Goal: Task Accomplishment & Management: Manage account settings

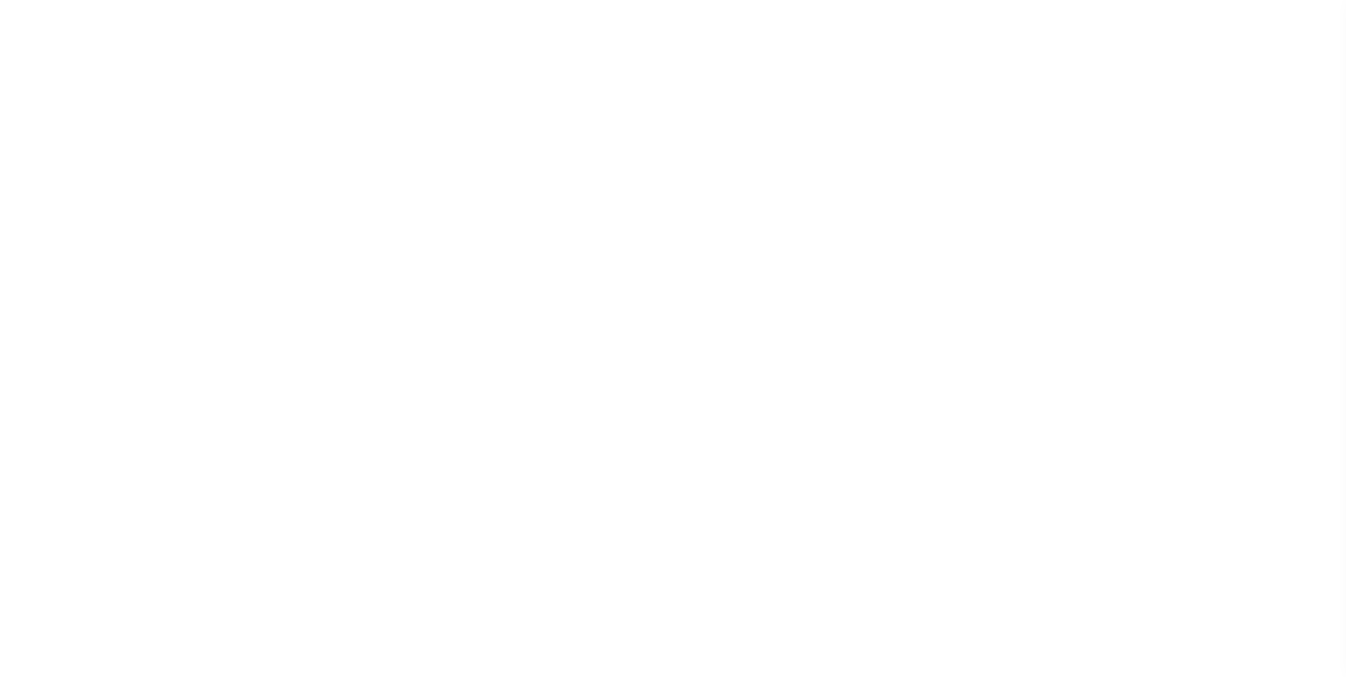
scroll to position [14, 0]
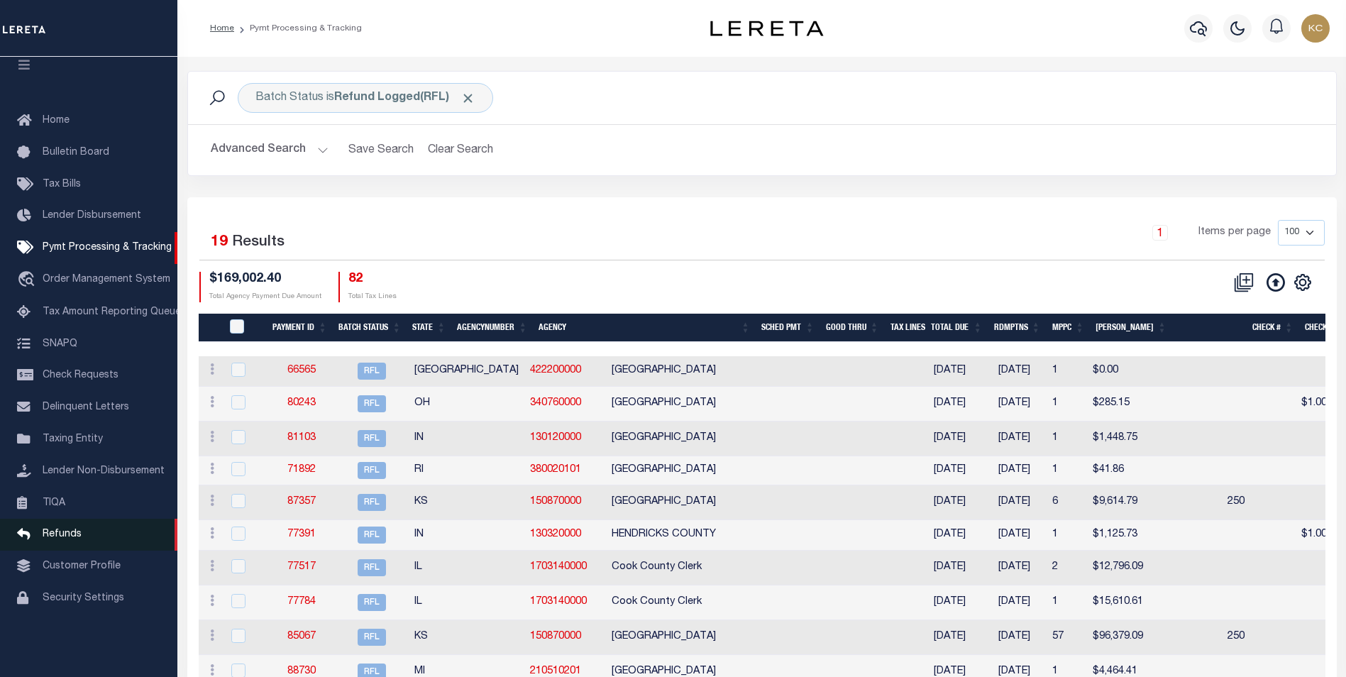
click at [56, 538] on span "Refunds" at bounding box center [62, 534] width 39 height 10
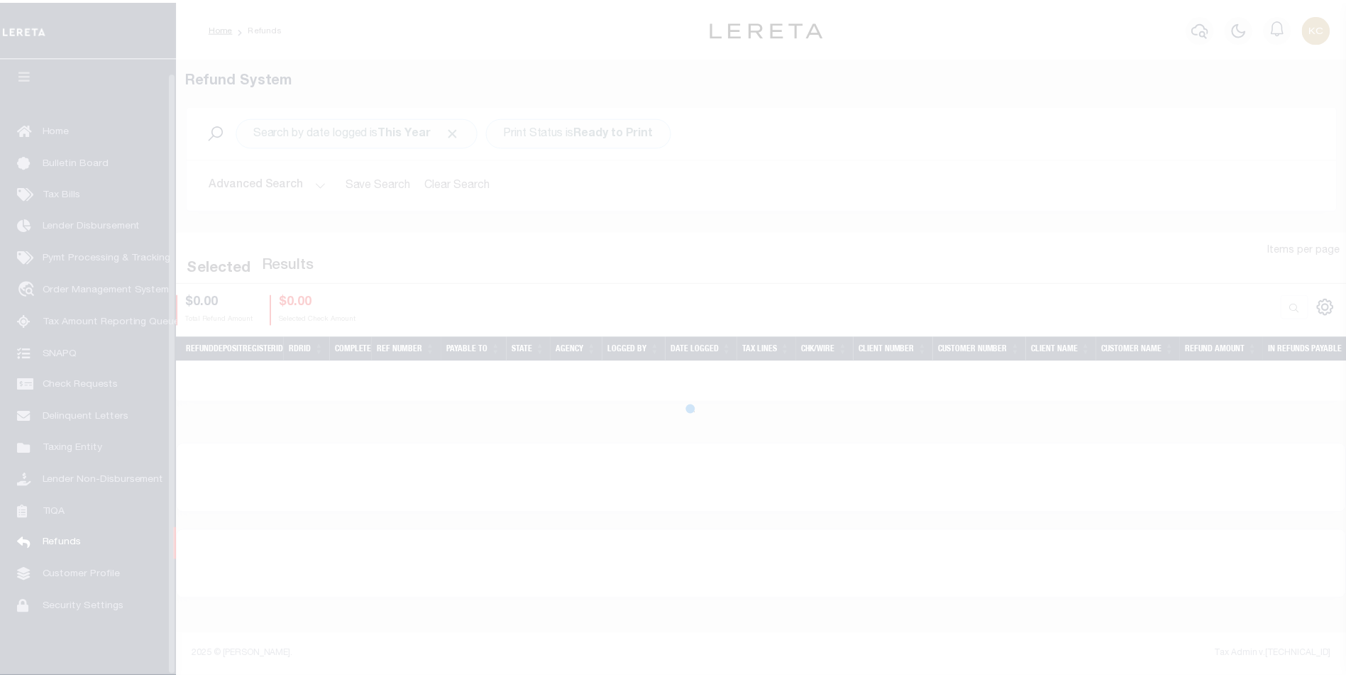
scroll to position [14, 0]
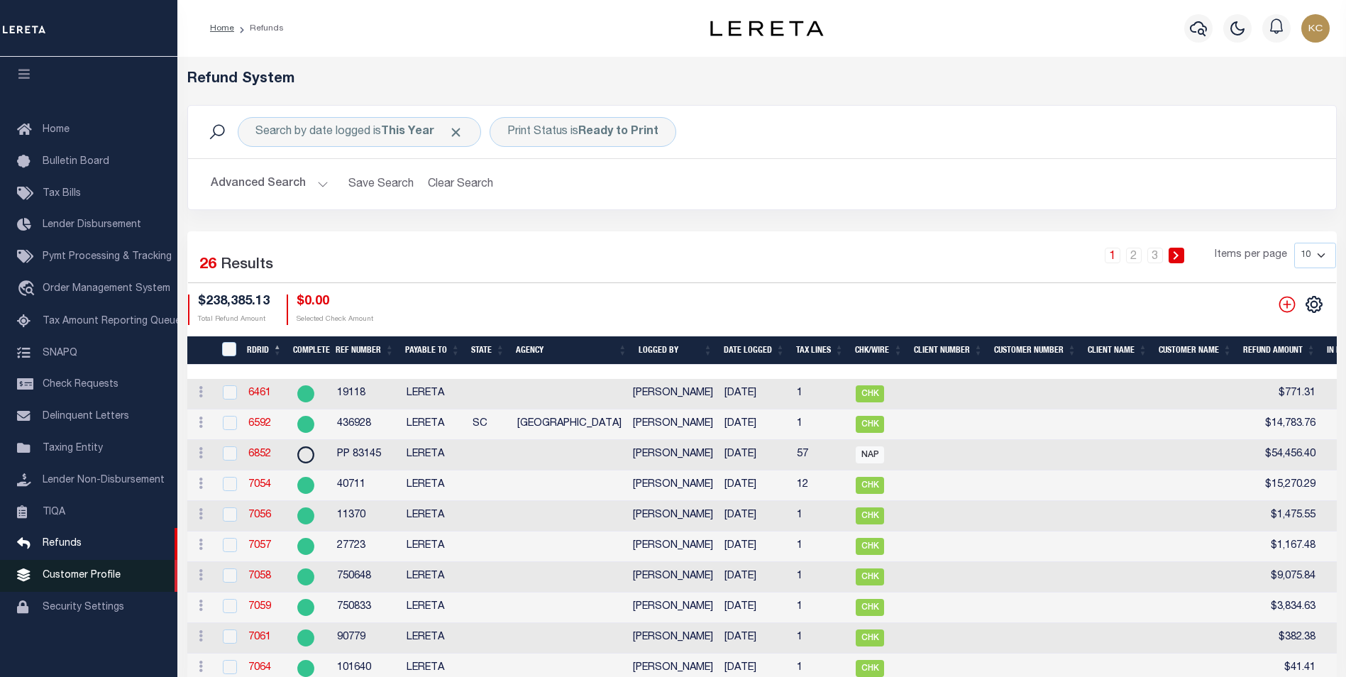
click at [79, 570] on span "Customer Profile" at bounding box center [82, 575] width 78 height 10
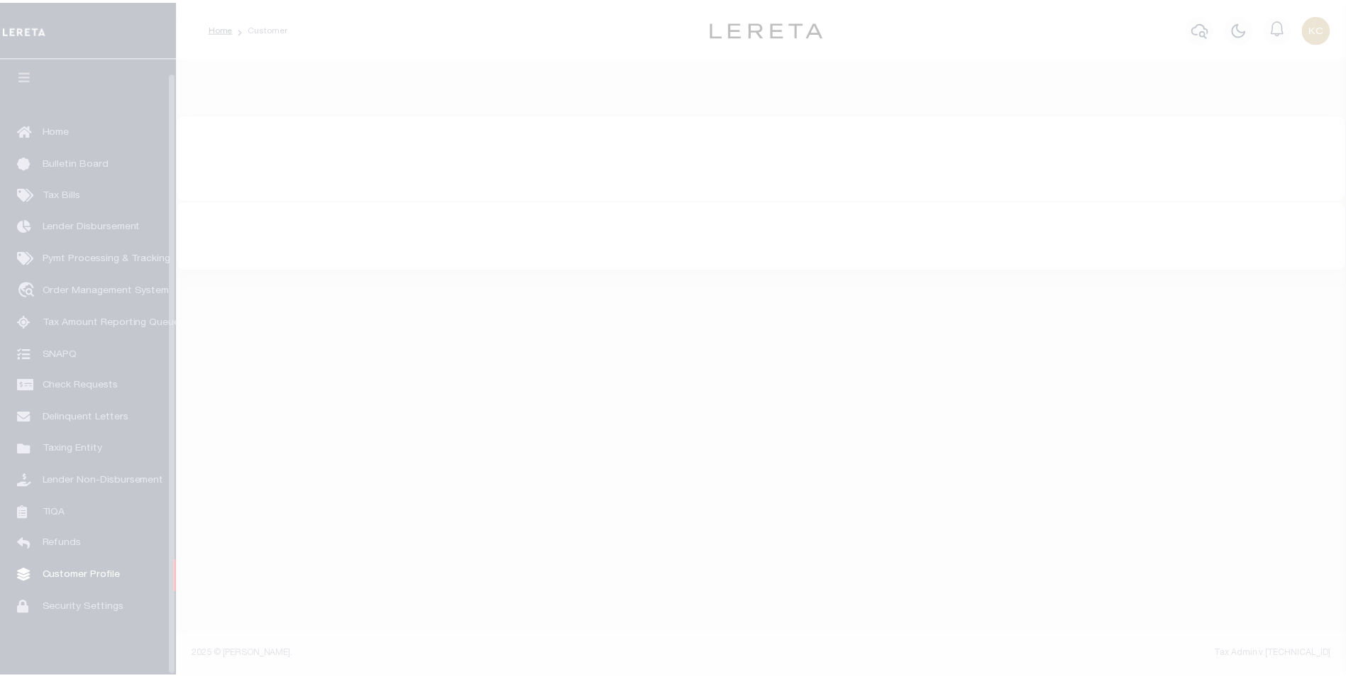
scroll to position [14, 0]
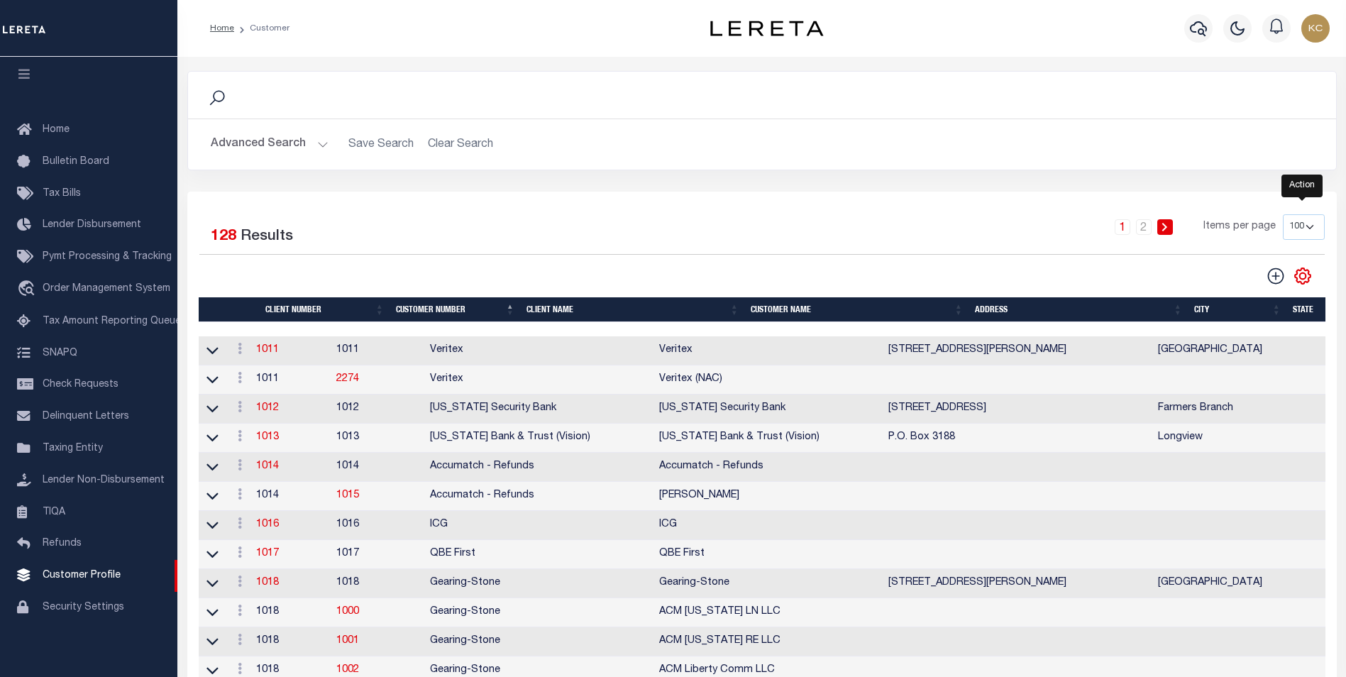
click at [1309, 277] on icon "" at bounding box center [1302, 276] width 16 height 16
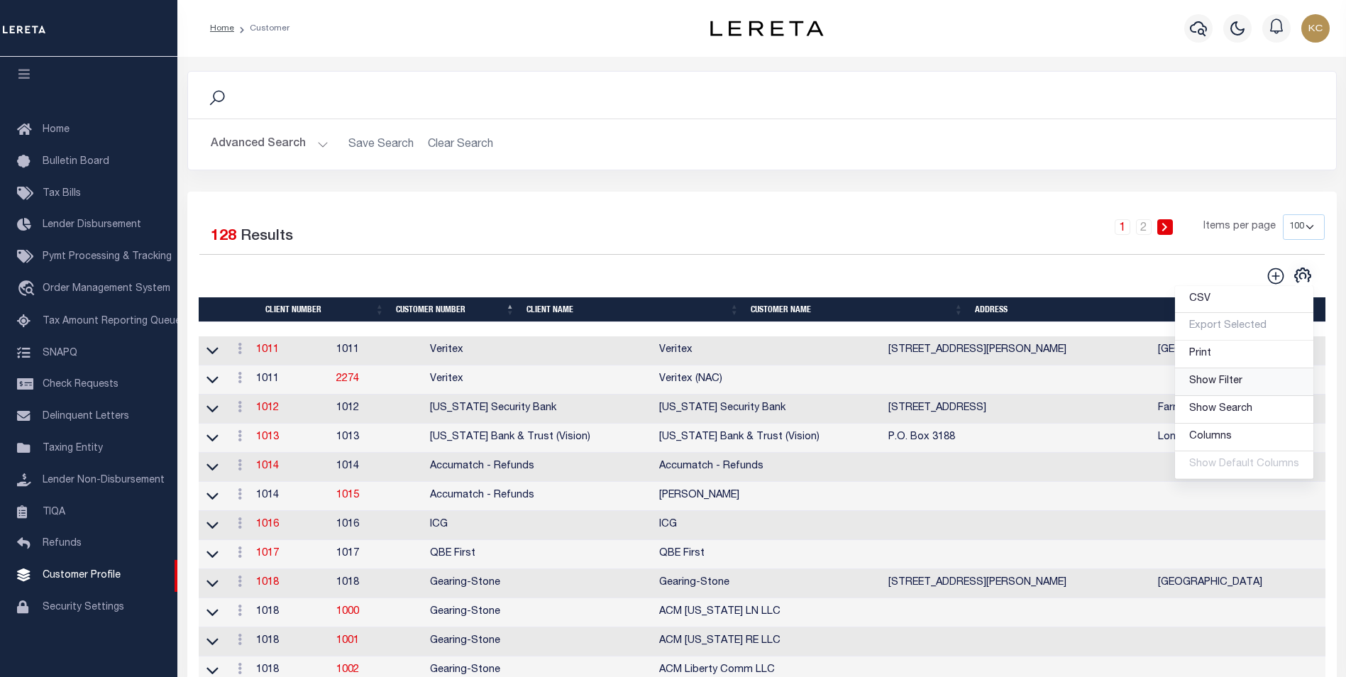
click at [1219, 379] on span "Show Filter" at bounding box center [1215, 381] width 53 height 10
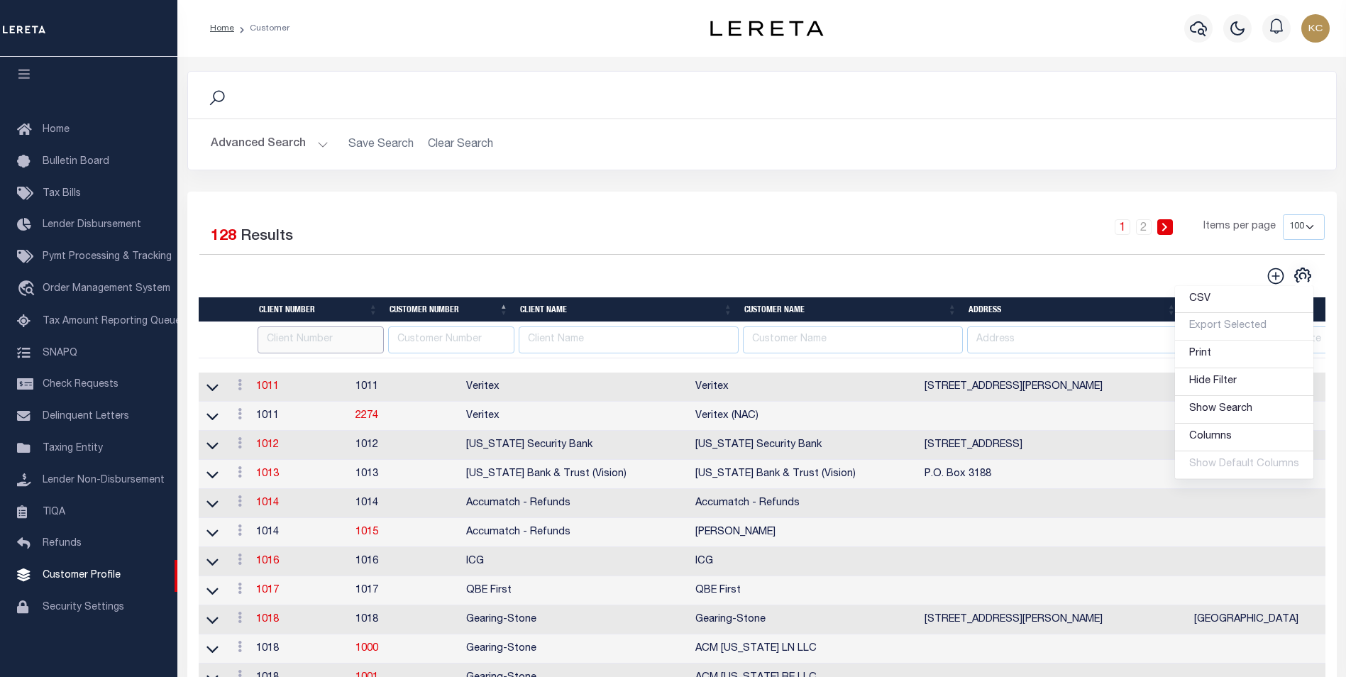
click at [336, 348] on input "text" at bounding box center [320, 340] width 126 height 28
click at [698, 350] on input "text" at bounding box center [628, 340] width 220 height 28
type input "gitsit"
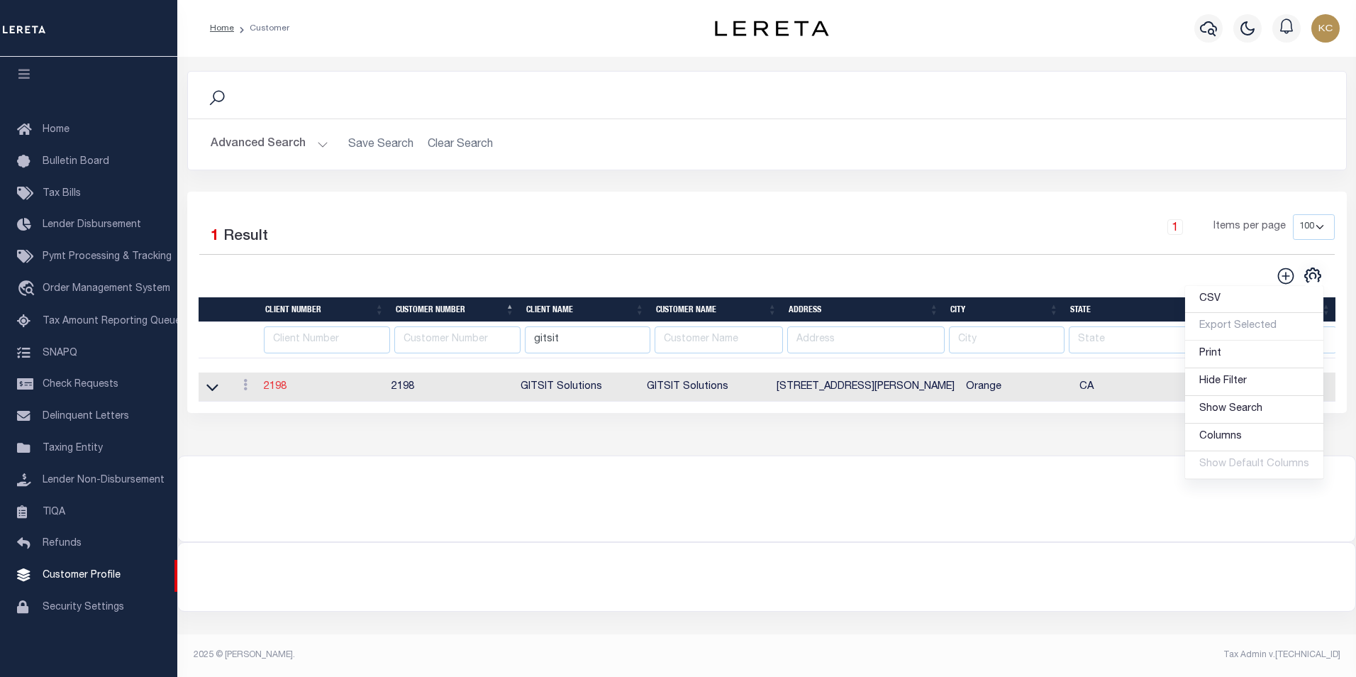
click at [281, 392] on link "2198" at bounding box center [275, 387] width 23 height 10
select select
type input "GITSIT Solutions"
type input "2198"
type input "GITSIT Solutions"
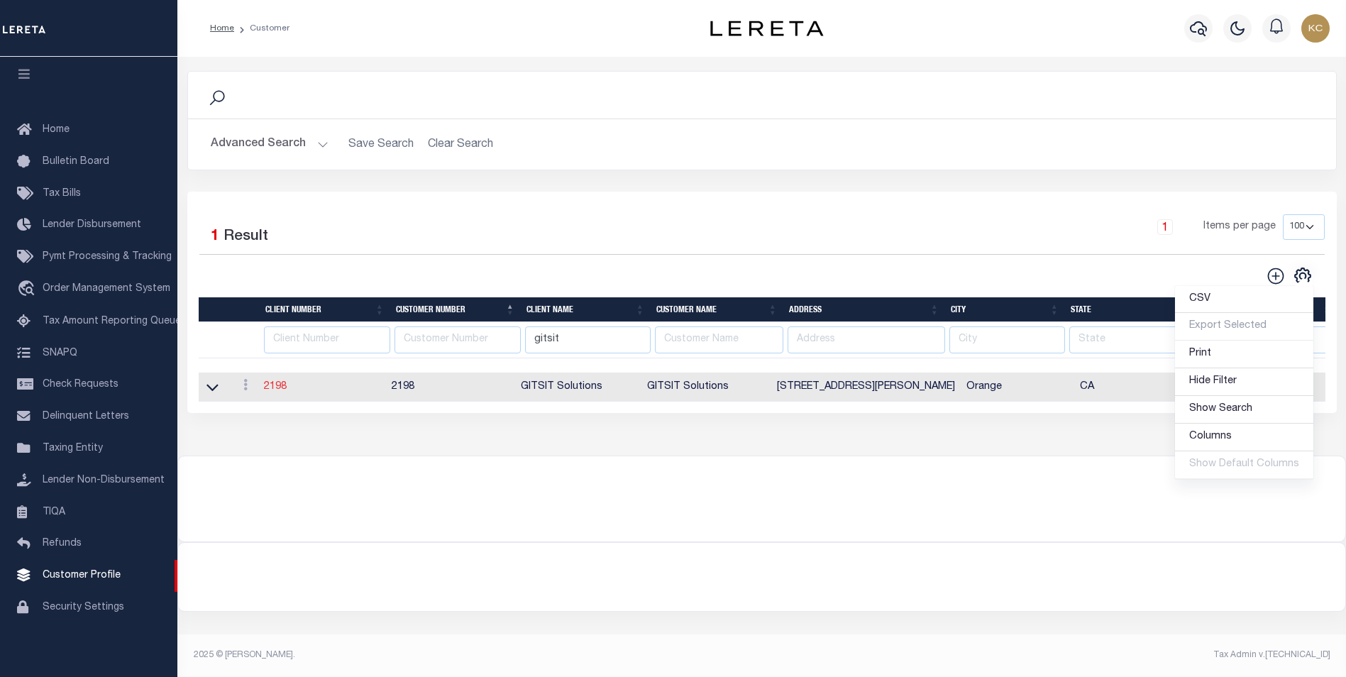
type input "Angela"
type input "Suttey"
select select "Mixed Portfolio"
type input "Daniel Telles"
type input "Barbara Kendrick"
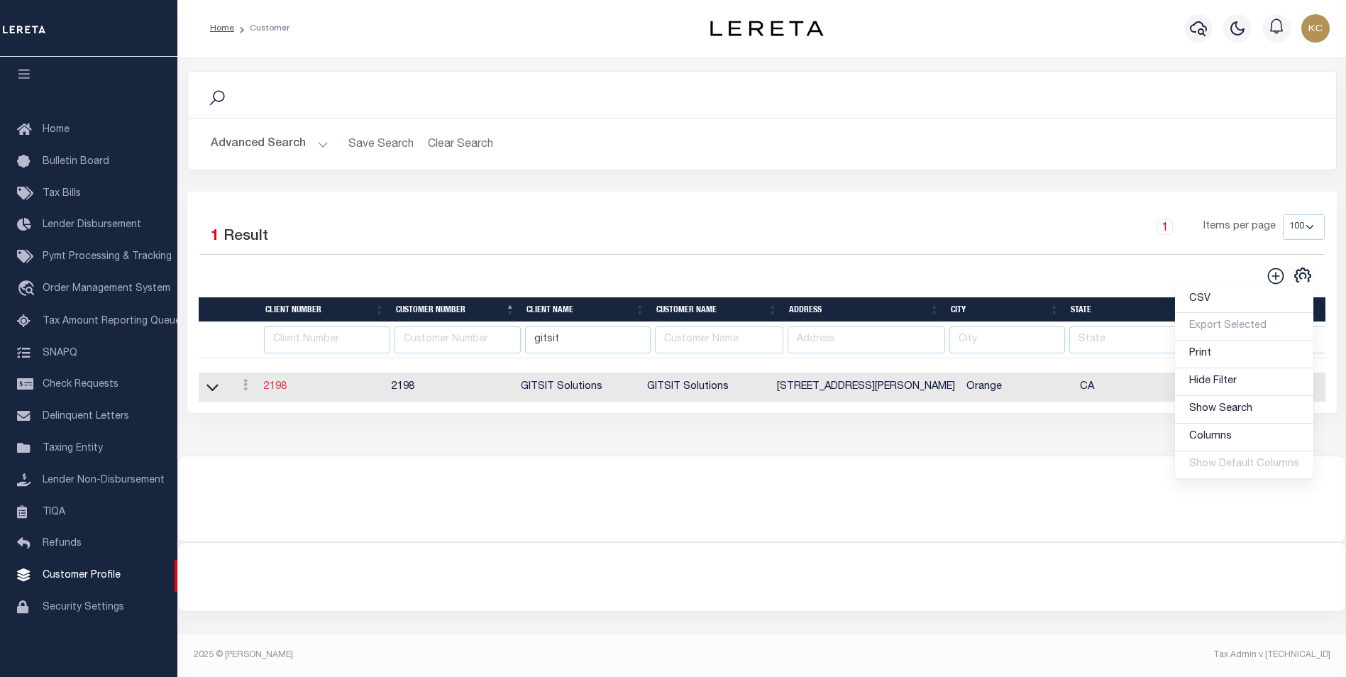
type input "Tony Targhetta"
checkbox input "true"
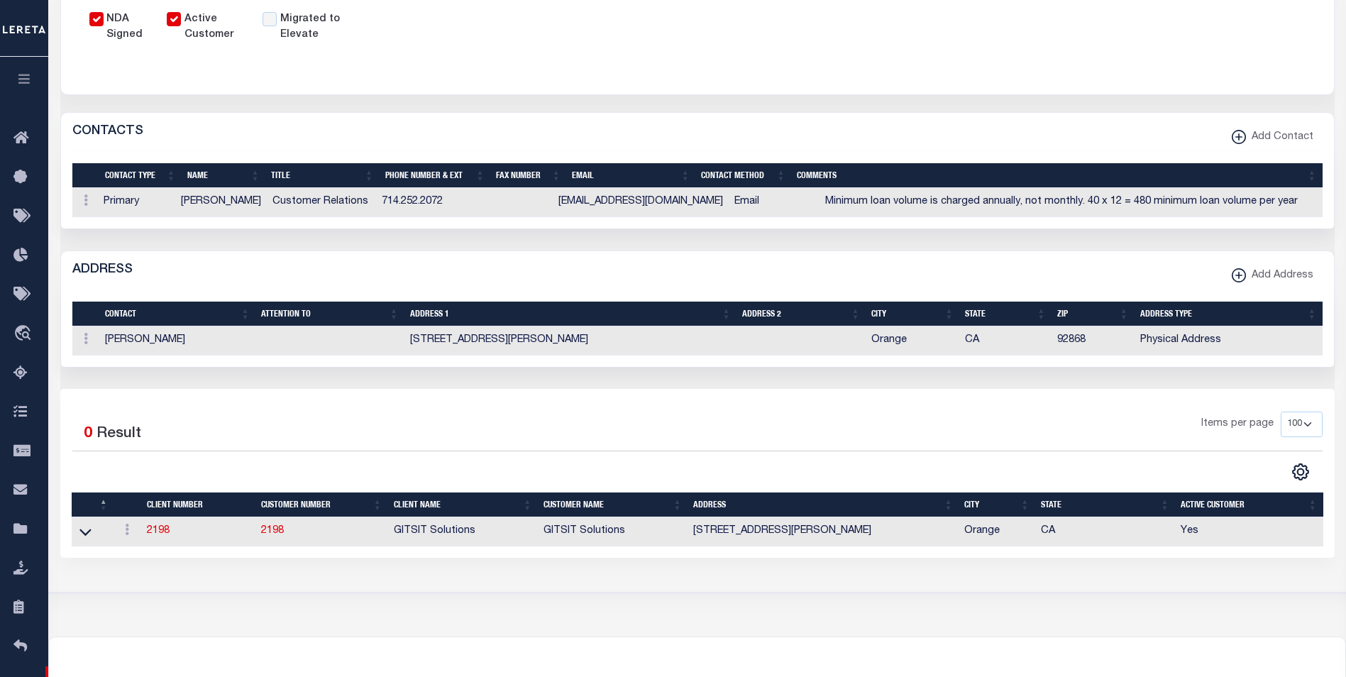
scroll to position [638, 0]
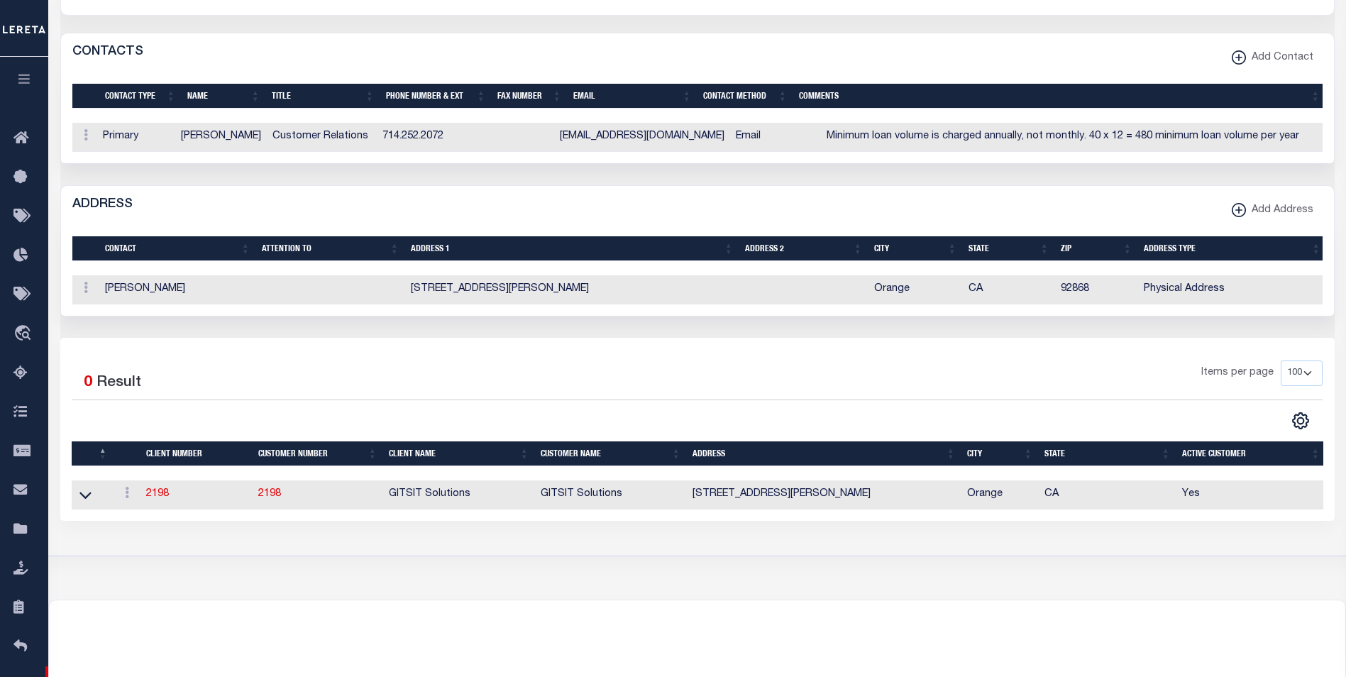
click at [466, 509] on td "GITSIT Solutions" at bounding box center [459, 494] width 152 height 29
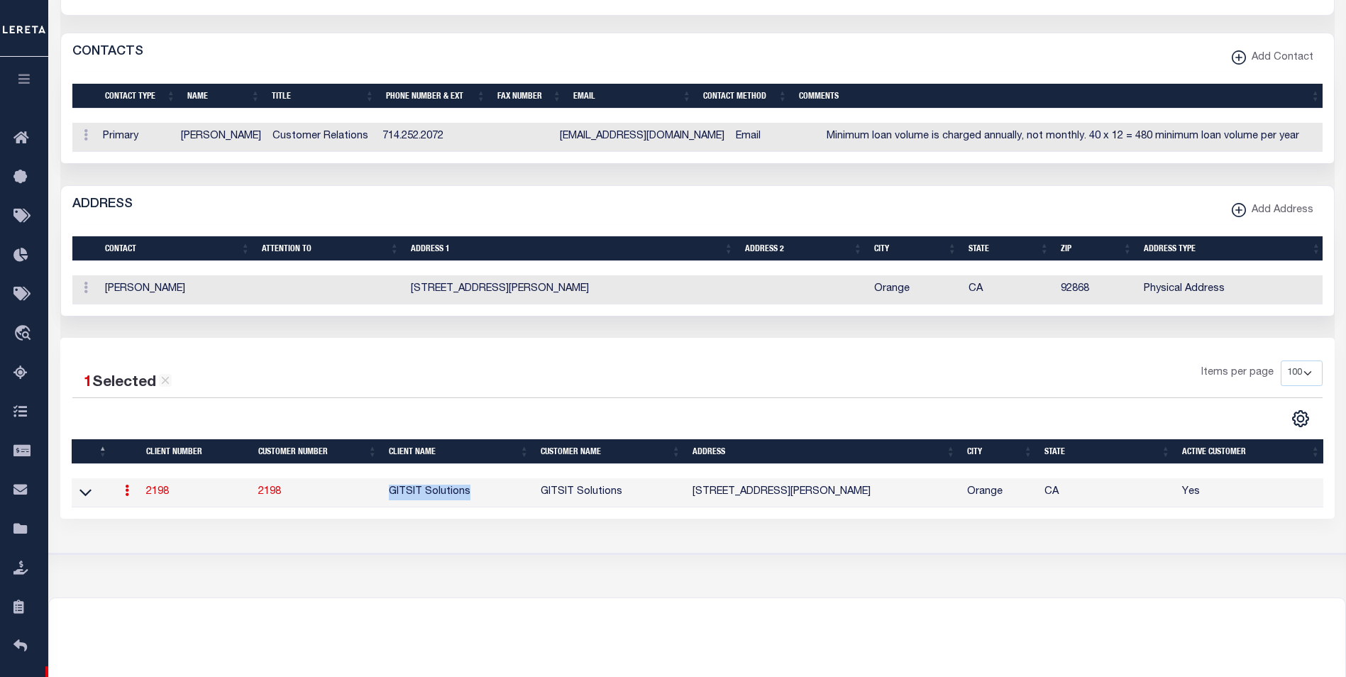
drag, startPoint x: 465, startPoint y: 516, endPoint x: 361, endPoint y: 505, distance: 104.2
click at [361, 505] on tr "ACTIONS View 2198 2198 GITSIT Solutions GITSIT Solutions 333 South Anita Drive,…" at bounding box center [699, 492] width 1254 height 29
copy tr "GITSIT Solutions"
click at [181, 136] on td "Angela Suttey" at bounding box center [220, 137] width 91 height 29
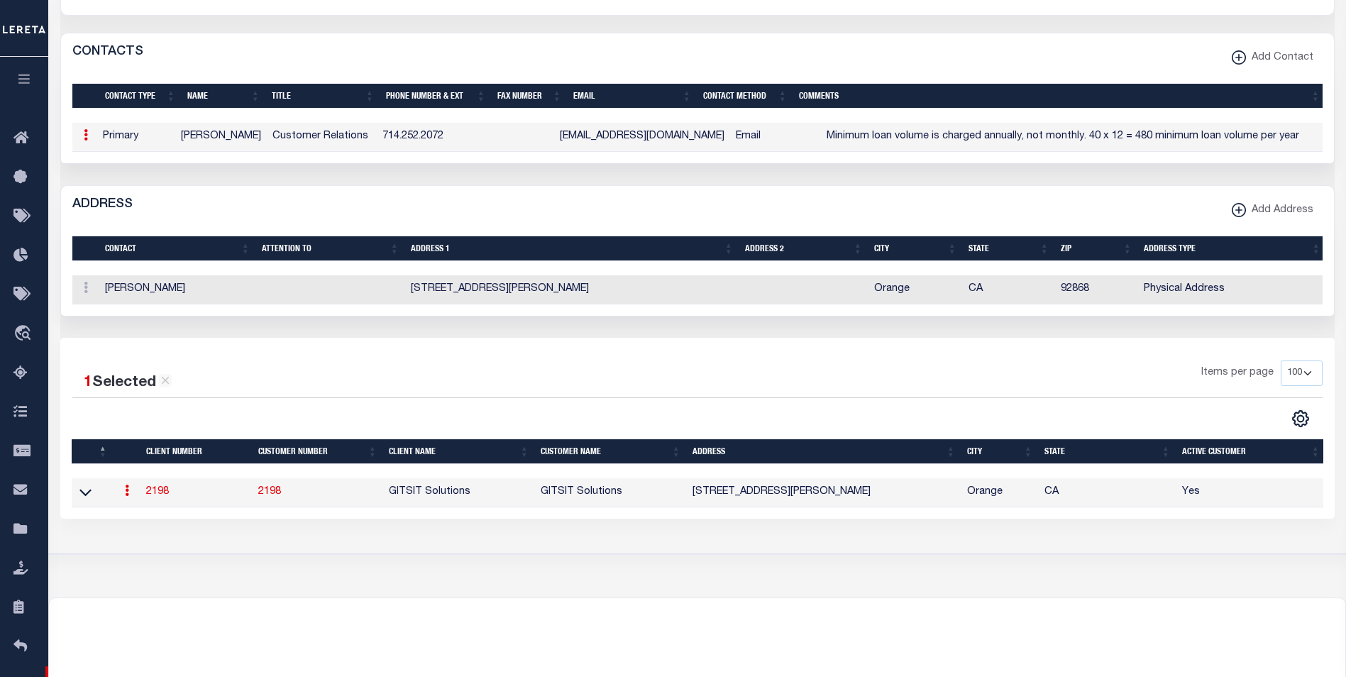
click at [192, 135] on td "Angela Suttey" at bounding box center [220, 137] width 91 height 29
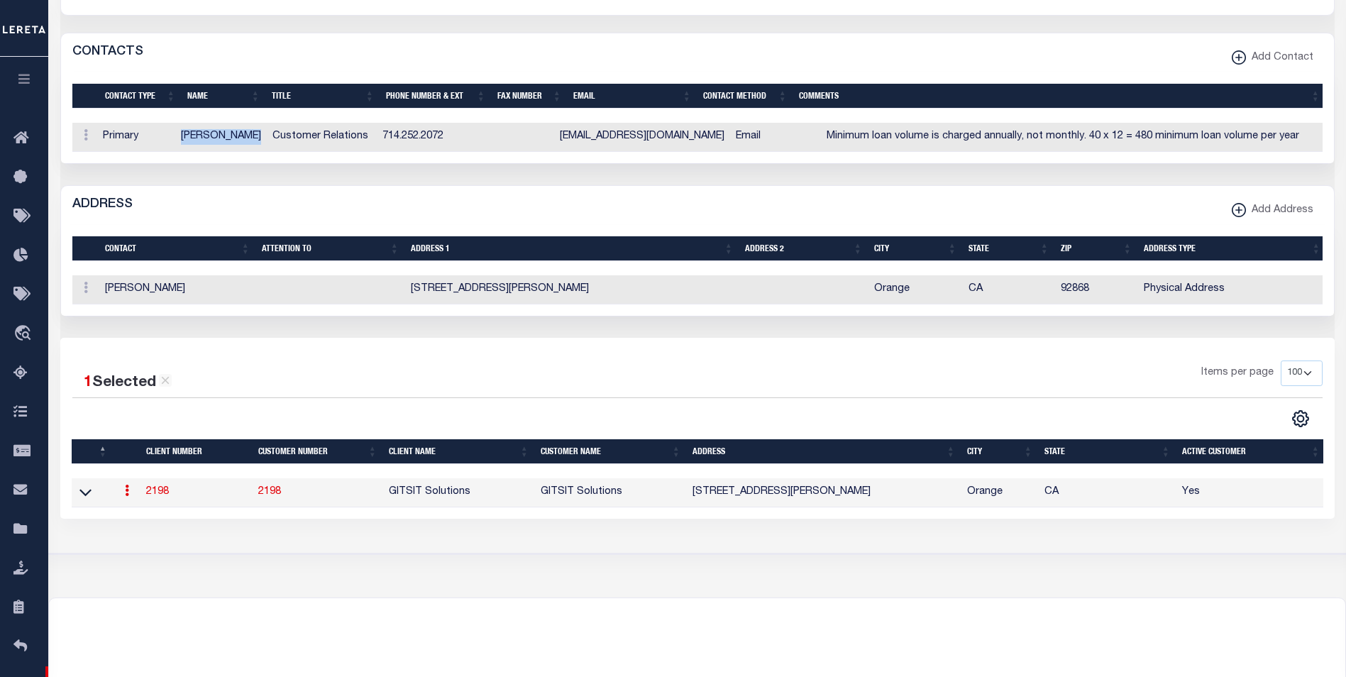
copy td "Angela Suttey"
drag, startPoint x: 190, startPoint y: 139, endPoint x: 252, endPoint y: 140, distance: 61.7
click at [252, 140] on td "Angela Suttey" at bounding box center [220, 137] width 91 height 29
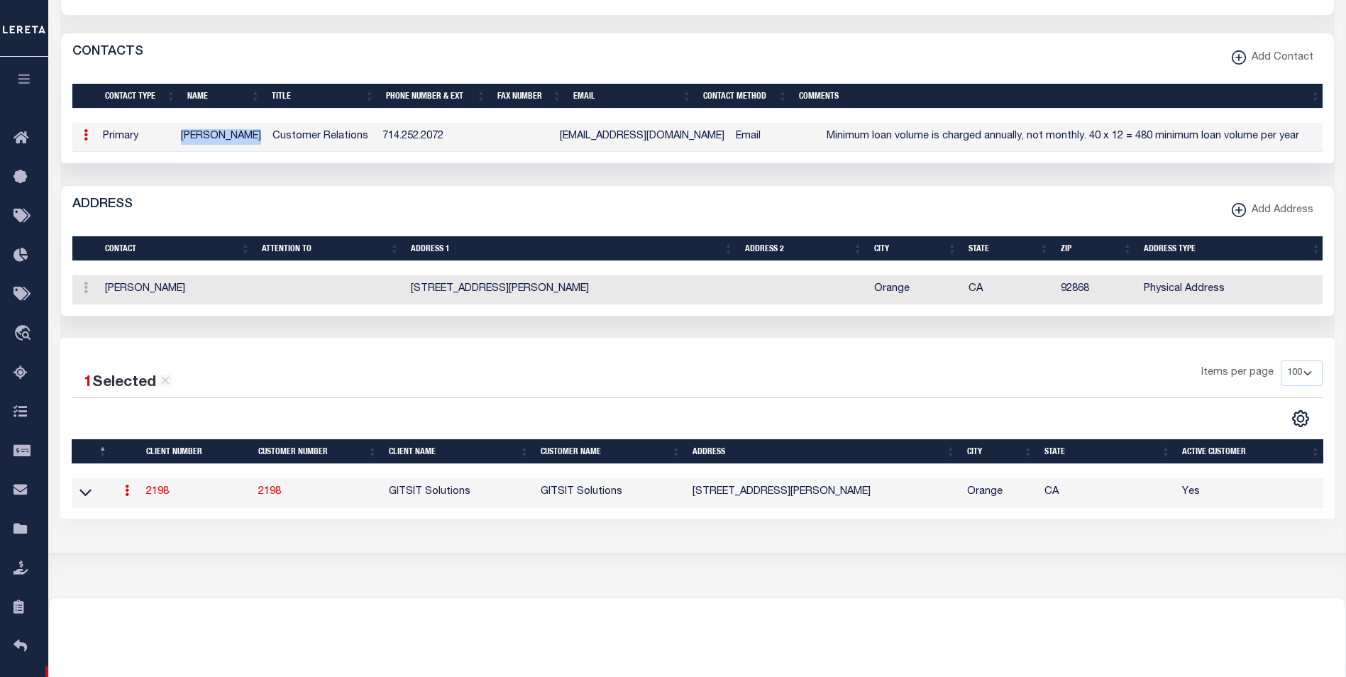
click at [420, 299] on td "333 South Anita Drive, Suite 400" at bounding box center [572, 289] width 334 height 29
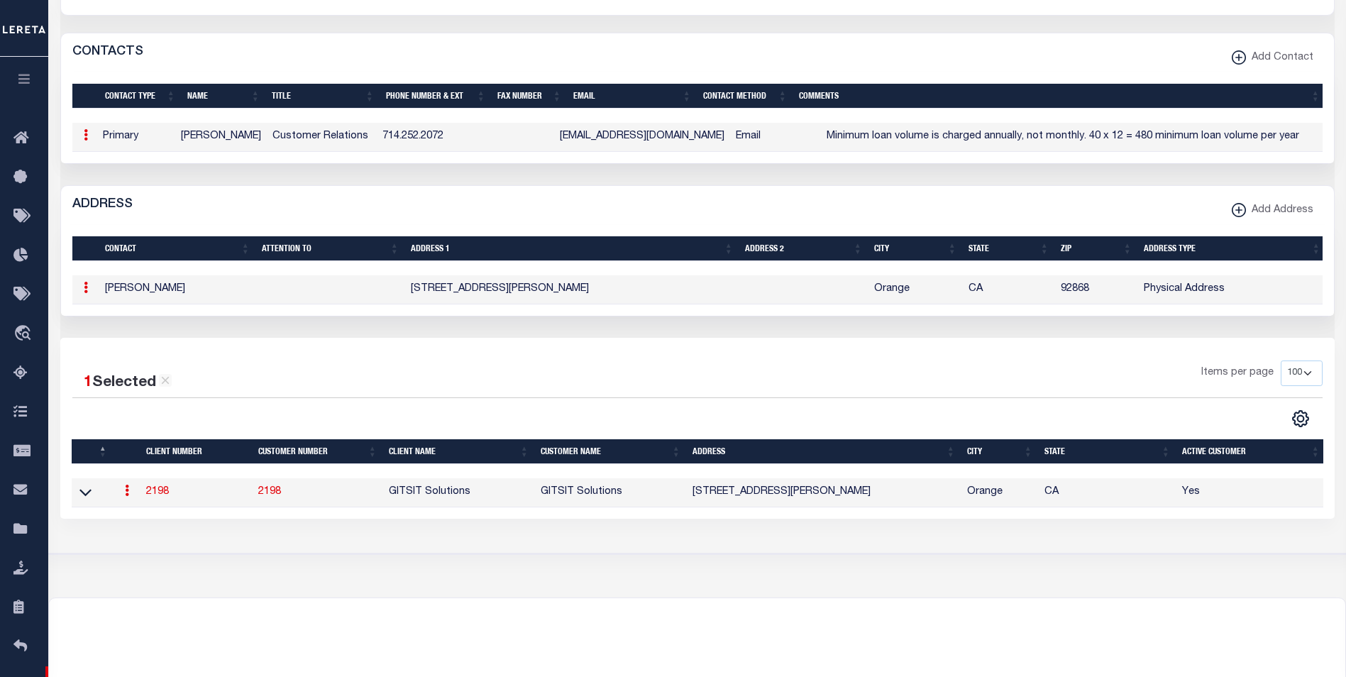
click at [415, 302] on td "333 South Anita Drive, Suite 400" at bounding box center [572, 289] width 334 height 29
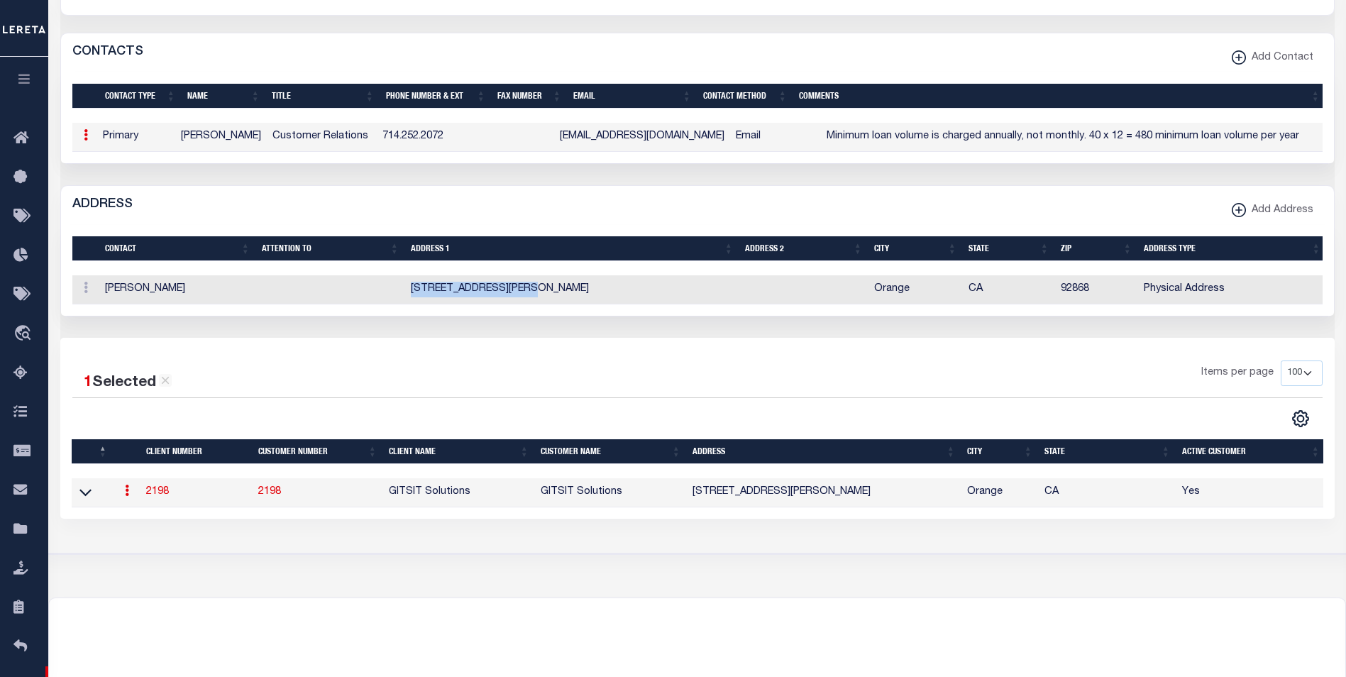
drag, startPoint x: 413, startPoint y: 302, endPoint x: 509, endPoint y: 303, distance: 96.5
click at [509, 303] on td "333 South Anita Drive, Suite 400" at bounding box center [572, 289] width 334 height 29
copy td "333 South Anita Drive"
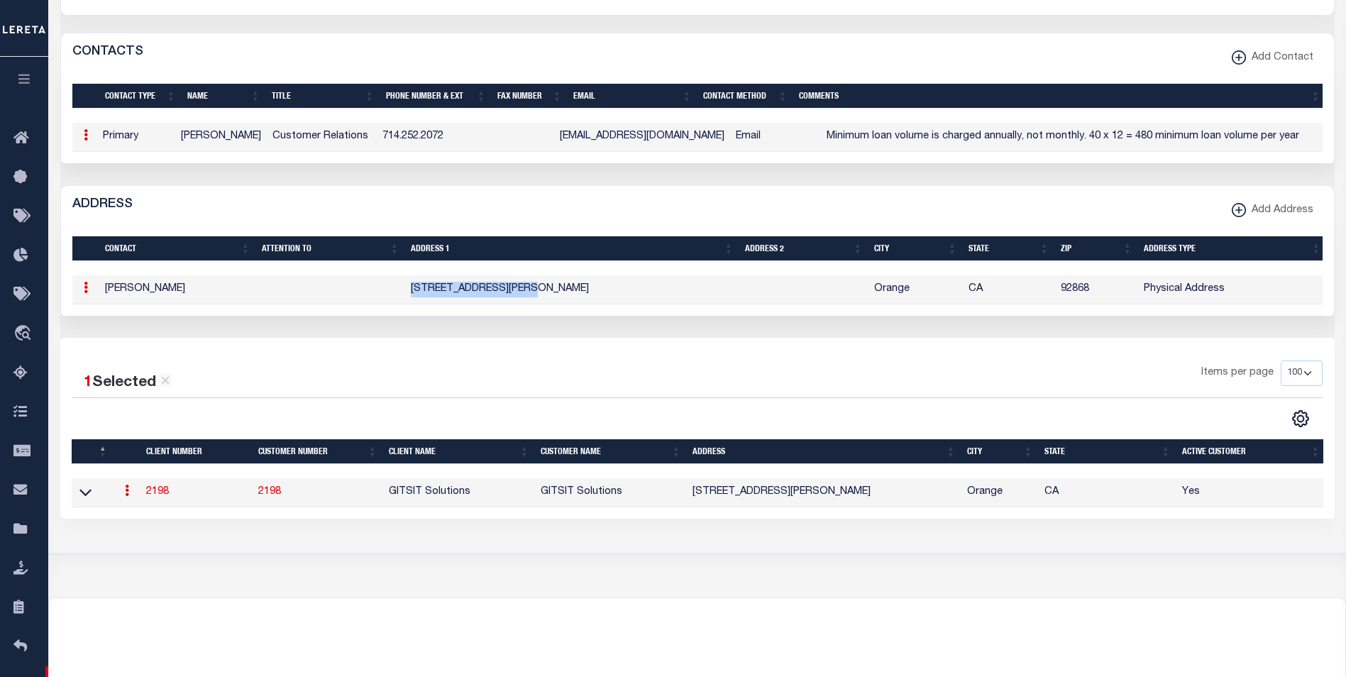
drag, startPoint x: 465, startPoint y: 306, endPoint x: 479, endPoint y: 303, distance: 15.2
click at [465, 304] on td "333 South Anita Drive, Suite 400" at bounding box center [572, 289] width 334 height 29
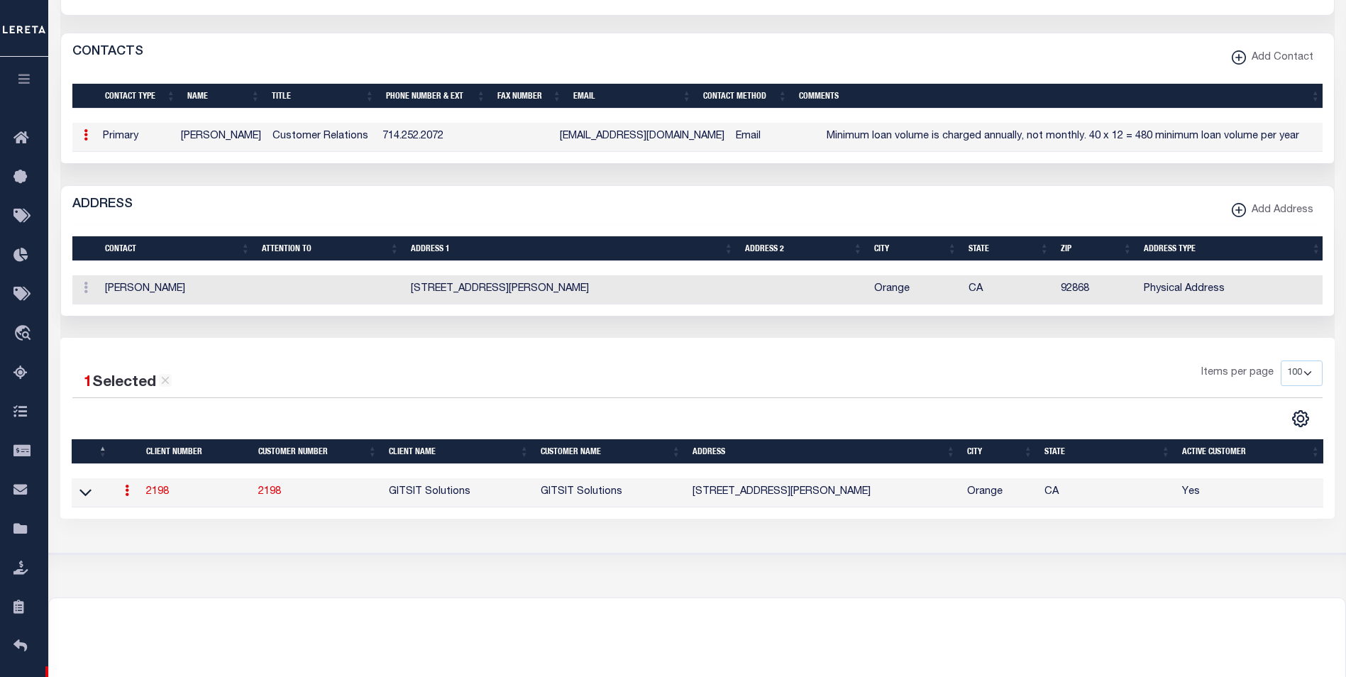
drag, startPoint x: 517, startPoint y: 301, endPoint x: 593, endPoint y: 301, distance: 75.9
click at [593, 301] on td "333 South Anita Drive, Suite 400" at bounding box center [572, 289] width 334 height 29
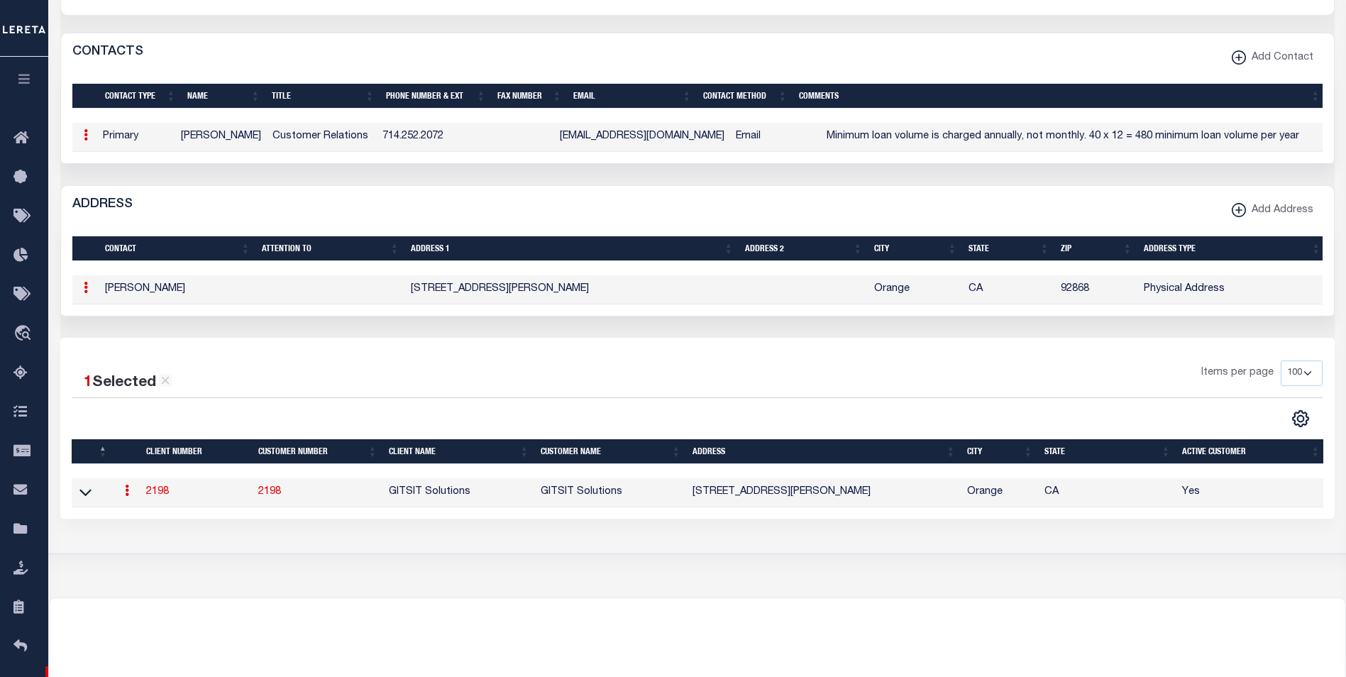
copy td "Suite 400"
click at [476, 464] on th "Client Name" at bounding box center [459, 451] width 152 height 25
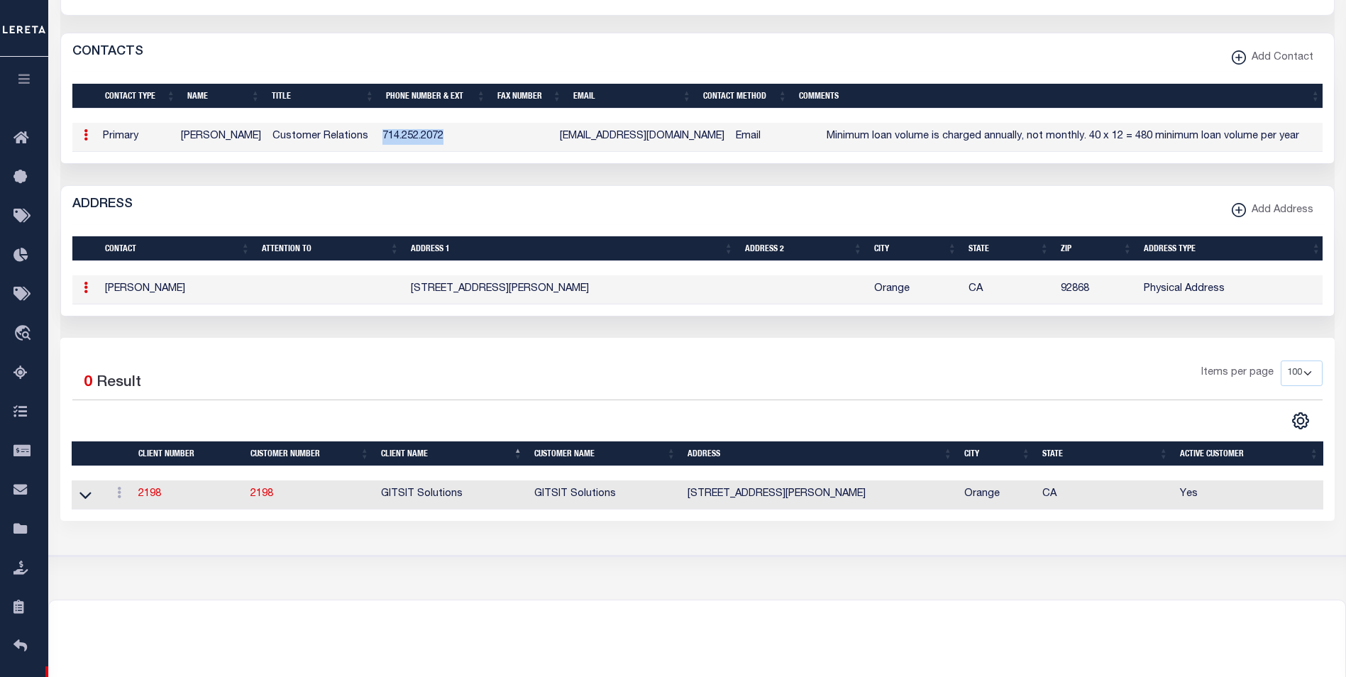
drag, startPoint x: 385, startPoint y: 143, endPoint x: 449, endPoint y: 142, distance: 63.8
click at [449, 142] on td "714.252.2072" at bounding box center [430, 137] width 106 height 29
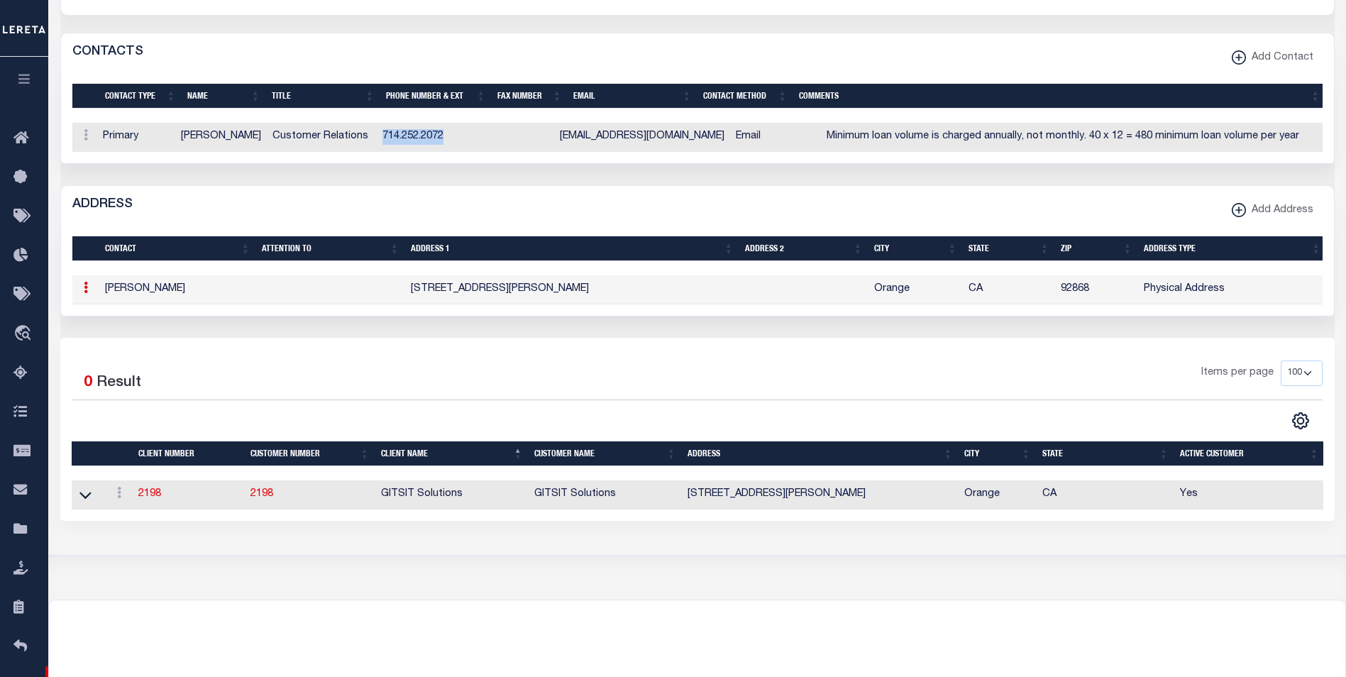
copy td "714.252.2072"
drag, startPoint x: 1294, startPoint y: 428, endPoint x: 723, endPoint y: 139, distance: 639.5
click at [745, 139] on td "Email" at bounding box center [775, 137] width 91 height 29
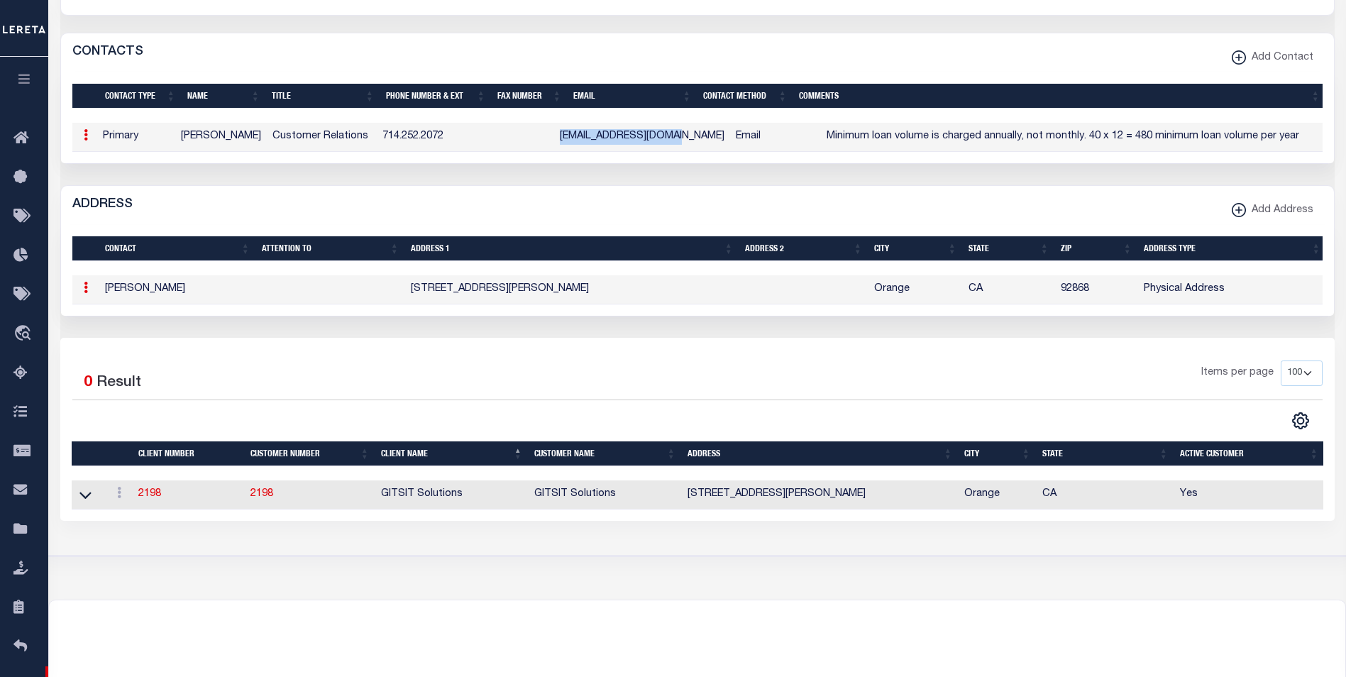
drag, startPoint x: 569, startPoint y: 139, endPoint x: 685, endPoint y: 140, distance: 116.3
click at [685, 140] on td "Asuttey@gitsitusa.com" at bounding box center [642, 137] width 176 height 29
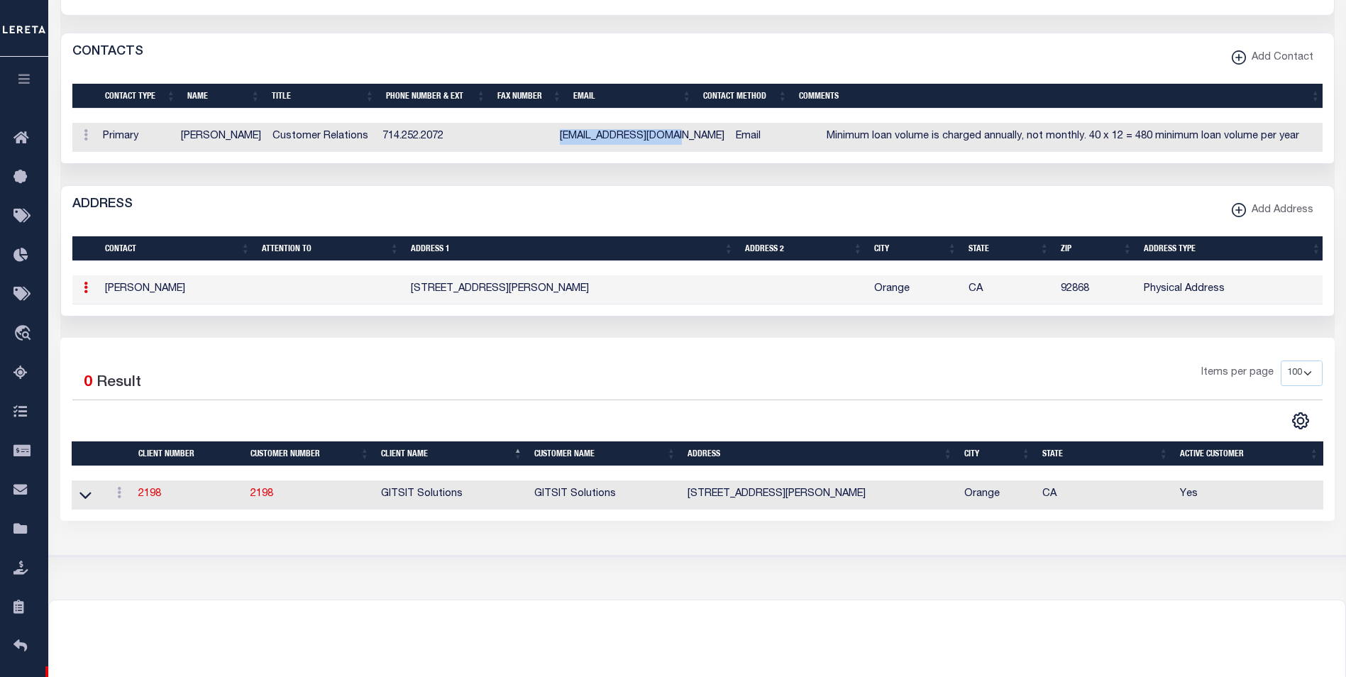
copy td "Asuttey@gitsitusa.com"
click at [29, 82] on icon "button" at bounding box center [24, 78] width 16 height 13
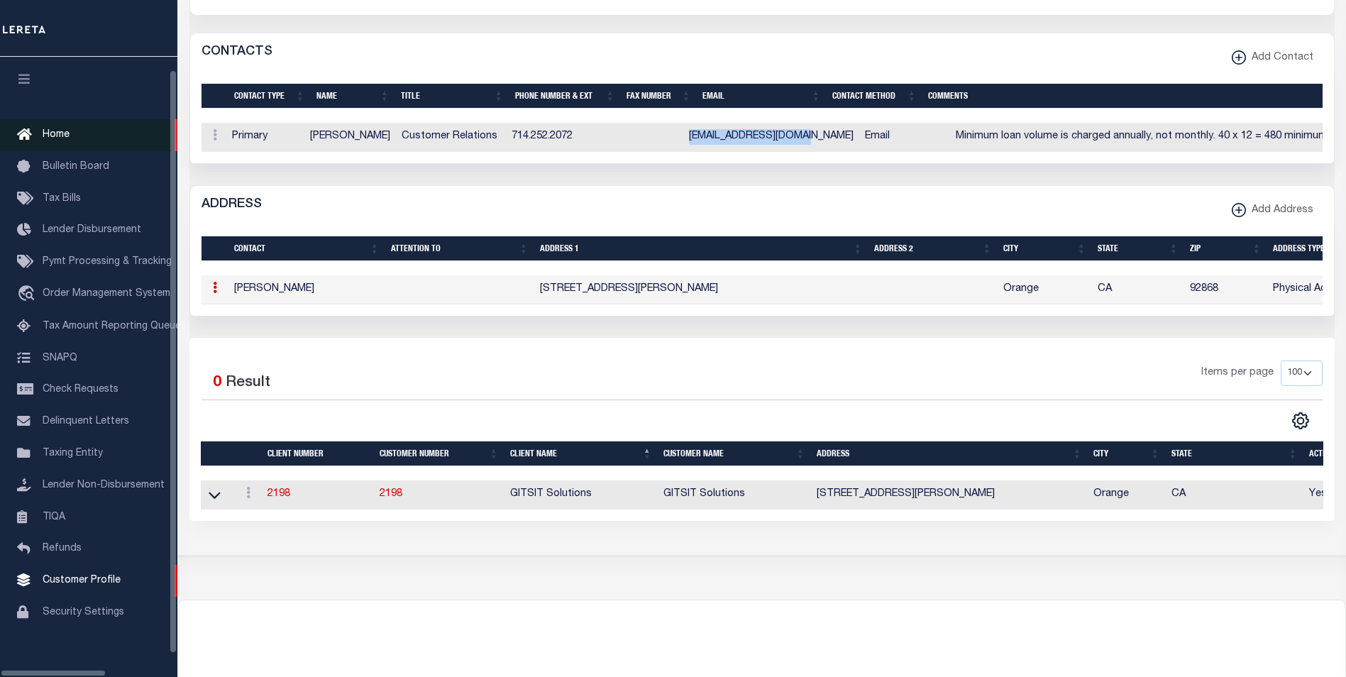
scroll to position [14, 0]
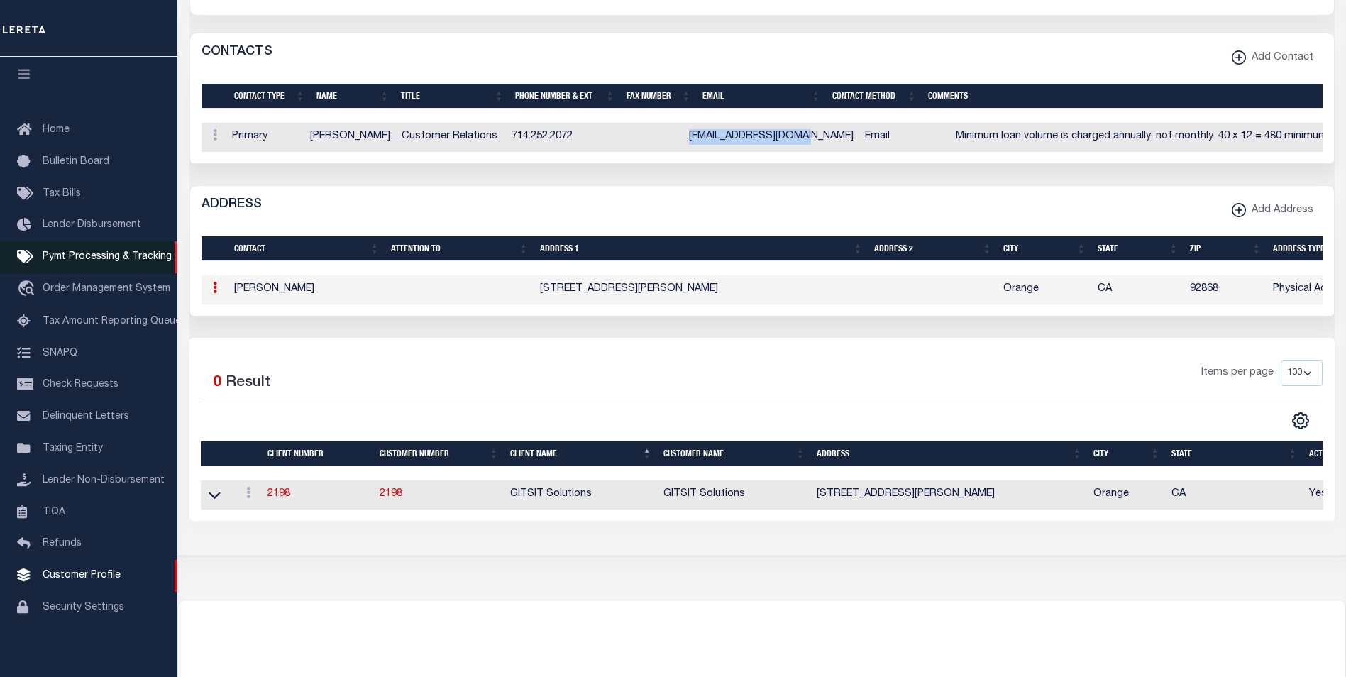
click at [109, 241] on link "Pymt Processing & Tracking" at bounding box center [88, 257] width 177 height 32
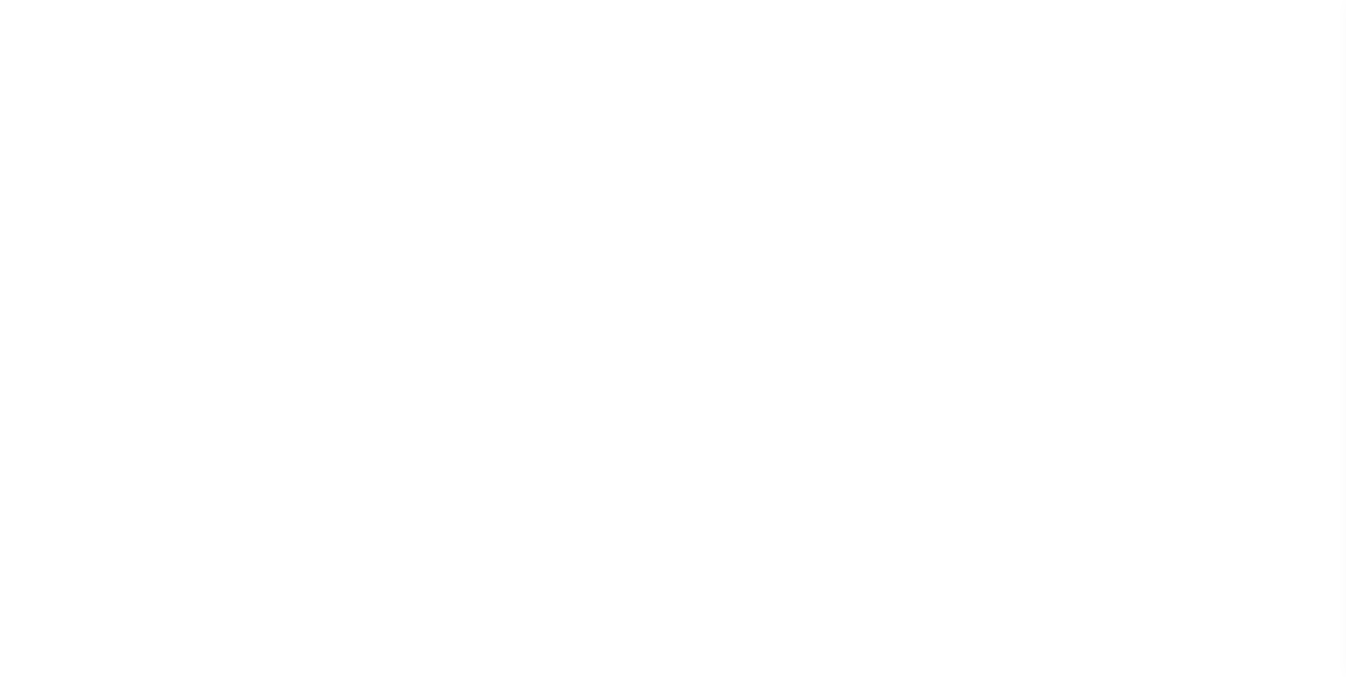
scroll to position [14, 0]
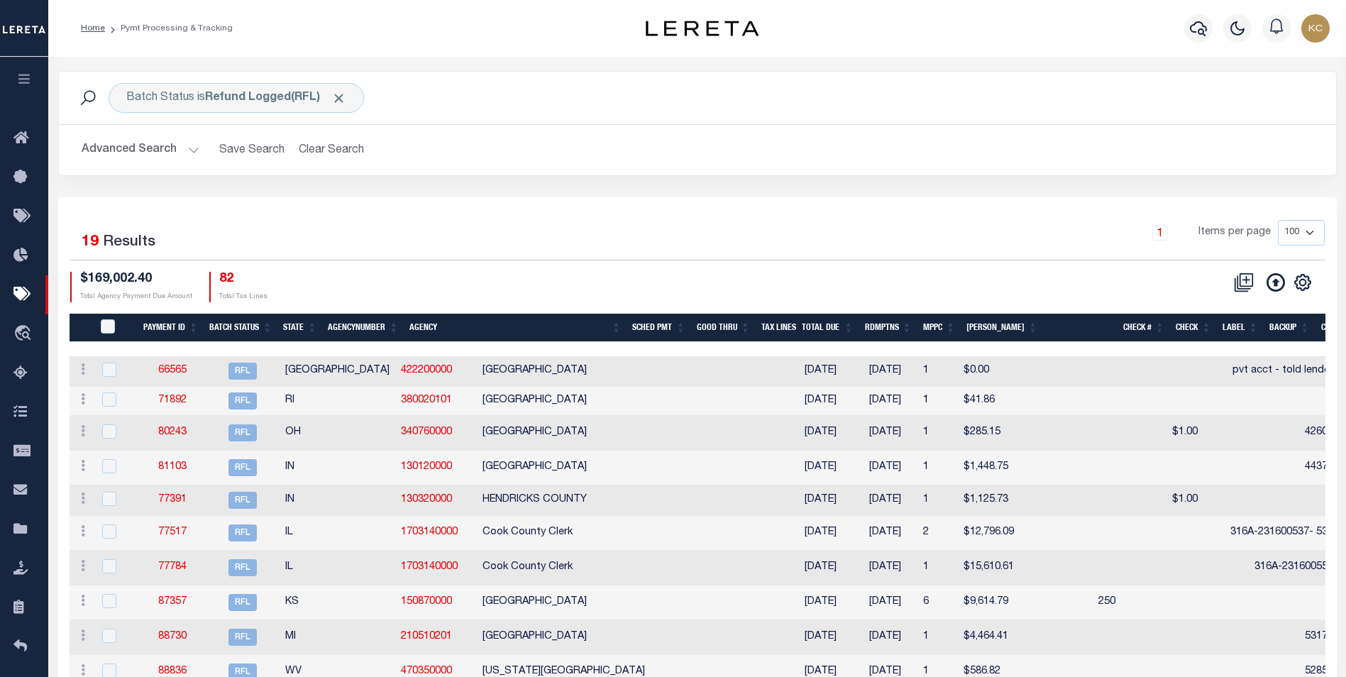
click at [31, 91] on button "button" at bounding box center [24, 81] width 48 height 48
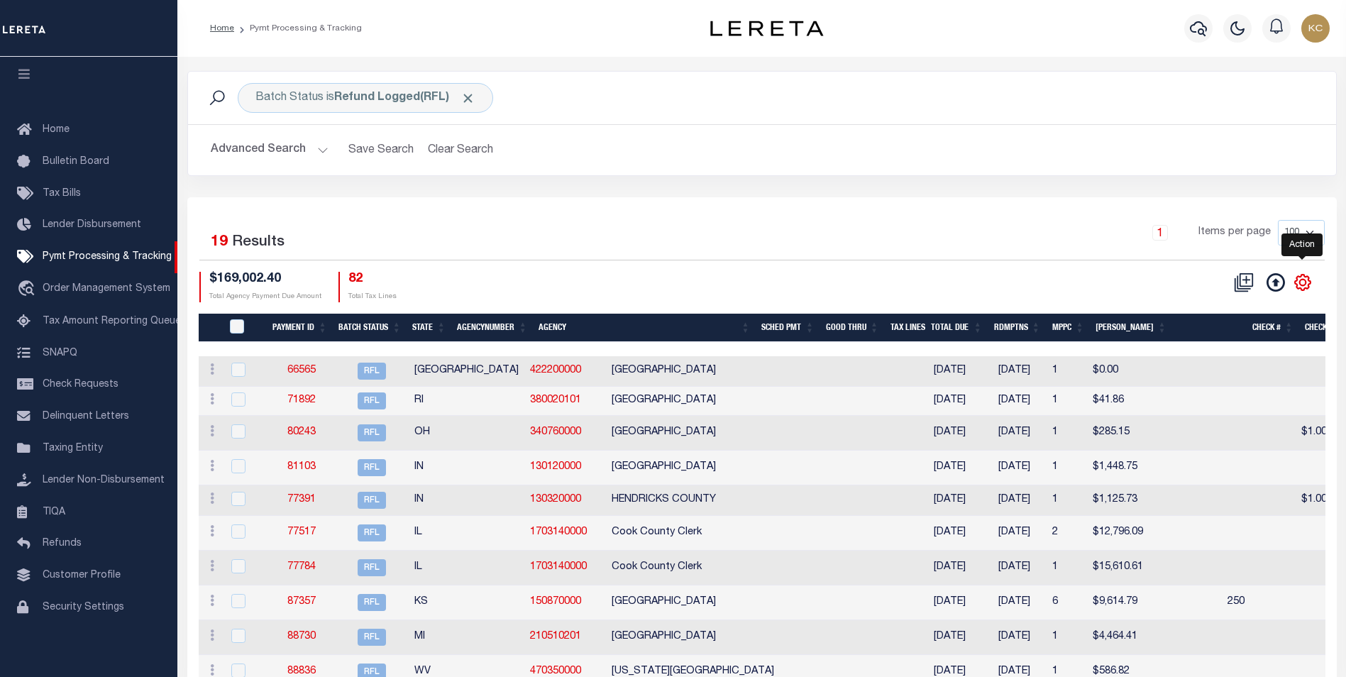
click at [1308, 288] on icon "" at bounding box center [1302, 282] width 16 height 16
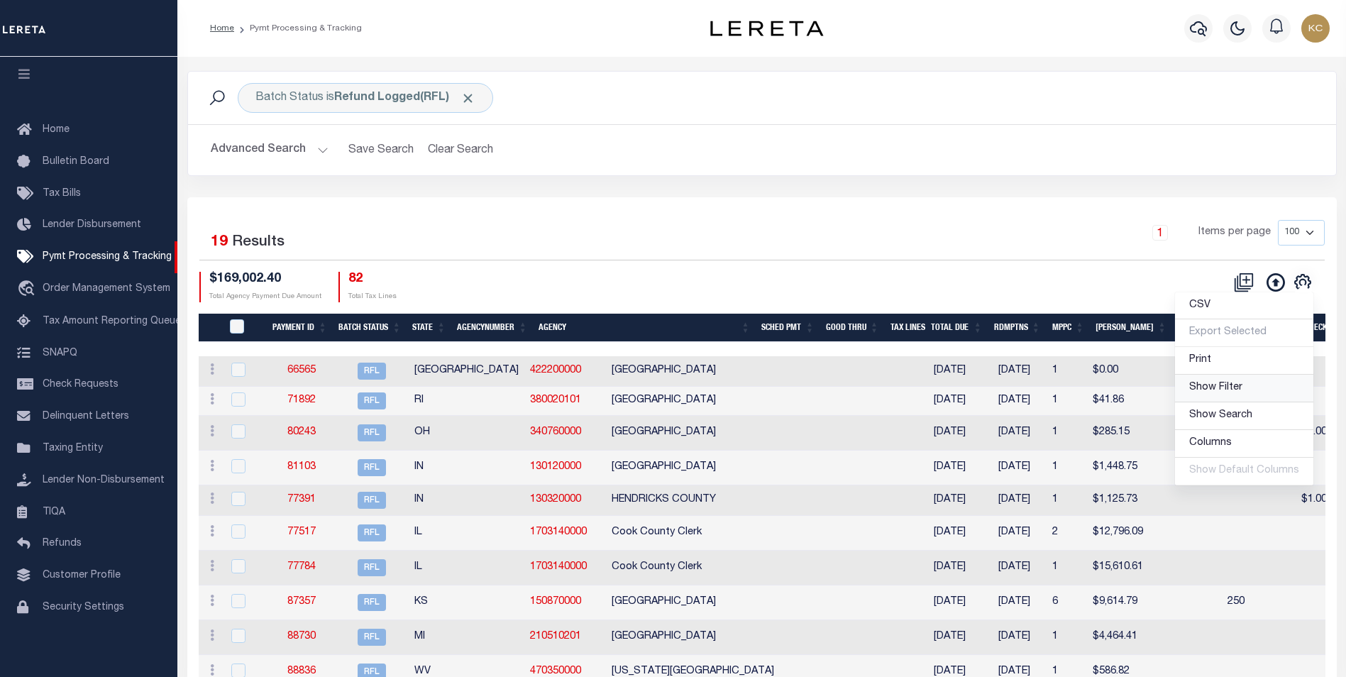
click at [1230, 391] on span "Show Filter" at bounding box center [1215, 387] width 53 height 10
select select
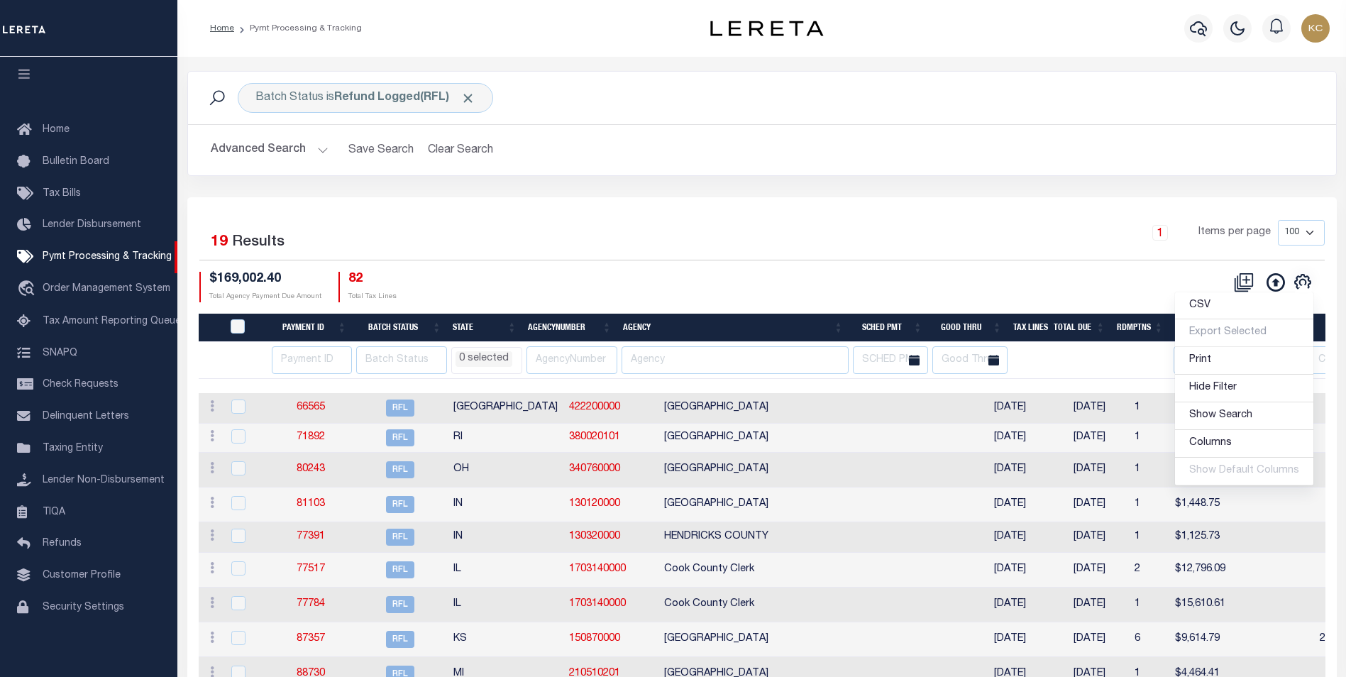
click at [272, 368] on th at bounding box center [309, 360] width 84 height 37
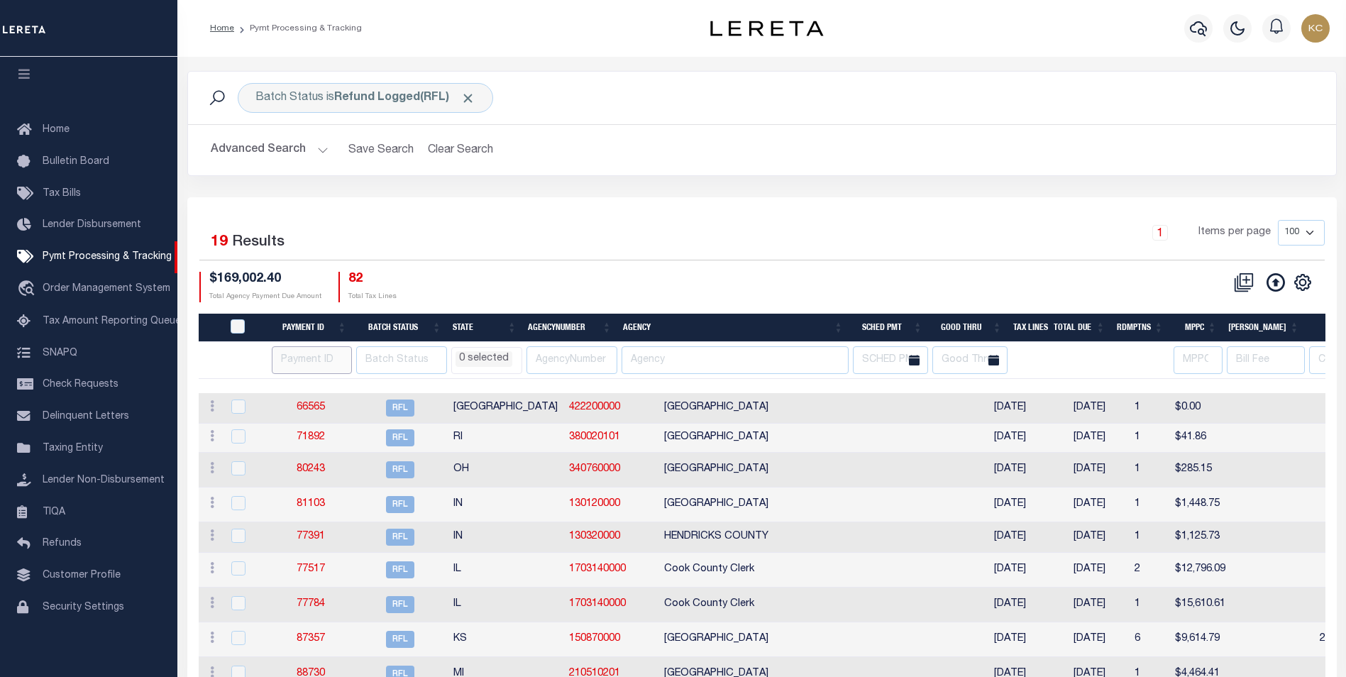
click at [283, 361] on input "number" at bounding box center [312, 360] width 80 height 28
select select
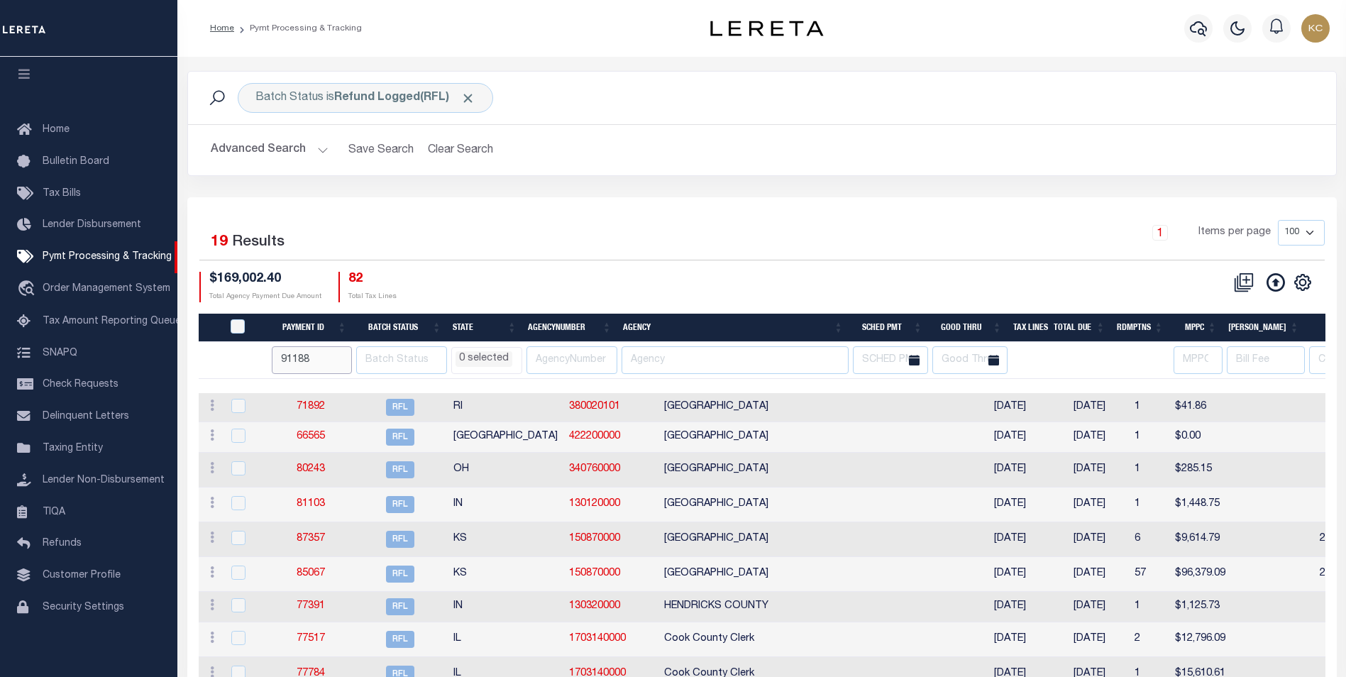
type input "91188"
select select
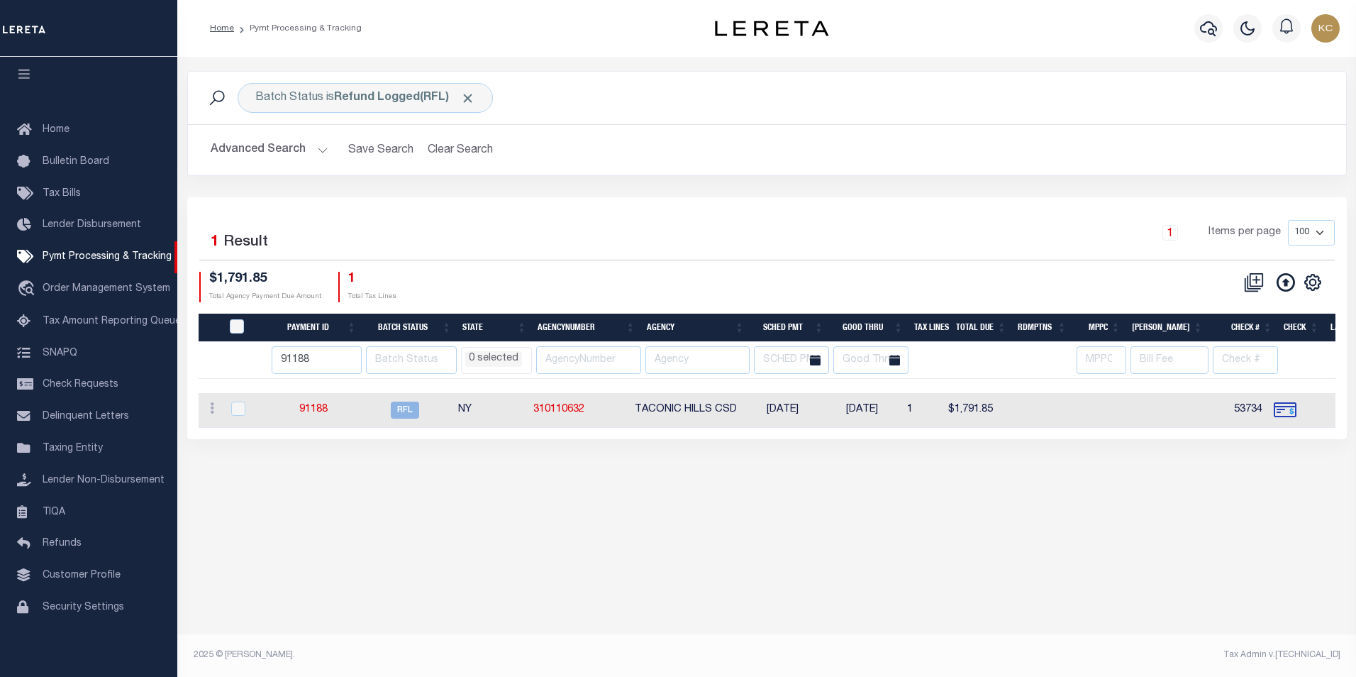
select select
click at [308, 414] on link "91188" at bounding box center [313, 409] width 28 height 10
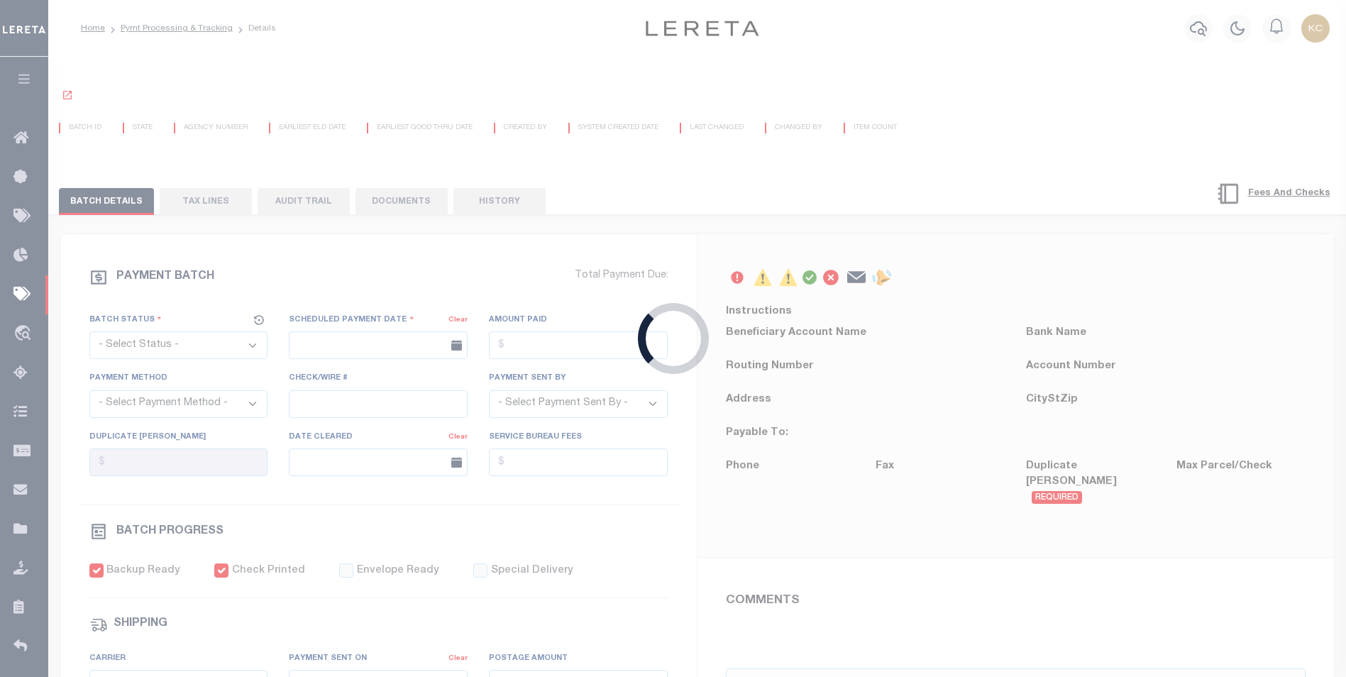
select select "RFL"
type input "09/19/2025"
type input "$1,791.85"
select select "CHK"
type input "53734"
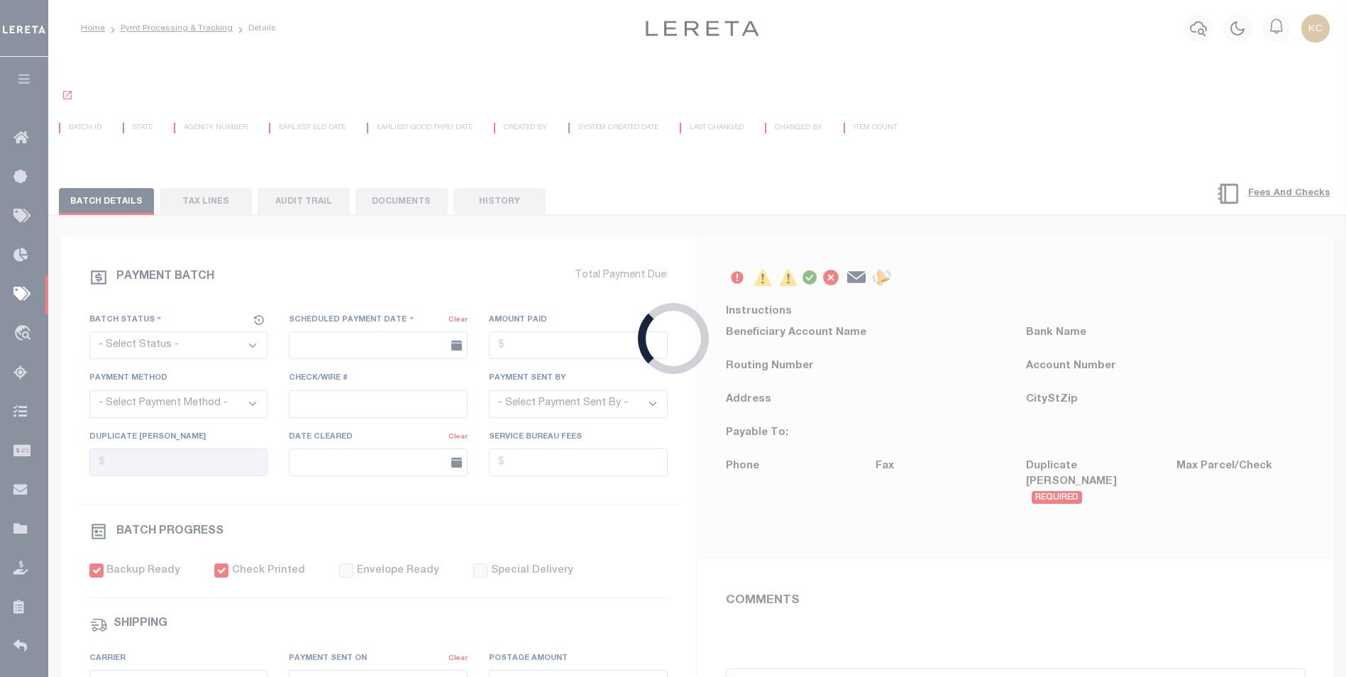
select select "Little, Audria"
checkbox input "true"
select select "FDX"
type input "09/19/2025"
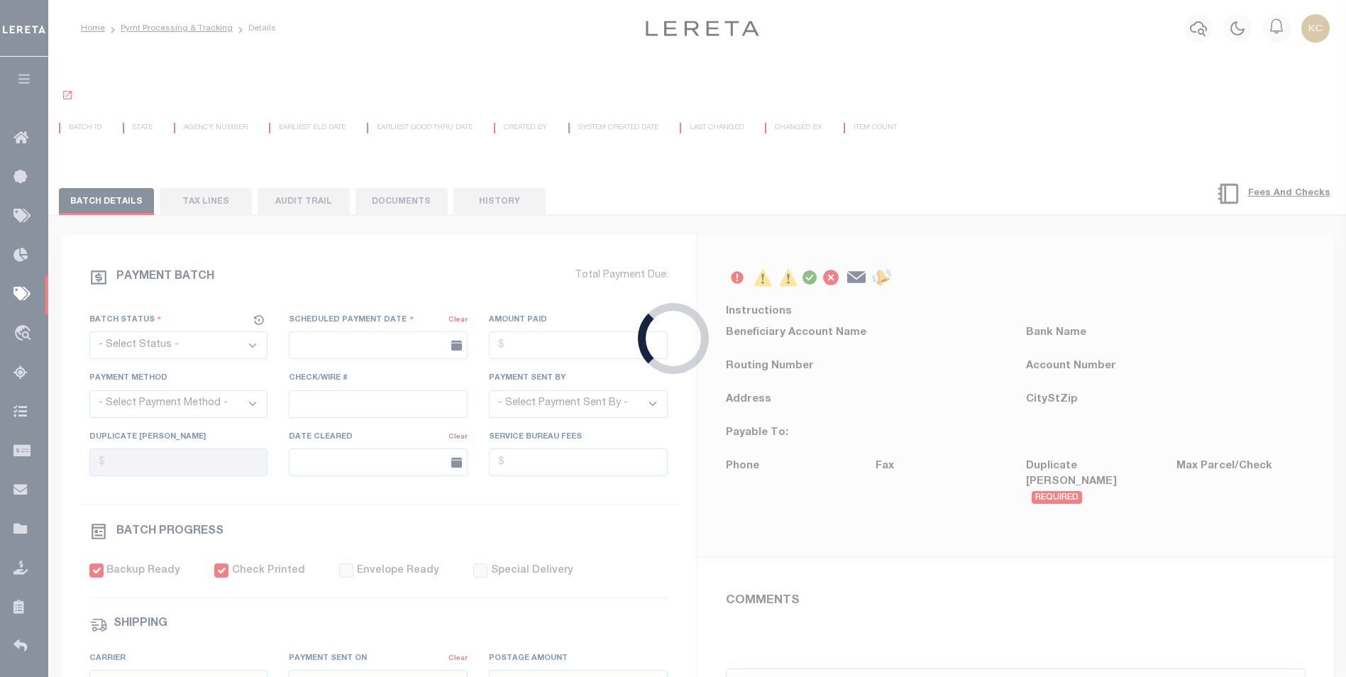
type input "884522756531"
type input "B.Harfman"
type input "09/22/2025"
type input "N"
select select "35"
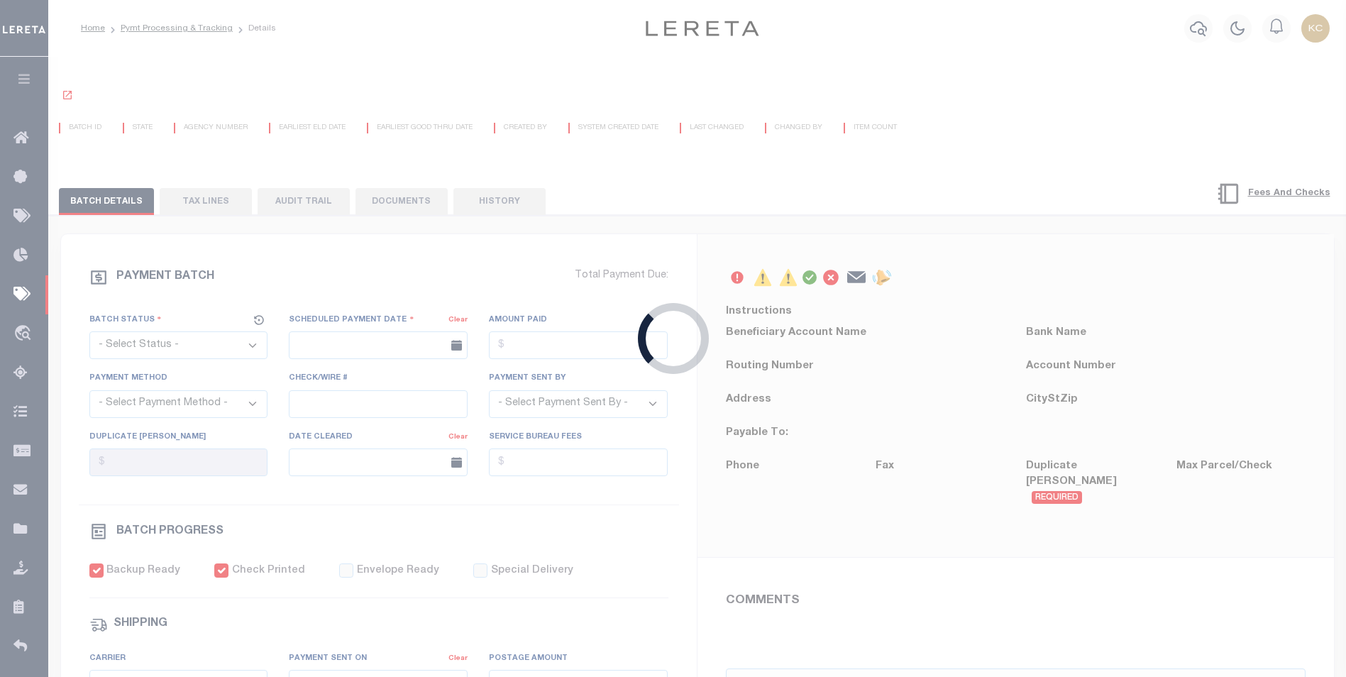
radio input "true"
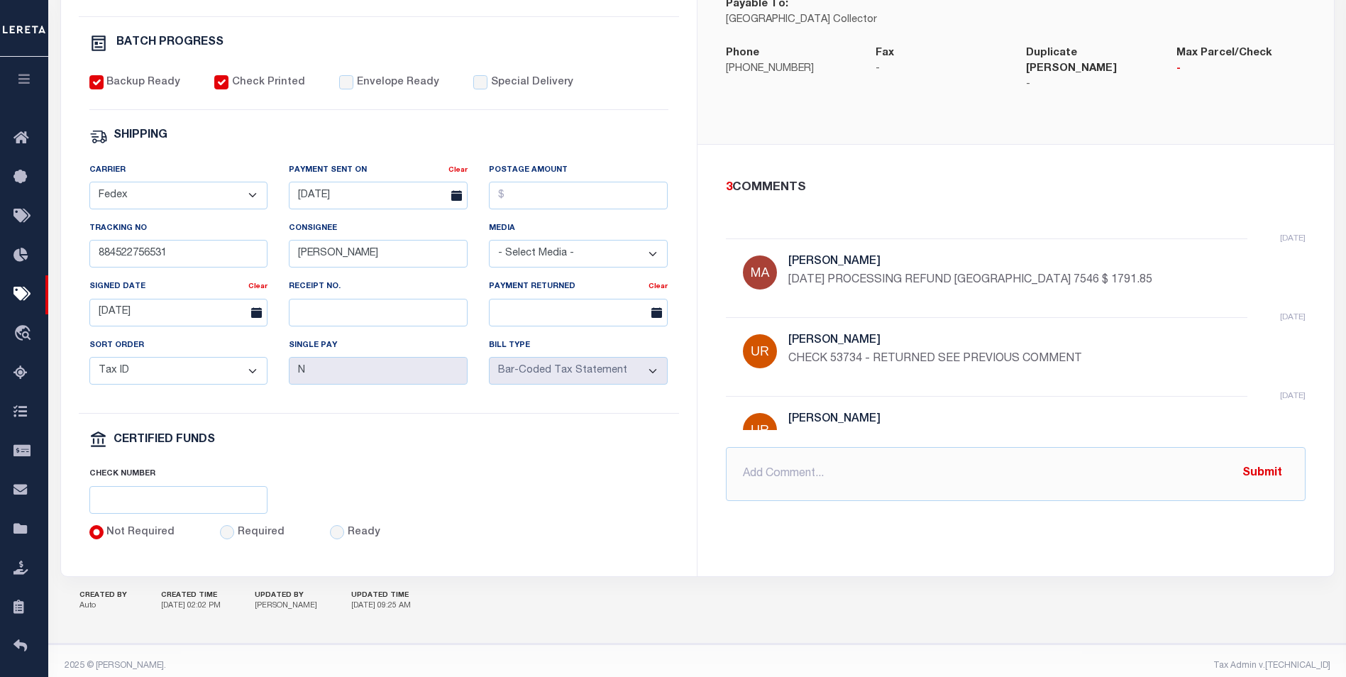
scroll to position [523, 0]
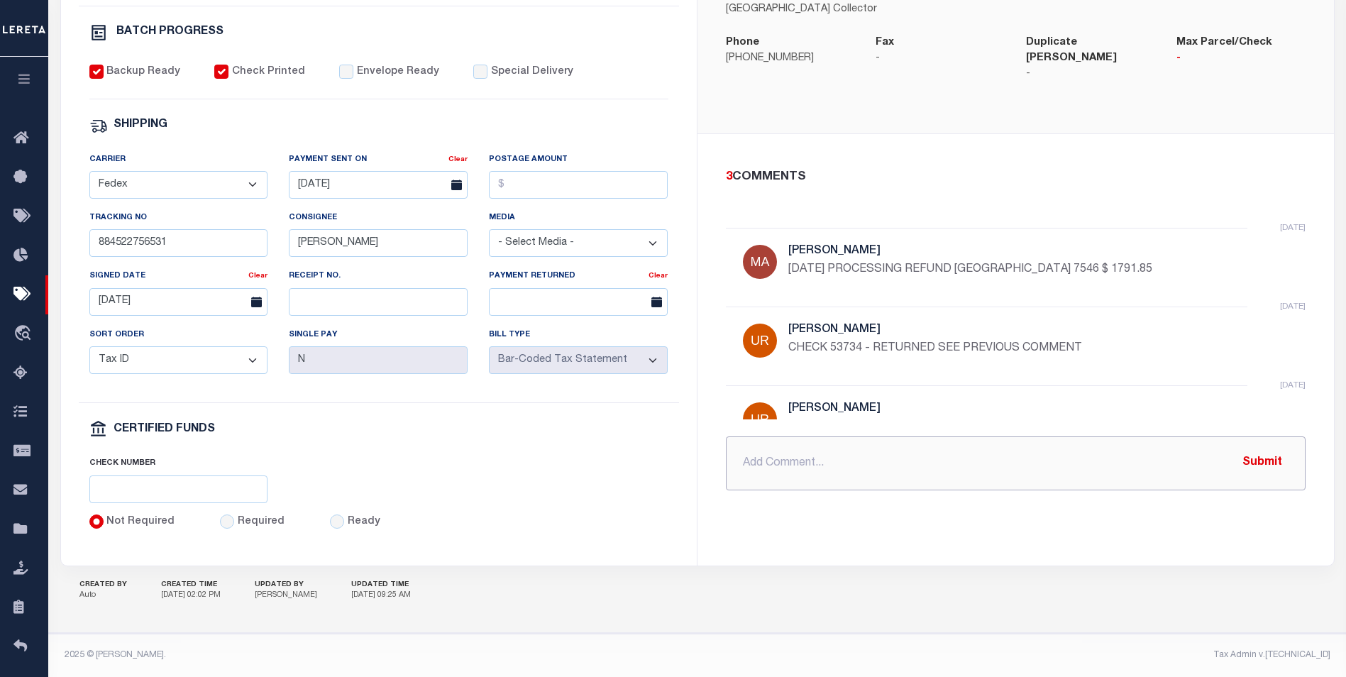
click at [863, 456] on input "text" at bounding box center [1015, 463] width 579 height 54
type input "f"
type input "F"
type input "10/09/25 FEDEX# 8850 4678 0786 ACCUMATCH CHK #8705 $1791.85"
click at [1254, 448] on button "Submit" at bounding box center [1262, 462] width 58 height 29
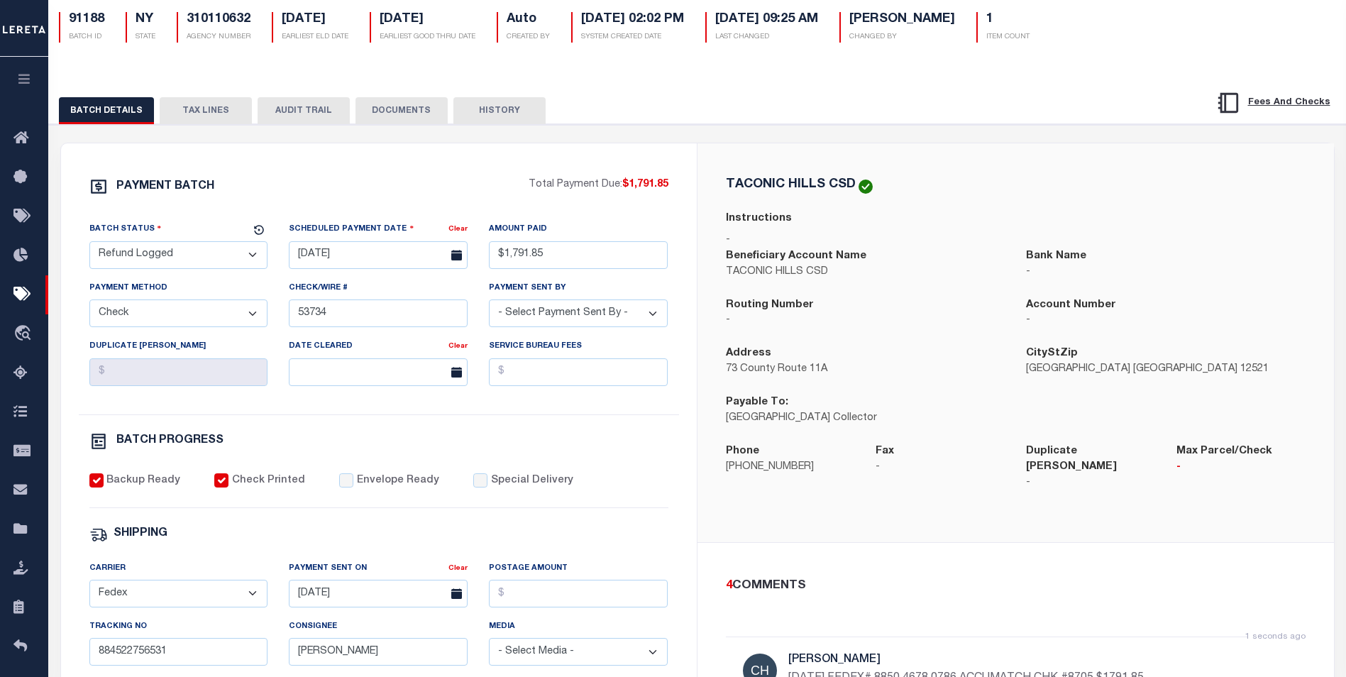
scroll to position [27, 0]
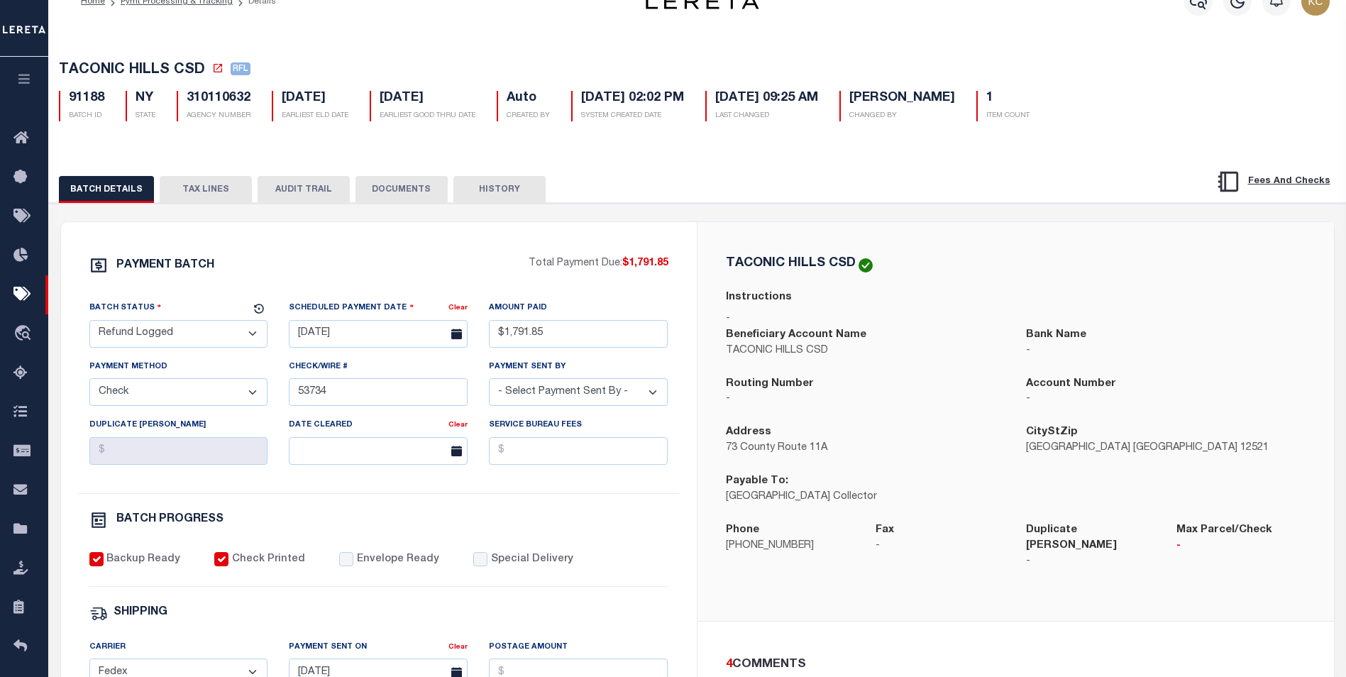
click at [250, 336] on select "- Select Status - Scheduled for Payment Ready For Payment Payment Sent Cleared …" at bounding box center [178, 334] width 179 height 28
select select "RFD"
click at [89, 323] on select "- Select Status - Scheduled for Payment Ready For Payment Payment Sent Cleared …" at bounding box center [178, 334] width 179 height 28
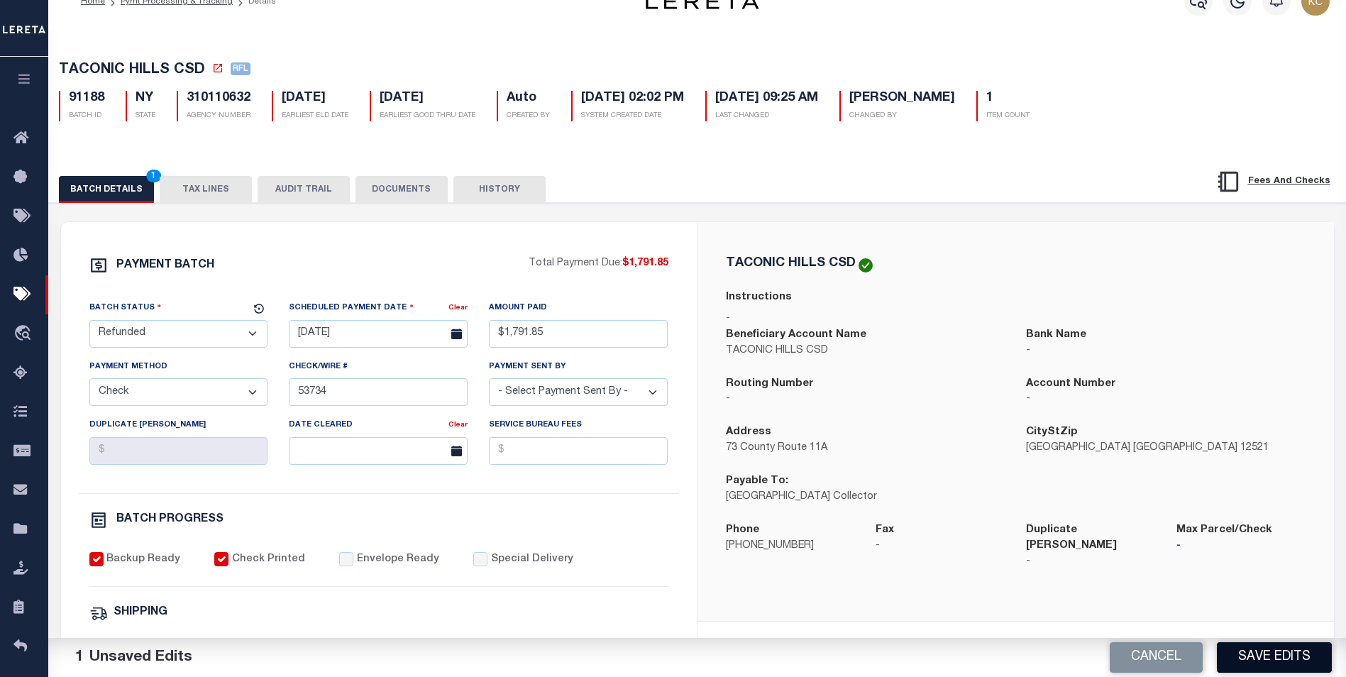
click at [1255, 658] on button "Save Edits" at bounding box center [1273, 657] width 115 height 30
select select
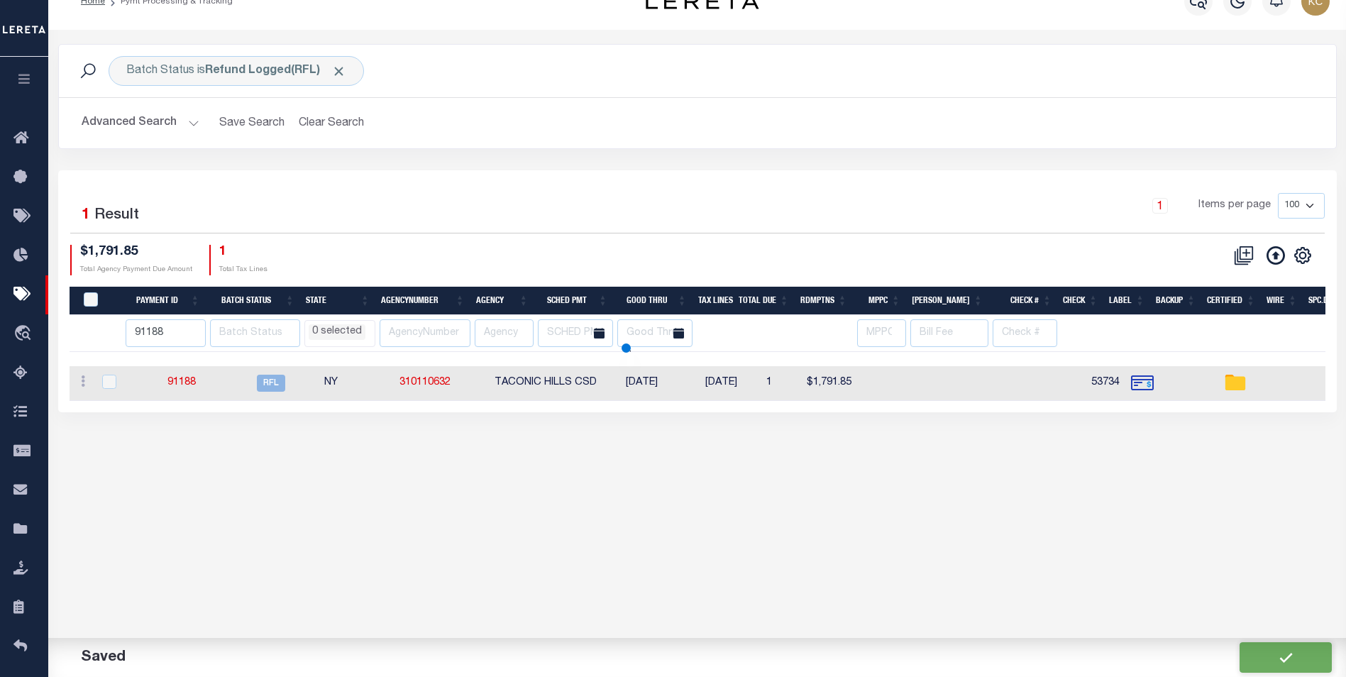
scroll to position [7, 0]
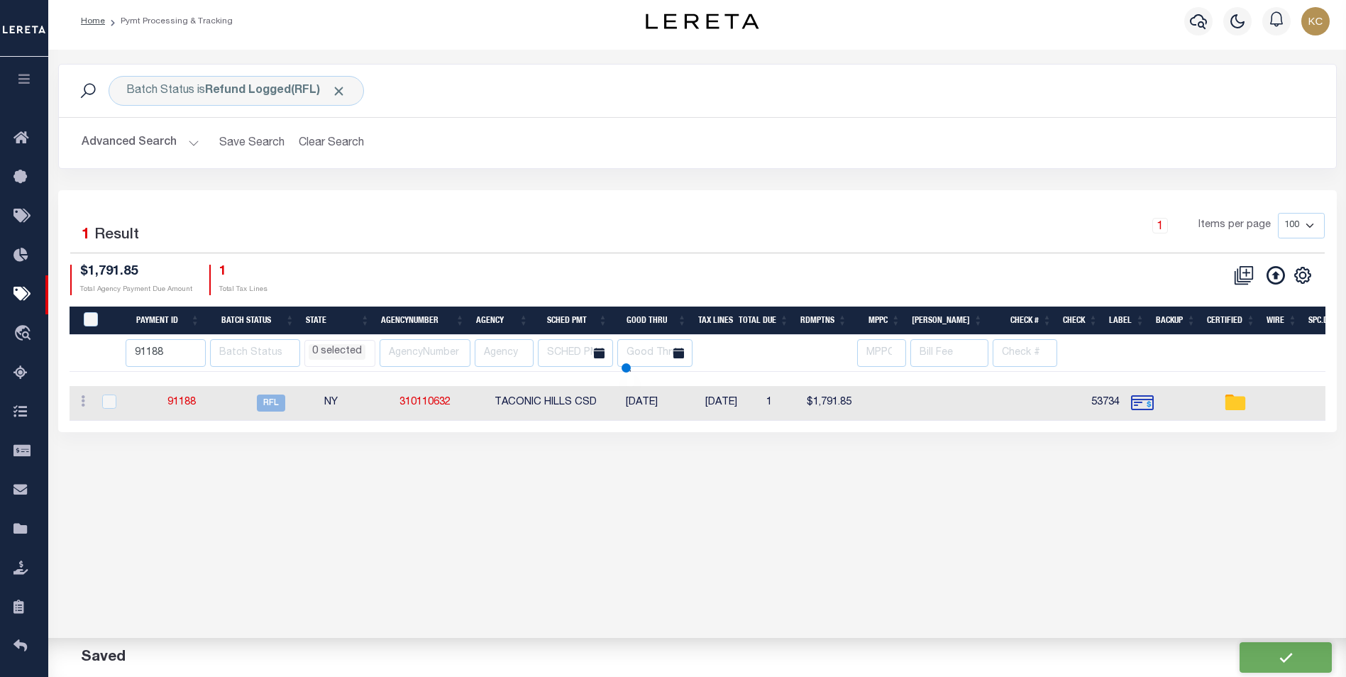
select select
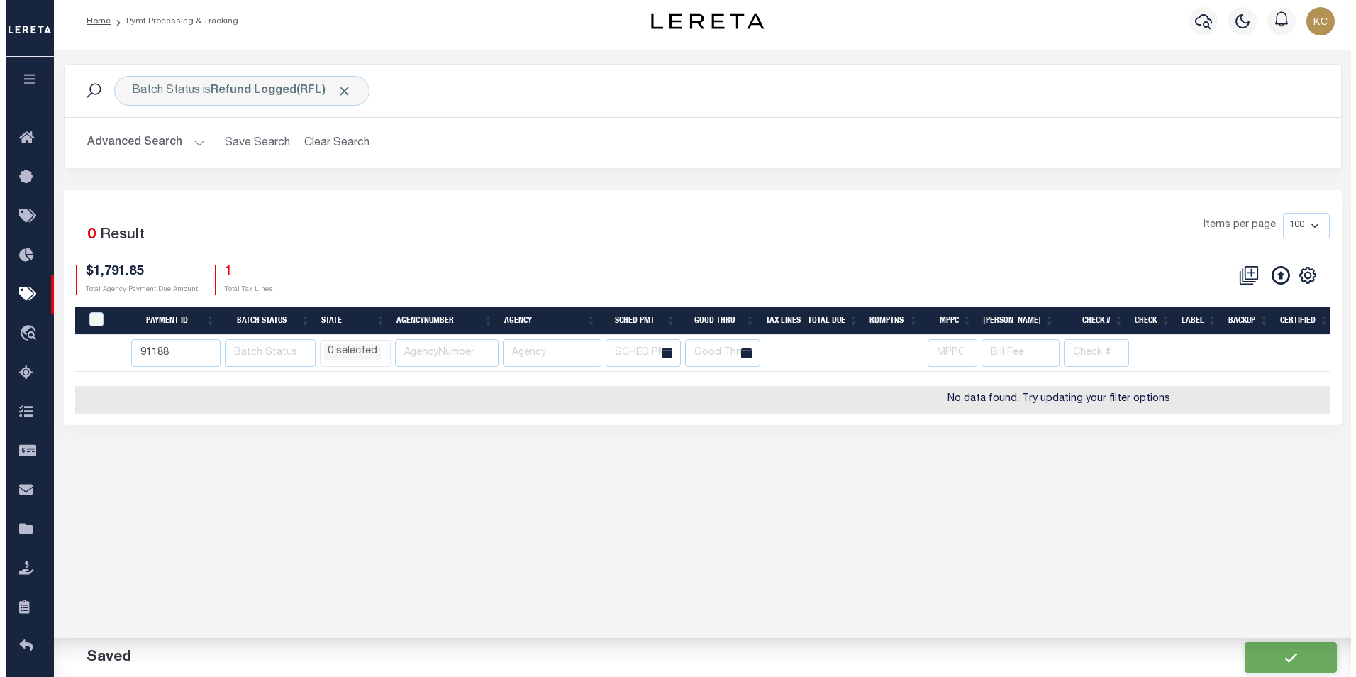
scroll to position [0, 0]
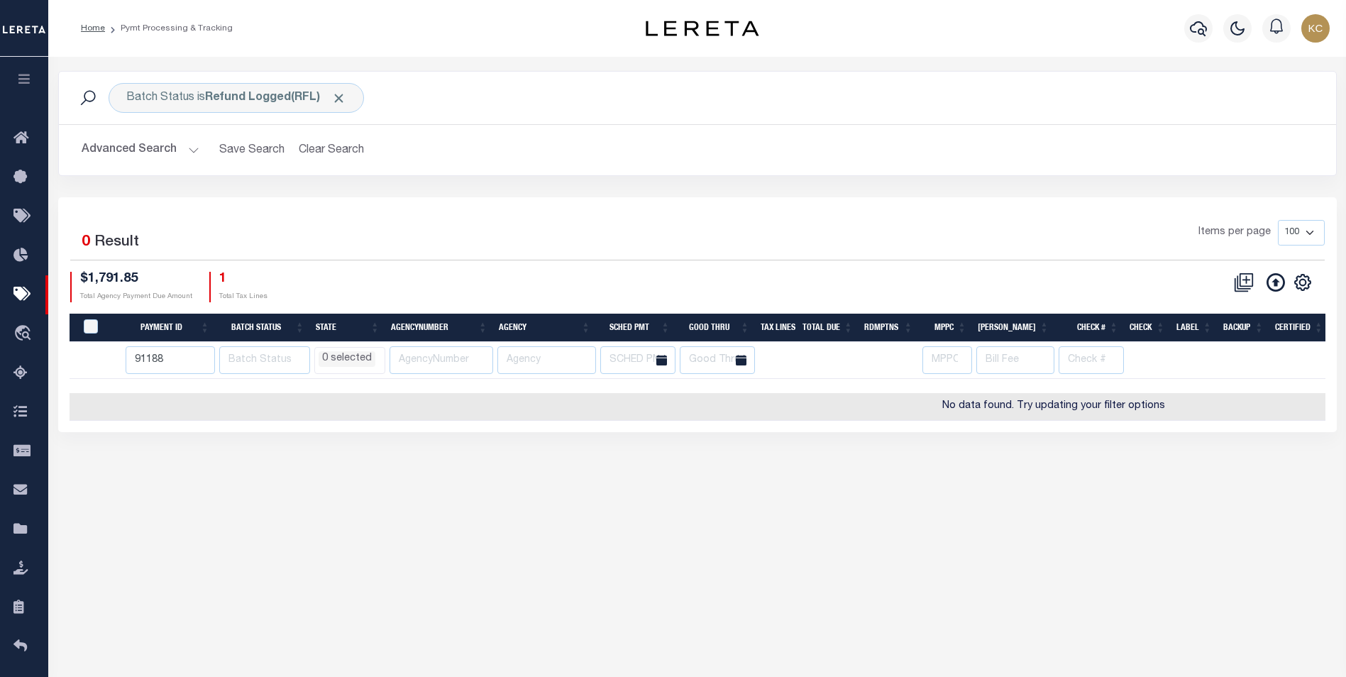
click at [14, 72] on button "button" at bounding box center [24, 81] width 48 height 48
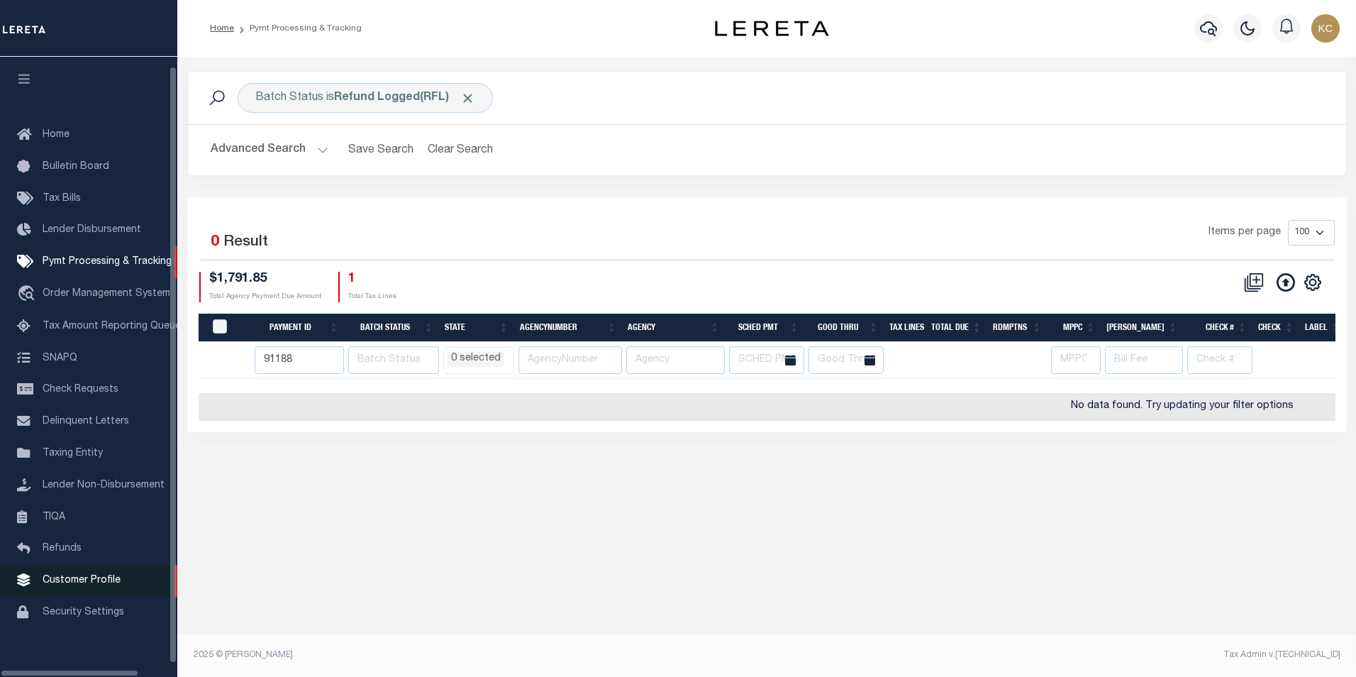
scroll to position [14, 0]
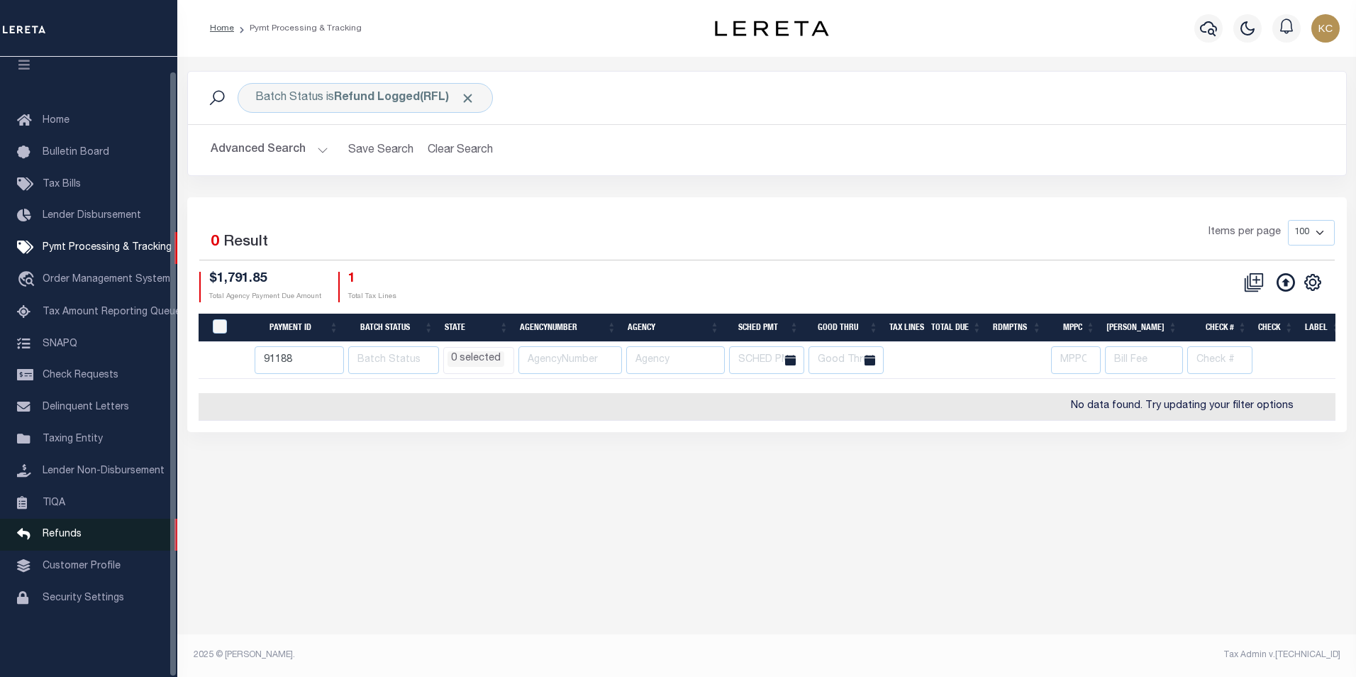
click at [56, 539] on span "Refunds" at bounding box center [62, 534] width 39 height 10
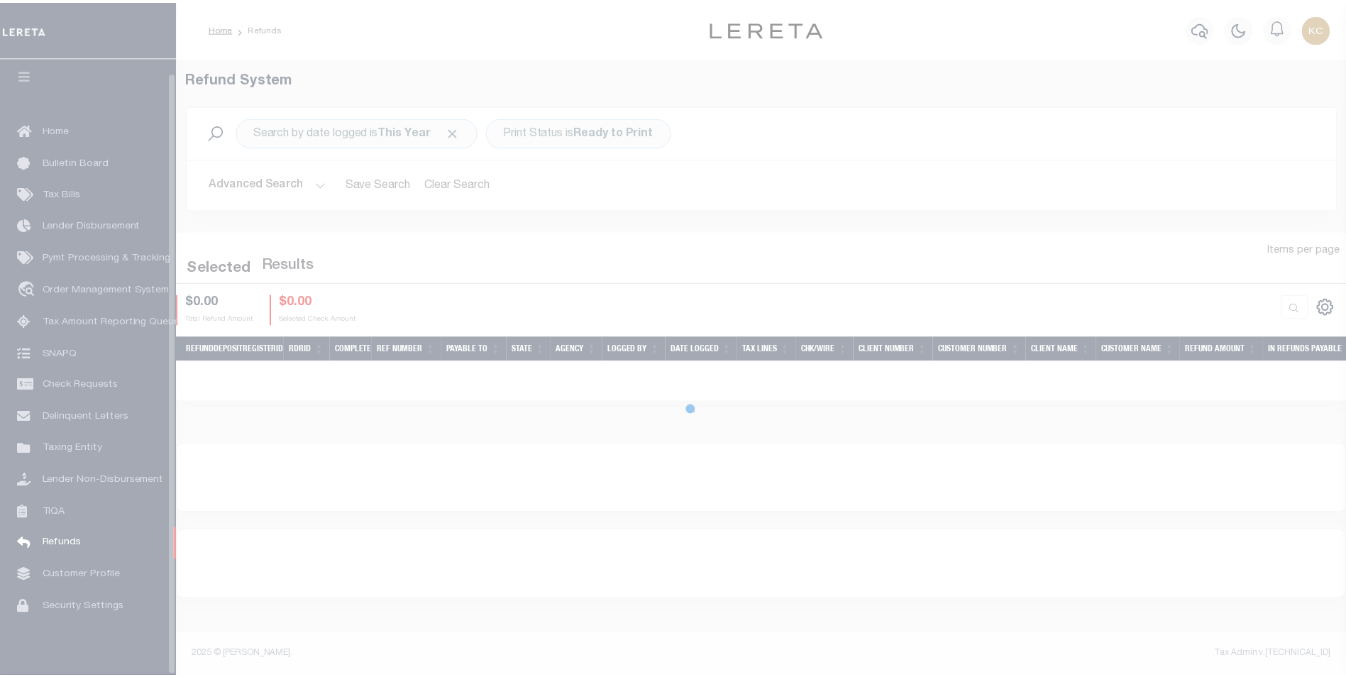
scroll to position [14, 0]
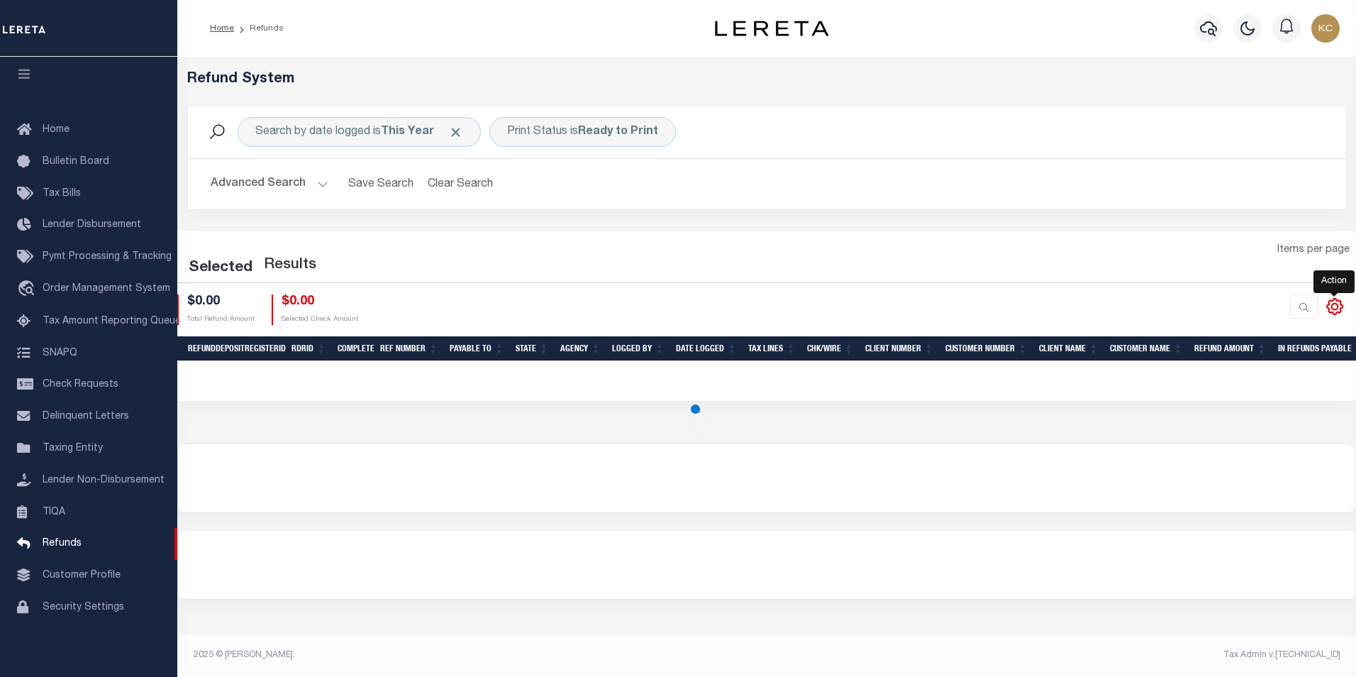
click at [1336, 312] on icon at bounding box center [1335, 306] width 18 height 18
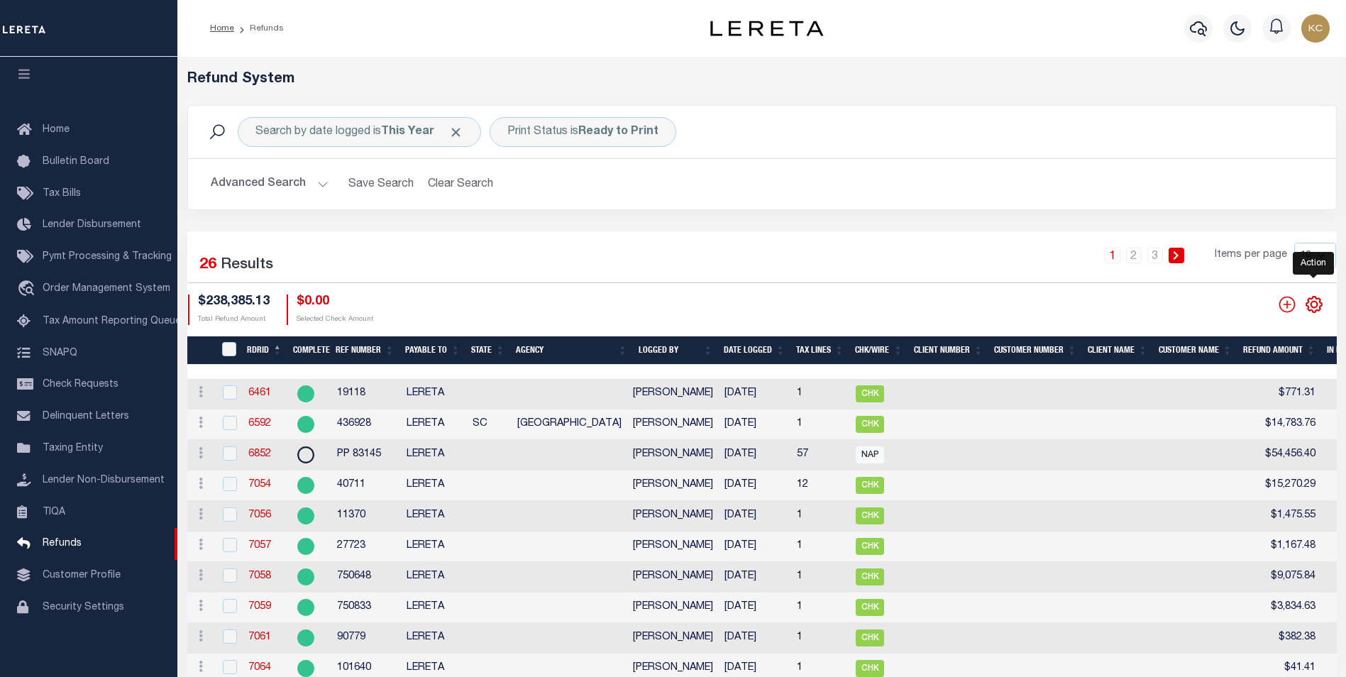
click at [1321, 300] on icon at bounding box center [1313, 304] width 18 height 18
click at [1314, 307] on icon at bounding box center [1313, 304] width 18 height 18
click at [1316, 309] on icon at bounding box center [1313, 304] width 18 height 18
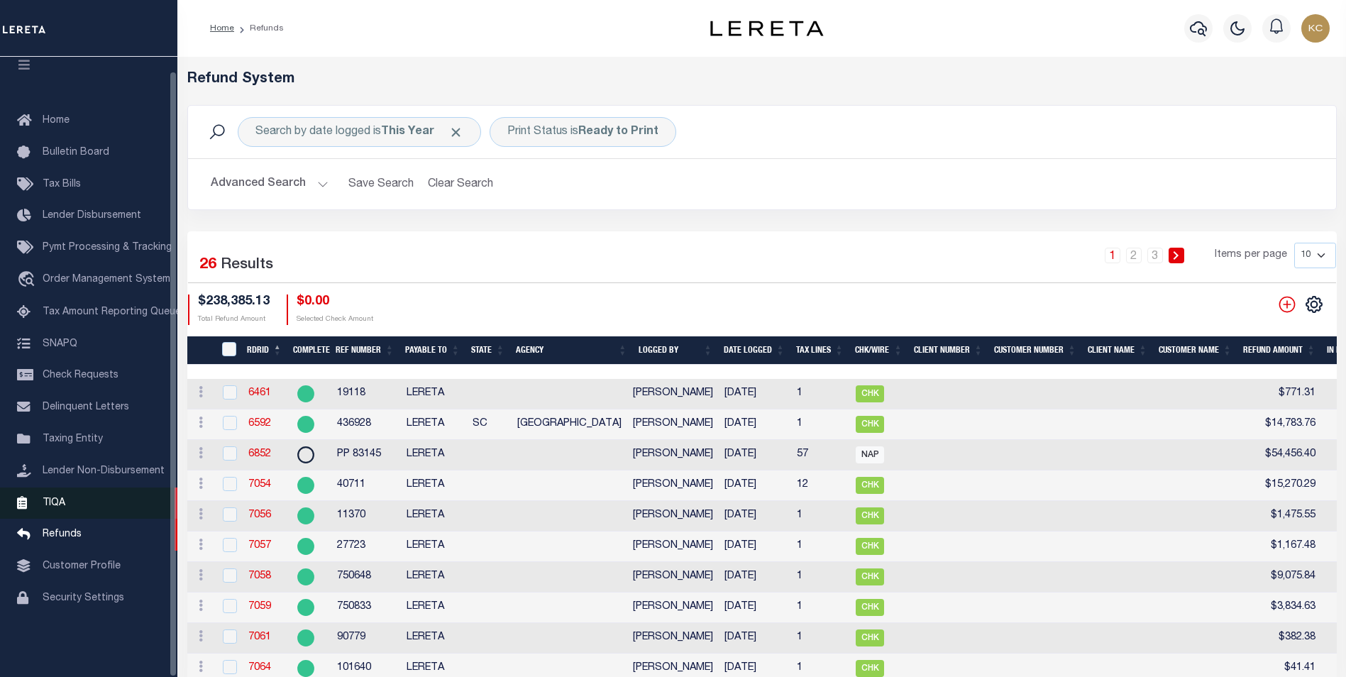
click at [67, 501] on link "TIQA" at bounding box center [88, 503] width 177 height 32
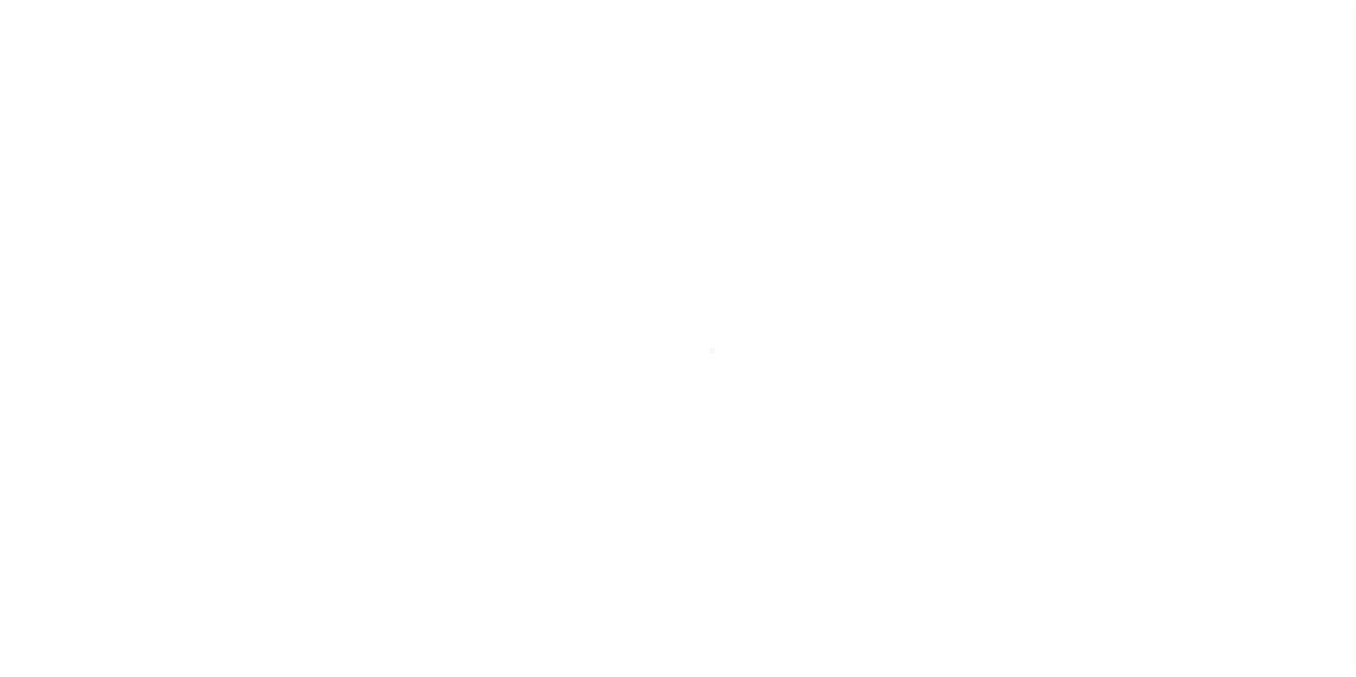
scroll to position [14, 0]
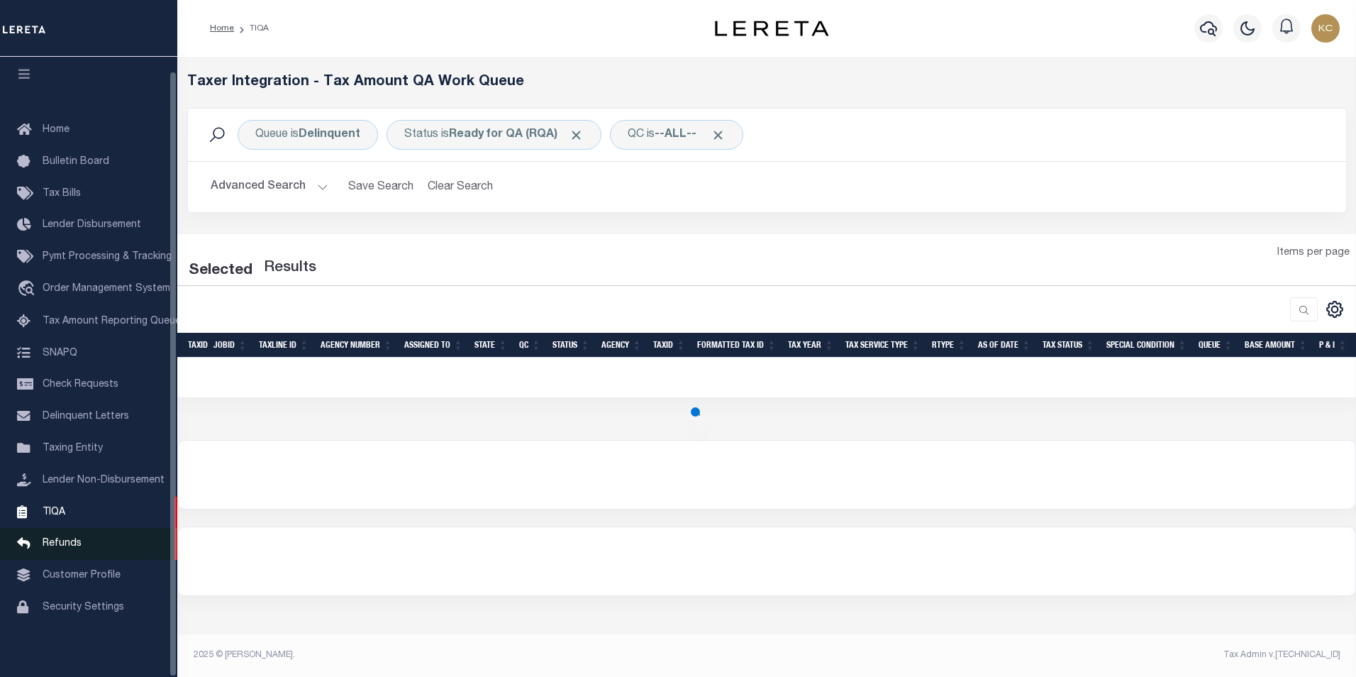
click at [64, 535] on link "Refunds" at bounding box center [88, 544] width 177 height 32
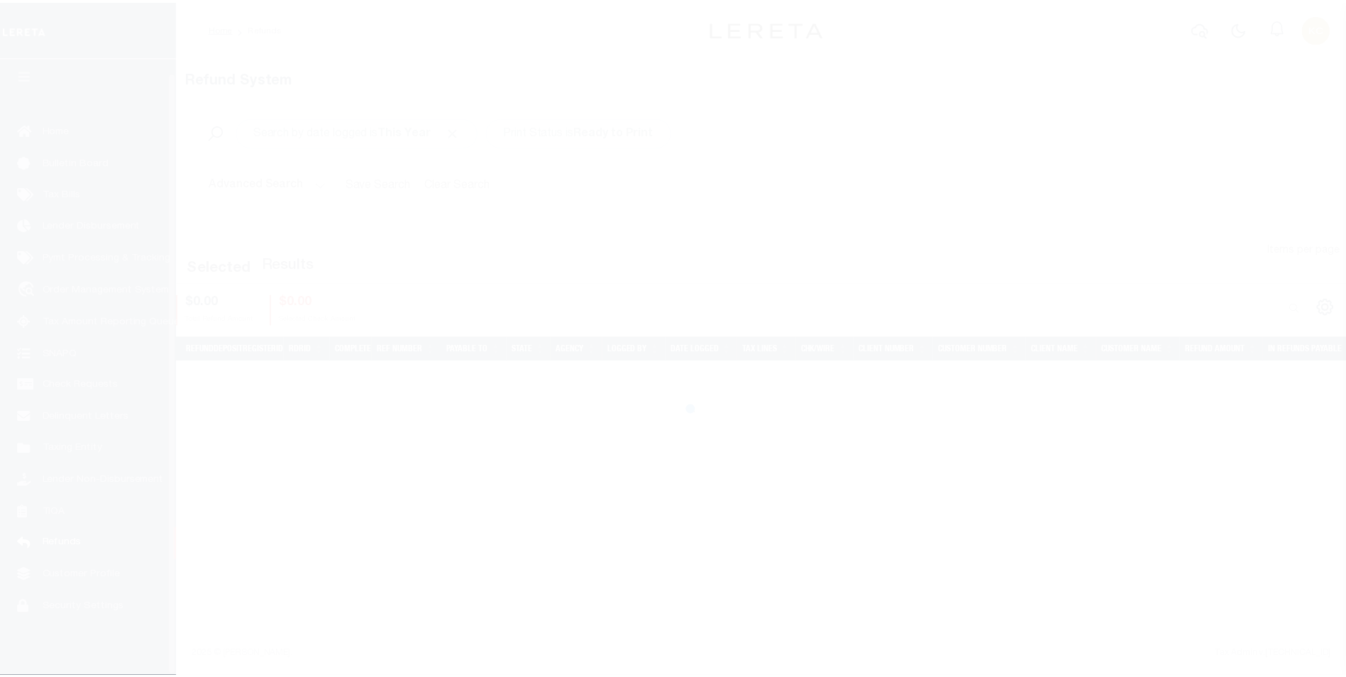
scroll to position [14, 0]
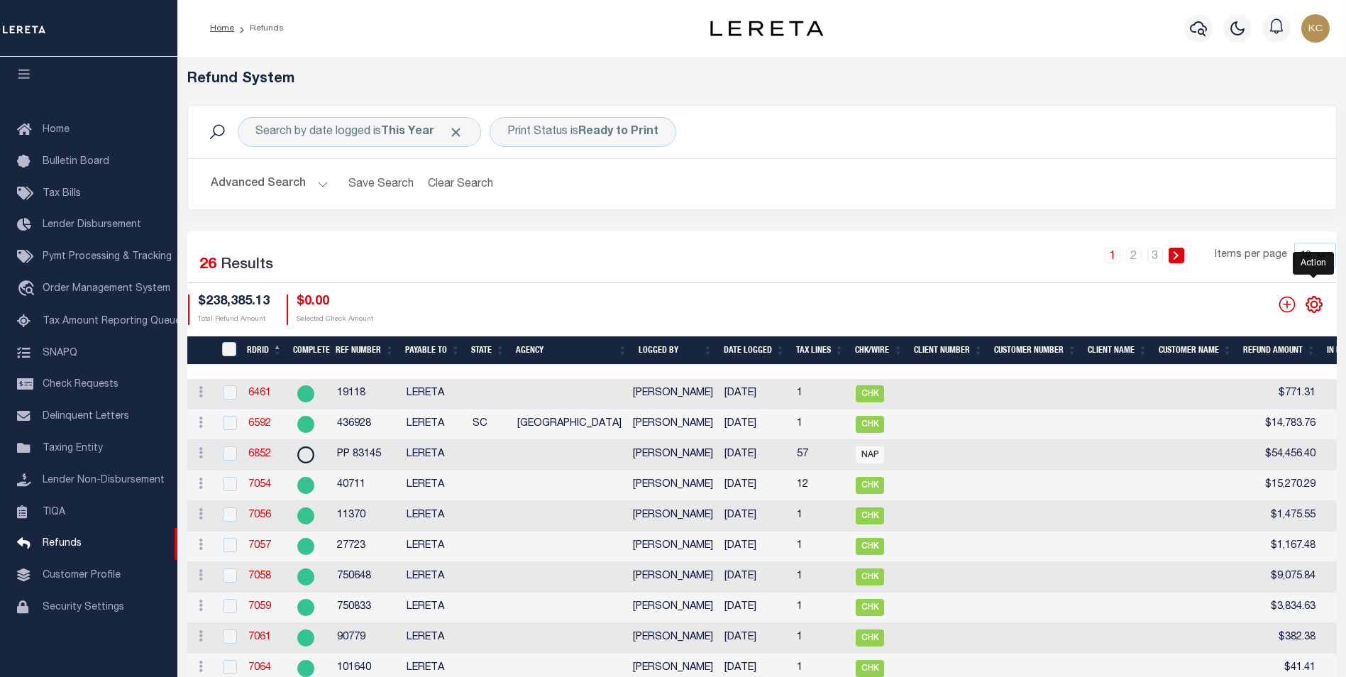
click at [1321, 309] on icon at bounding box center [1313, 304] width 18 height 18
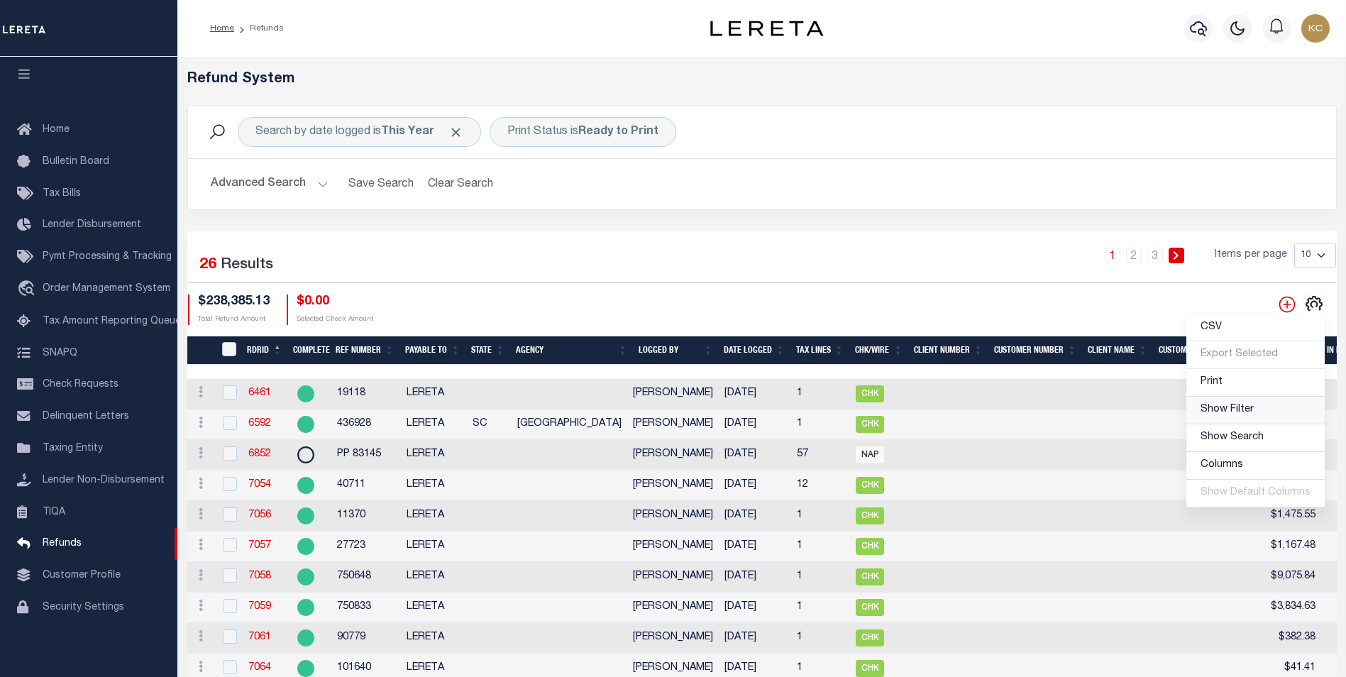
click at [1231, 408] on span "Show Filter" at bounding box center [1226, 409] width 53 height 10
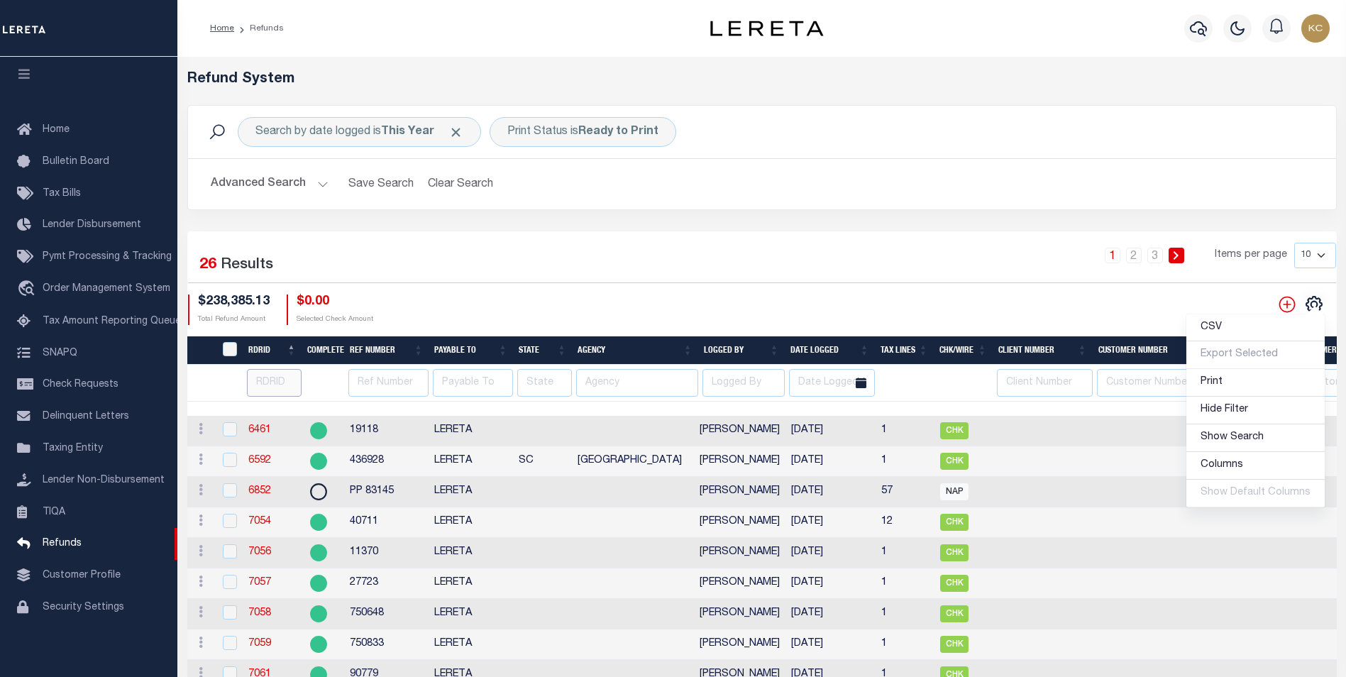
click at [265, 383] on input "number" at bounding box center [274, 383] width 55 height 28
type input "7546"
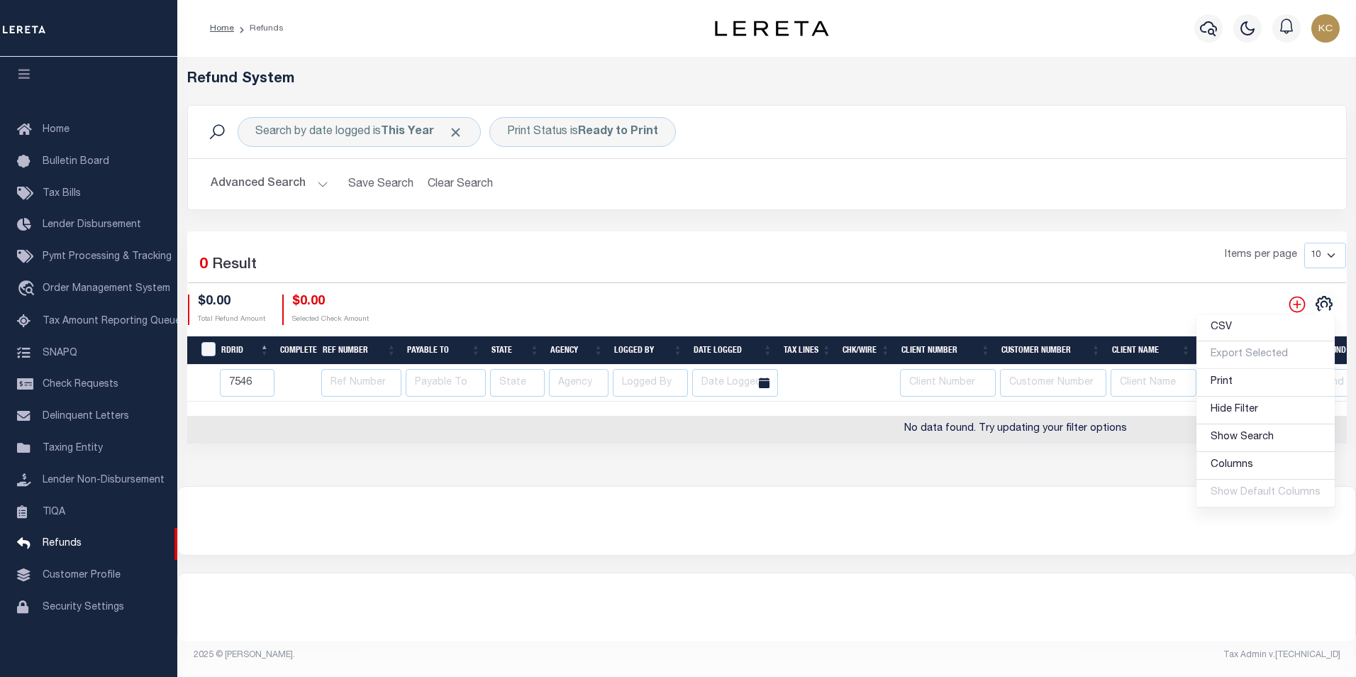
click at [671, 306] on div "$0.00 Total Refund Amount $0.00 Selected Check Amount" at bounding box center [477, 309] width 579 height 30
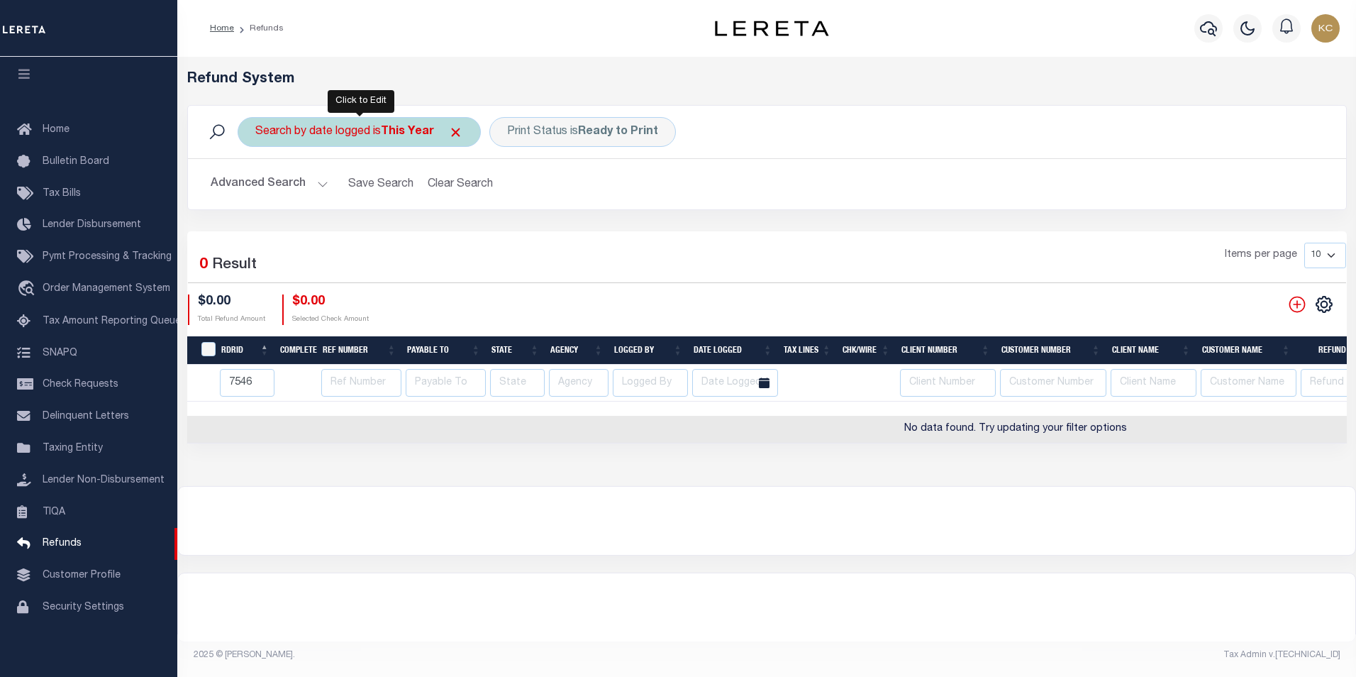
click at [388, 133] on b "This Year" at bounding box center [407, 131] width 53 height 11
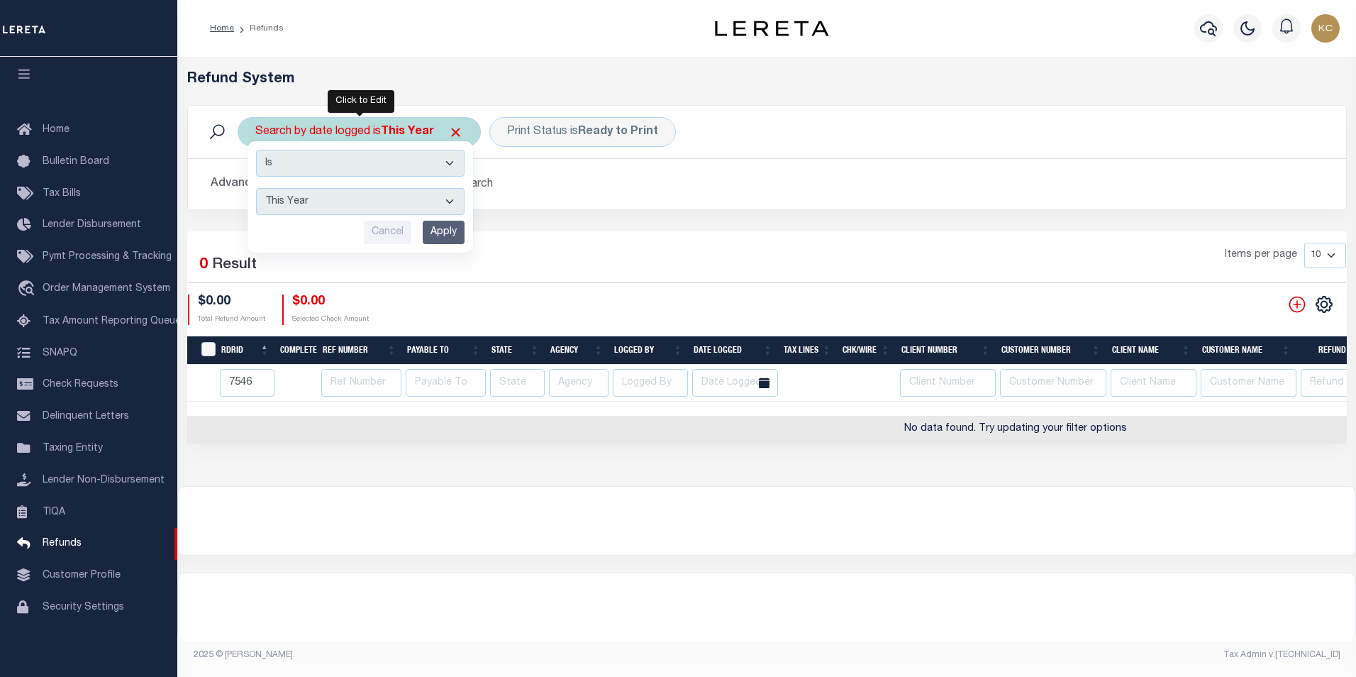
click at [322, 201] on select "This Month Last Month Last Three Months This Year Last Year" at bounding box center [360, 201] width 209 height 27
select select "Last Month"
click at [256, 188] on select "This Month Last Month Last Three Months This Year Last Year" at bounding box center [360, 201] width 209 height 27
click at [444, 231] on input "Apply" at bounding box center [444, 232] width 42 height 23
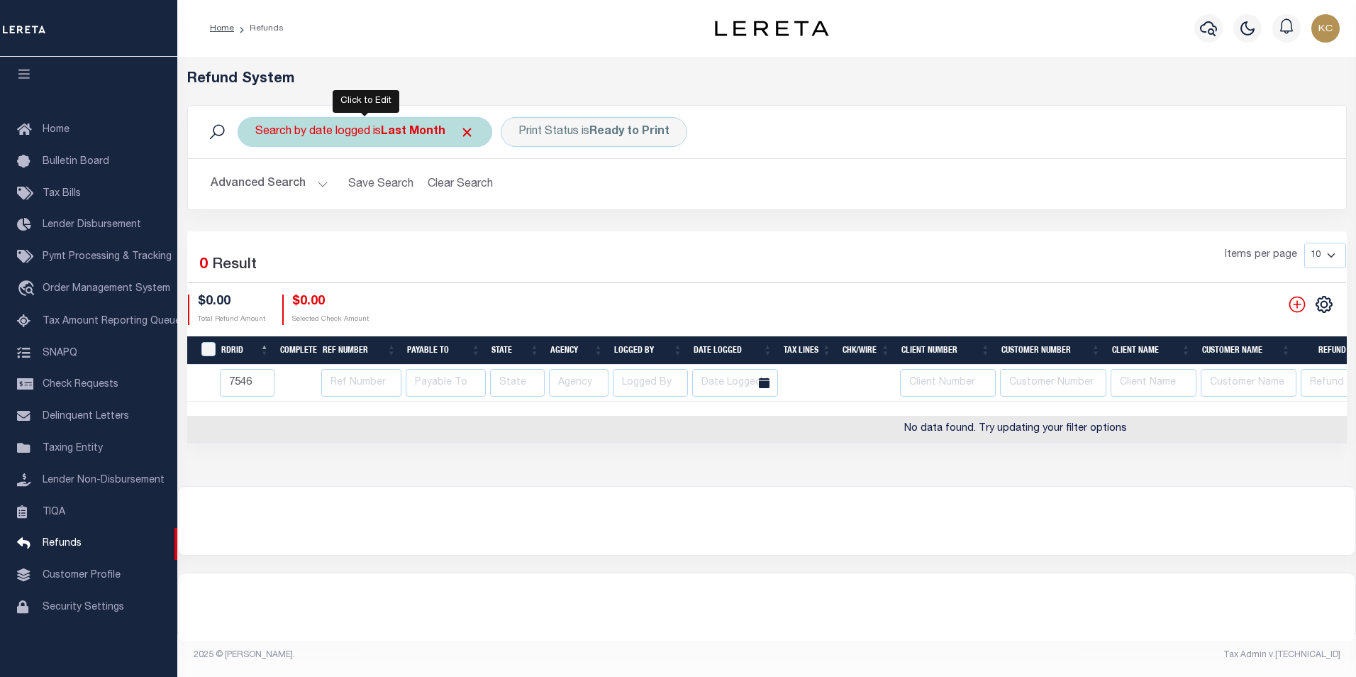
click at [374, 129] on div "Search by date logged is Last Month" at bounding box center [365, 132] width 255 height 30
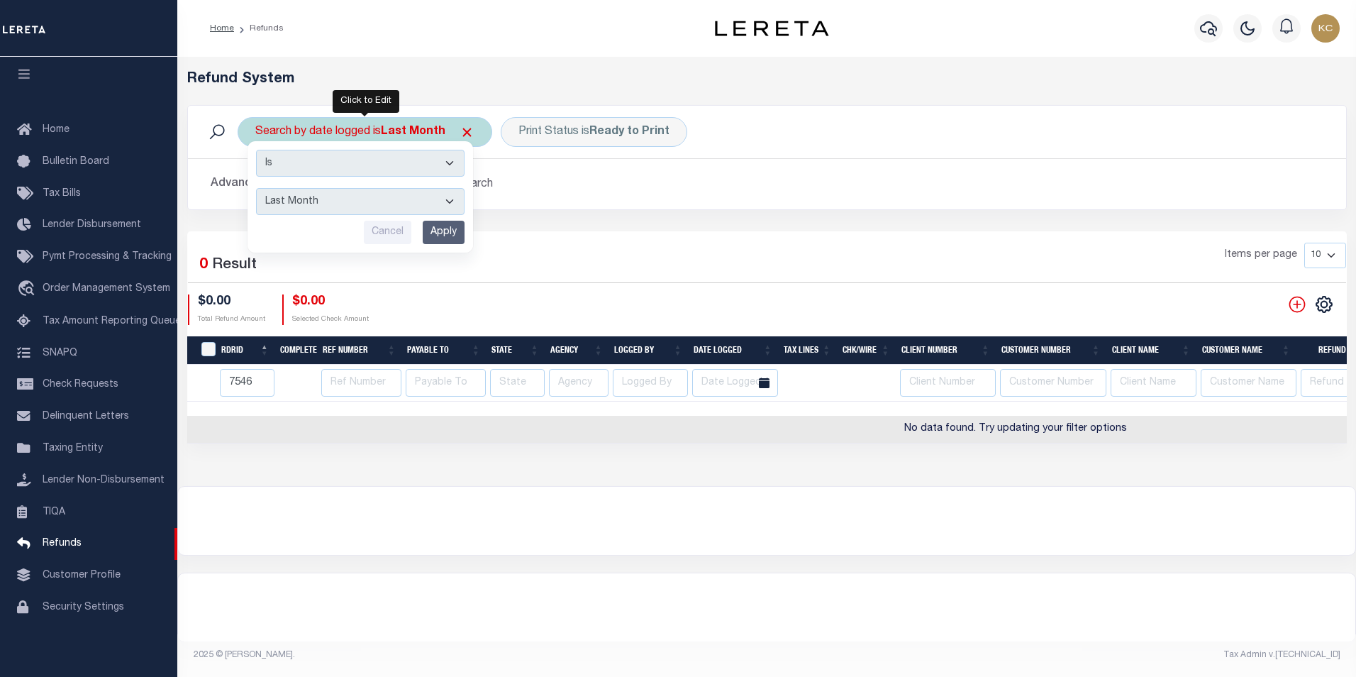
click at [349, 204] on select "This Month Last Month Last Three Months This Year Last Year" at bounding box center [360, 201] width 209 height 27
select select "This Month"
click at [256, 188] on select "This Month Last Month Last Three Months This Year Last Year" at bounding box center [360, 201] width 209 height 27
click at [435, 233] on input "Apply" at bounding box center [444, 232] width 42 height 23
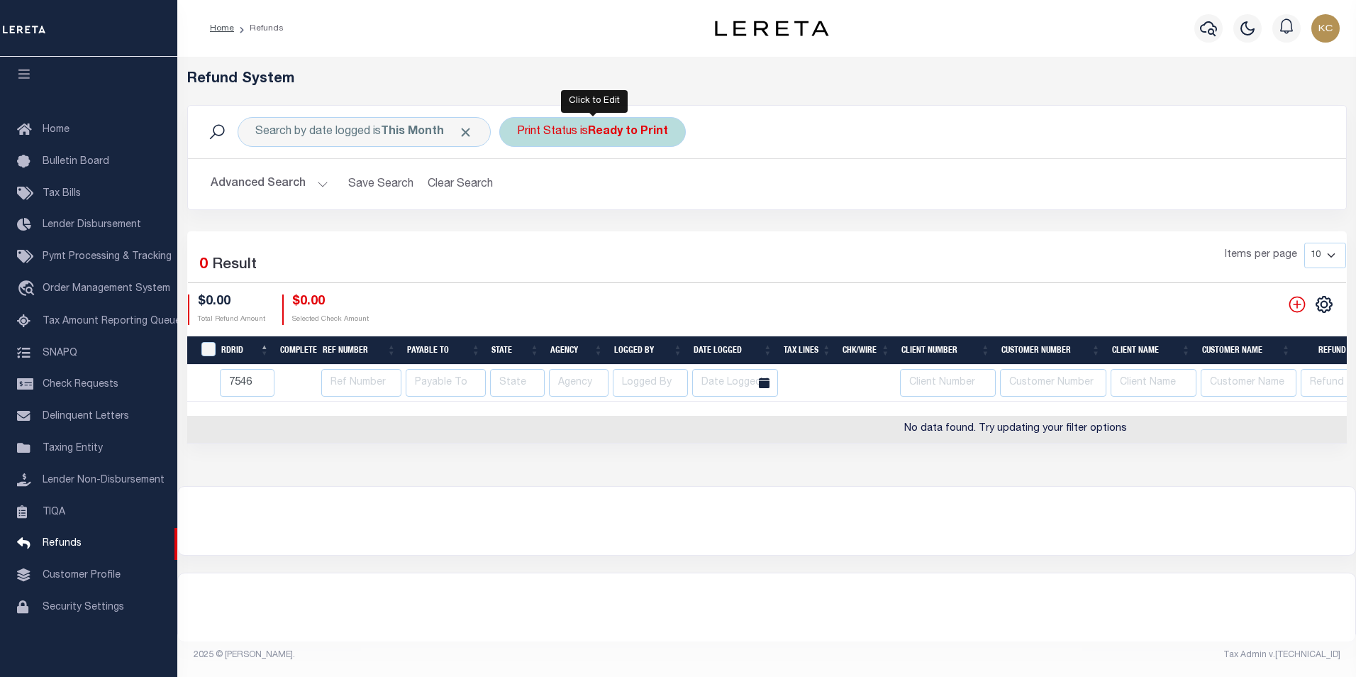
click at [550, 132] on div "Print Status is Ready to Print" at bounding box center [592, 132] width 187 height 30
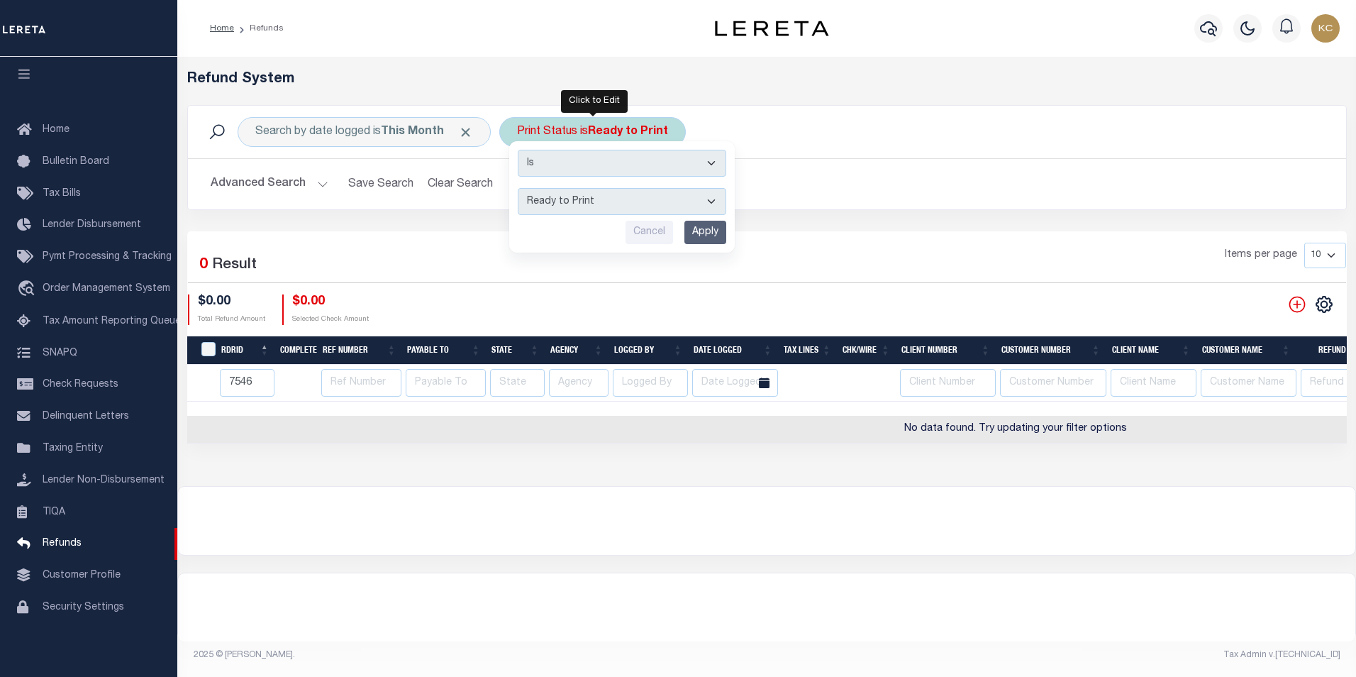
click at [554, 200] on select "--ALL-- Ready to Write Ready to Print Printed" at bounding box center [622, 201] width 209 height 27
select select "All"
click at [518, 188] on select "--ALL-- Ready to Write Ready to Print Printed" at bounding box center [622, 201] width 209 height 27
click at [703, 237] on input "Apply" at bounding box center [705, 232] width 42 height 23
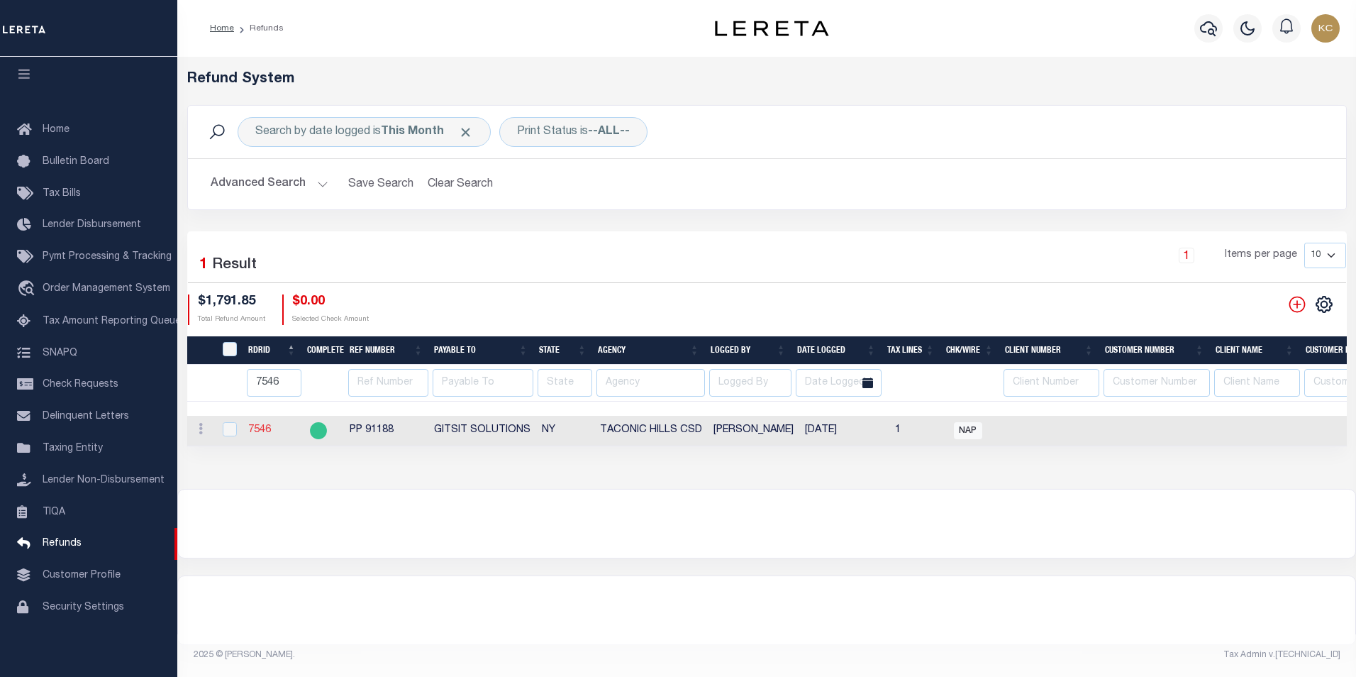
click at [252, 433] on link "7546" at bounding box center [259, 430] width 23 height 10
checkbox input "true"
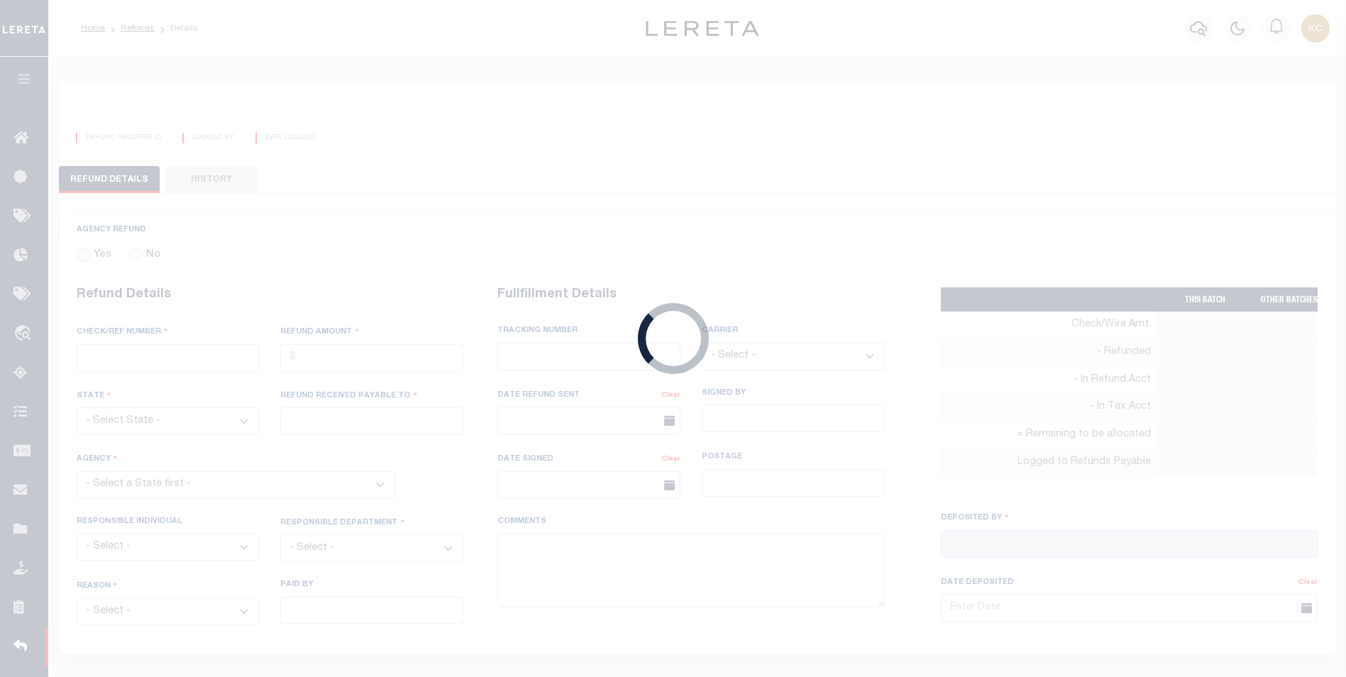
radio input "true"
type input "PP 91188"
type input "$1,791.85"
select select "NY"
type input "GITSIT SOLUTIONS"
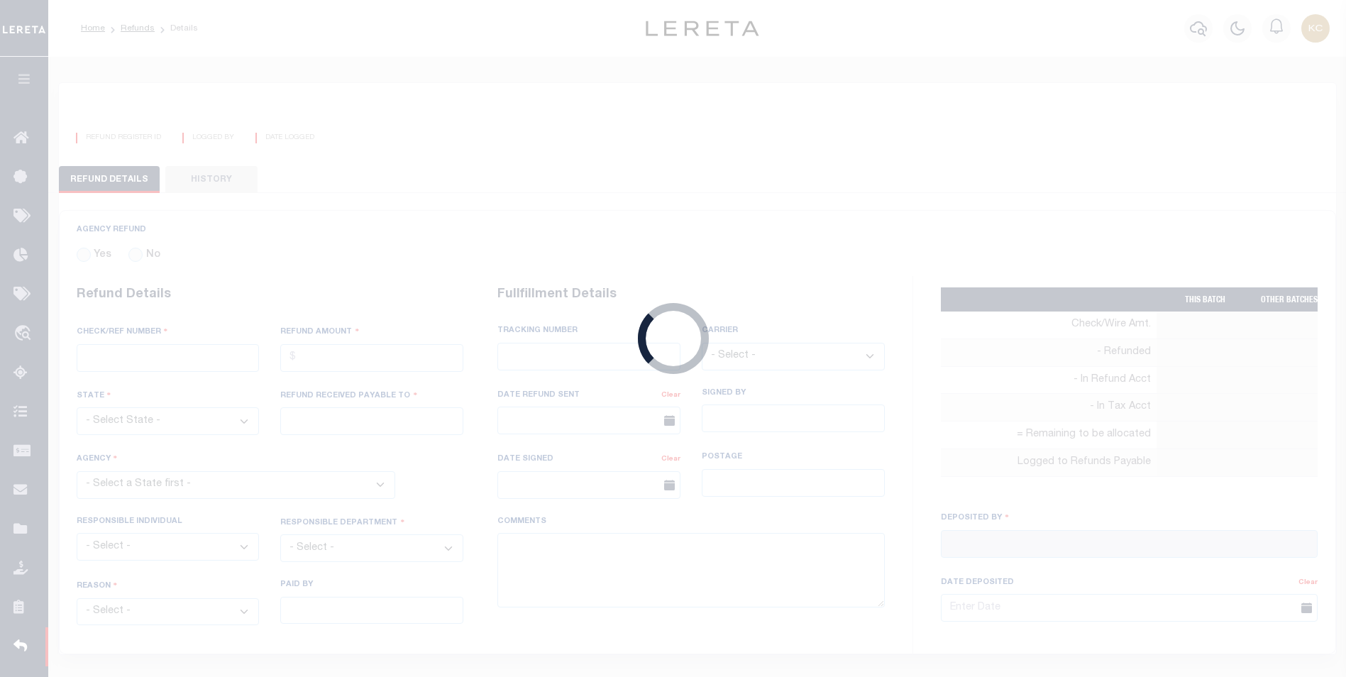
select select
select select "OTH"
select select "OVP"
type textarea "THIS IS FROM THE RFR REPORT"
type input "[PERSON_NAME]"
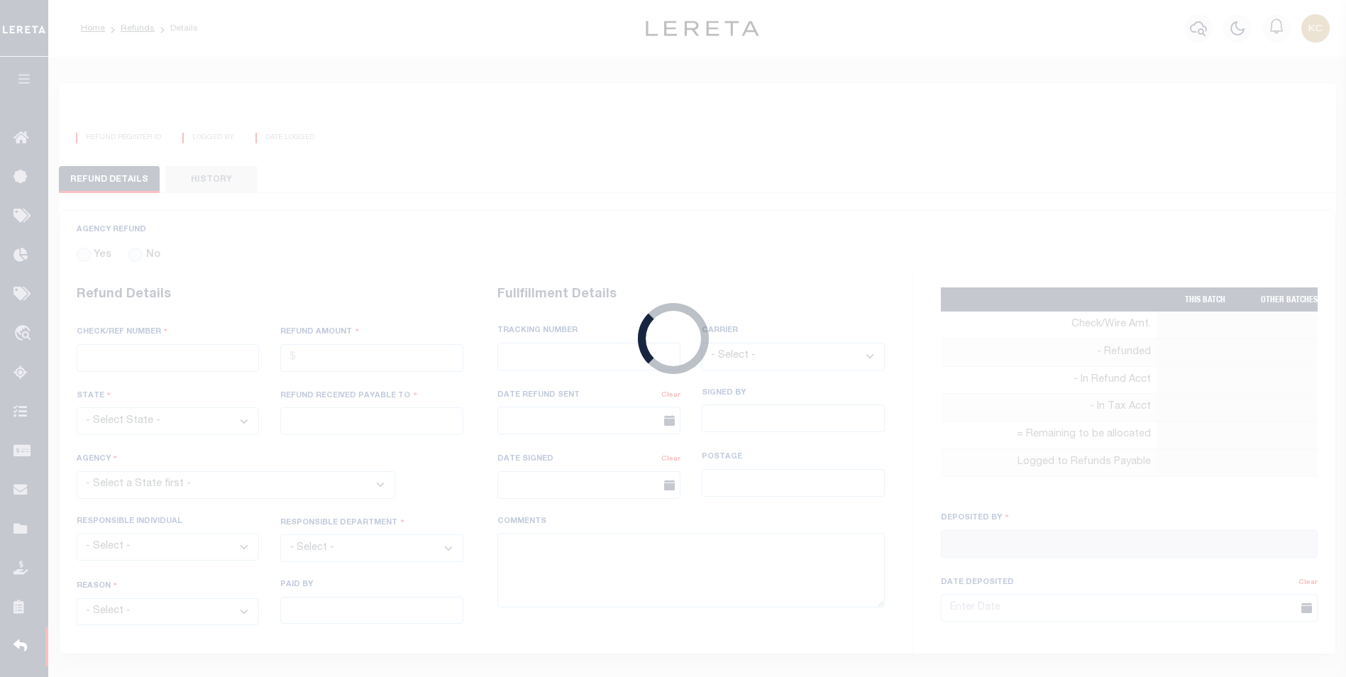
type input "[DATE]"
select select "3602116035"
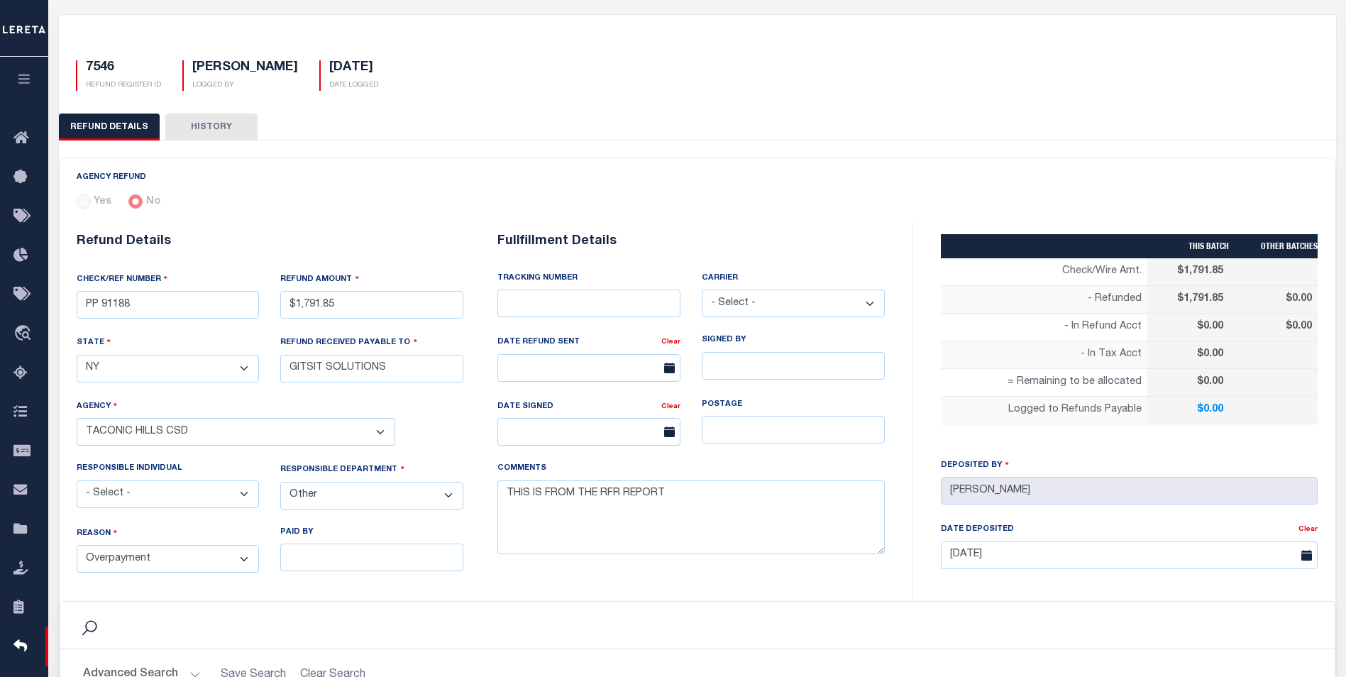
scroll to position [71, 0]
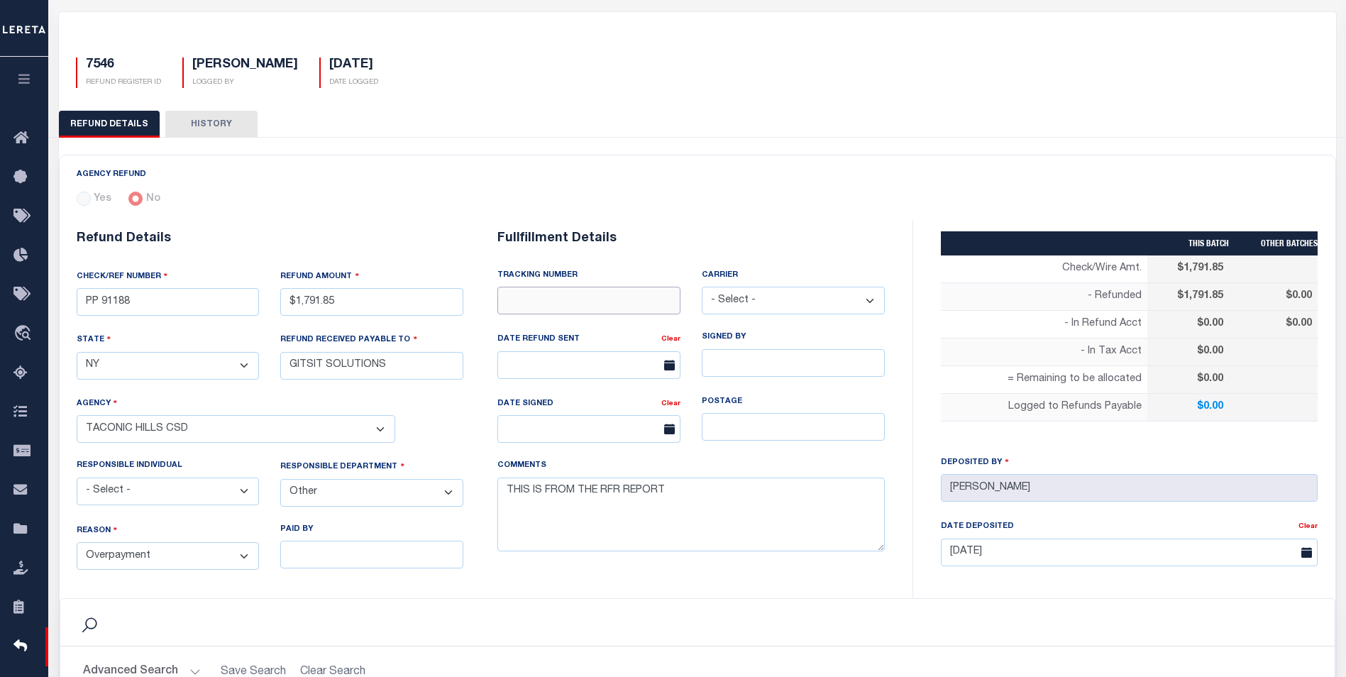
click at [536, 299] on input "text" at bounding box center [588, 301] width 183 height 28
type input "885046780786"
click at [740, 292] on select "- Select - Fedex USPS" at bounding box center [792, 301] width 183 height 28
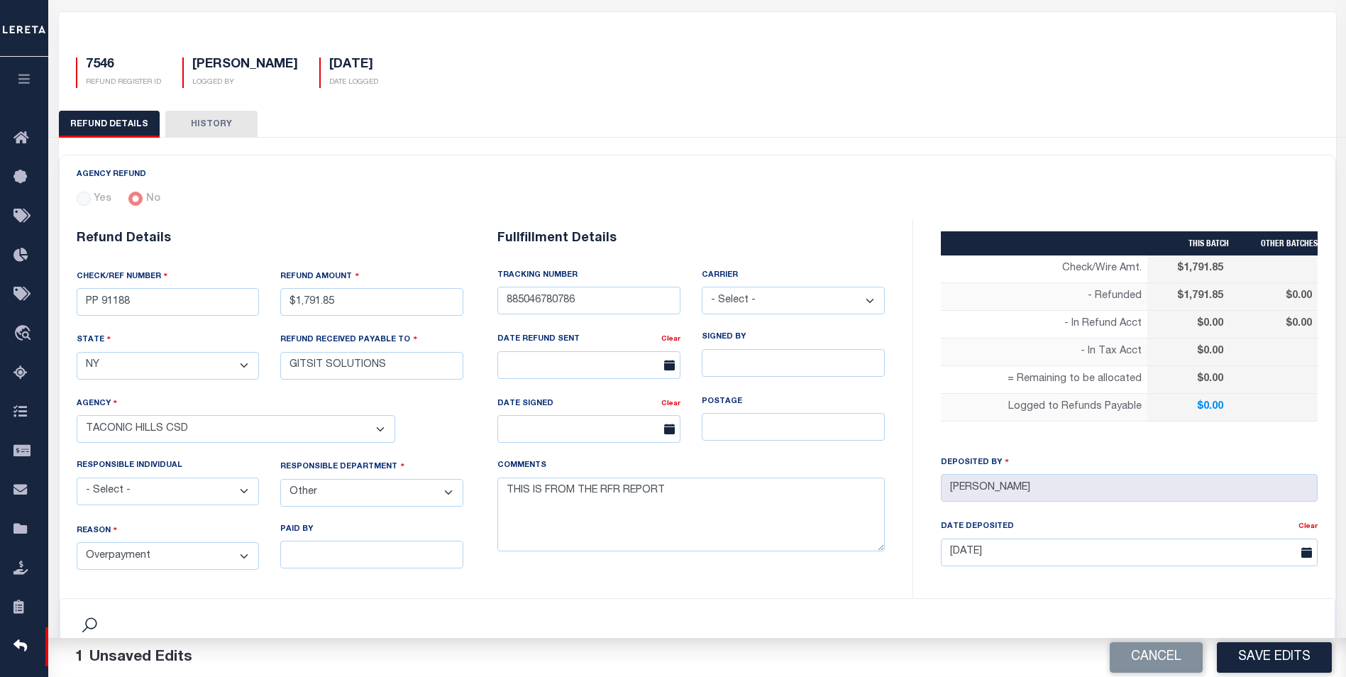
select select "FDX"
click at [701, 287] on select "- Select - Fedex USPS" at bounding box center [792, 301] width 183 height 28
click at [545, 367] on input "text" at bounding box center [588, 365] width 183 height 28
click at [644, 471] on span "9" at bounding box center [638, 473] width 28 height 28
type input "[DATE]"
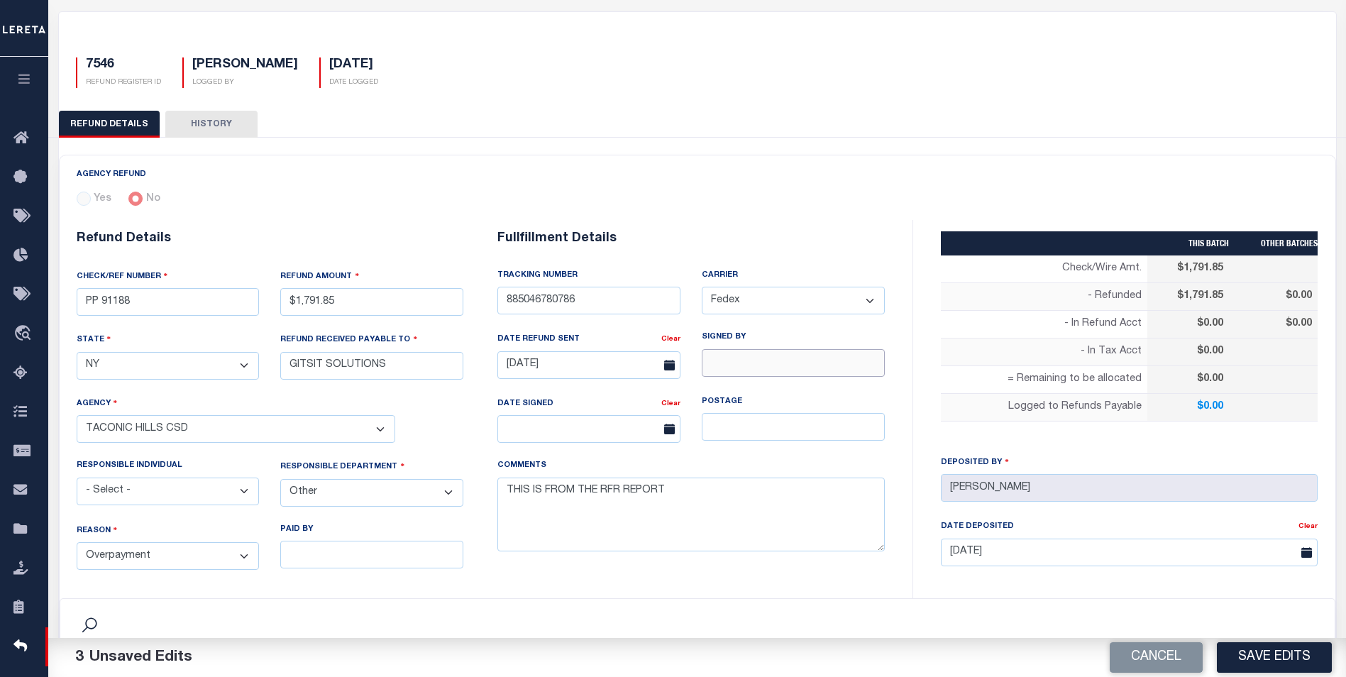
click at [730, 363] on input "SIGNED BY" at bounding box center [792, 363] width 183 height 28
click at [1265, 656] on button "Save Edits" at bounding box center [1273, 657] width 115 height 30
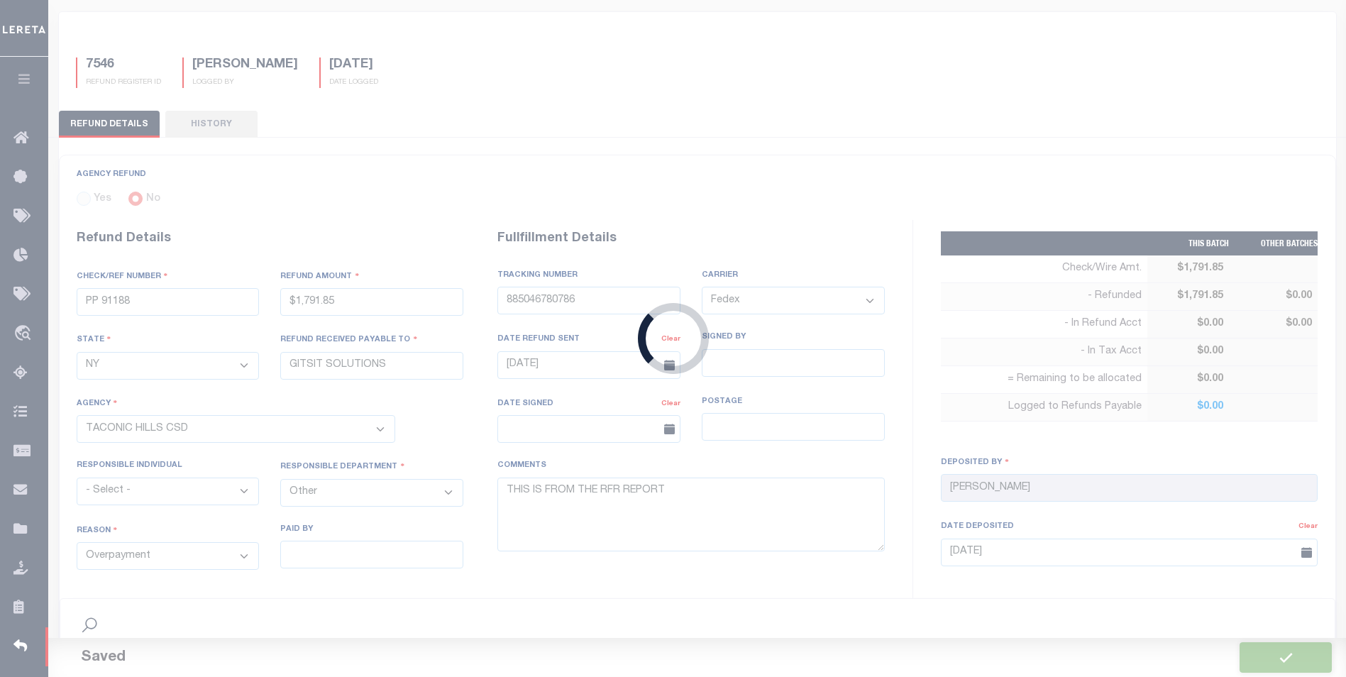
type input "$1,791.85"
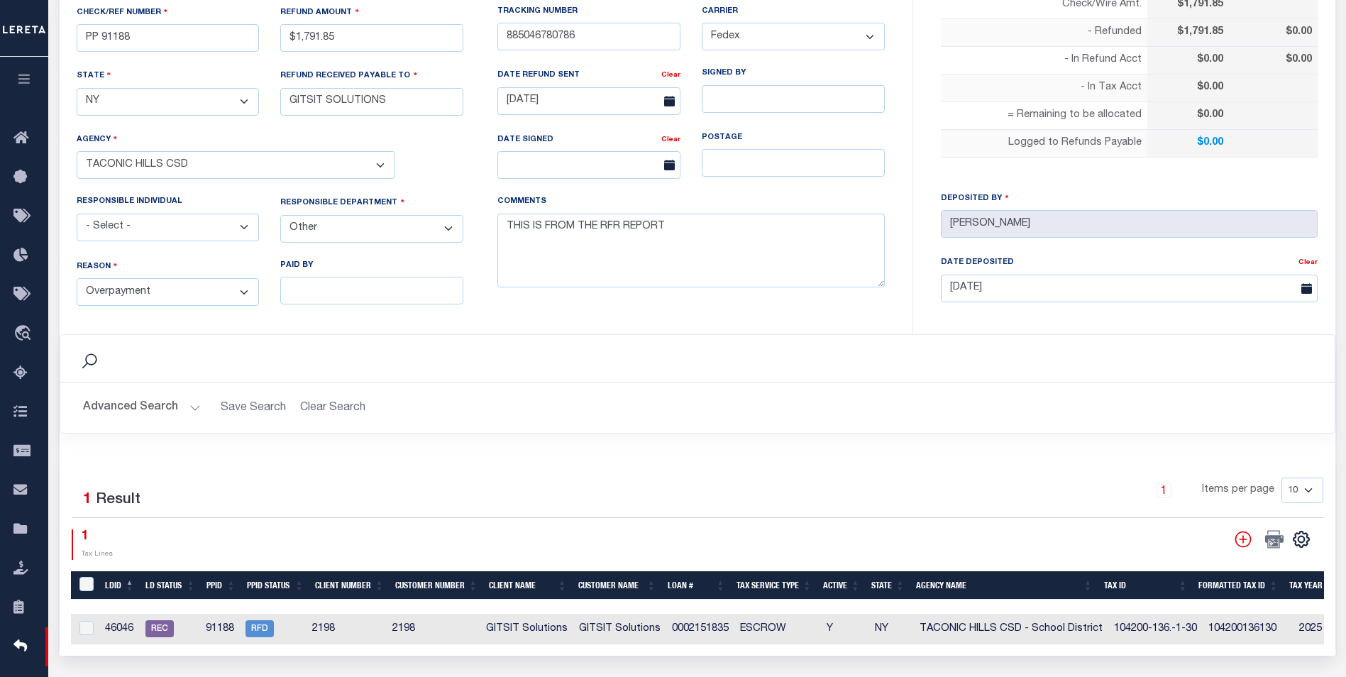
scroll to position [355, 0]
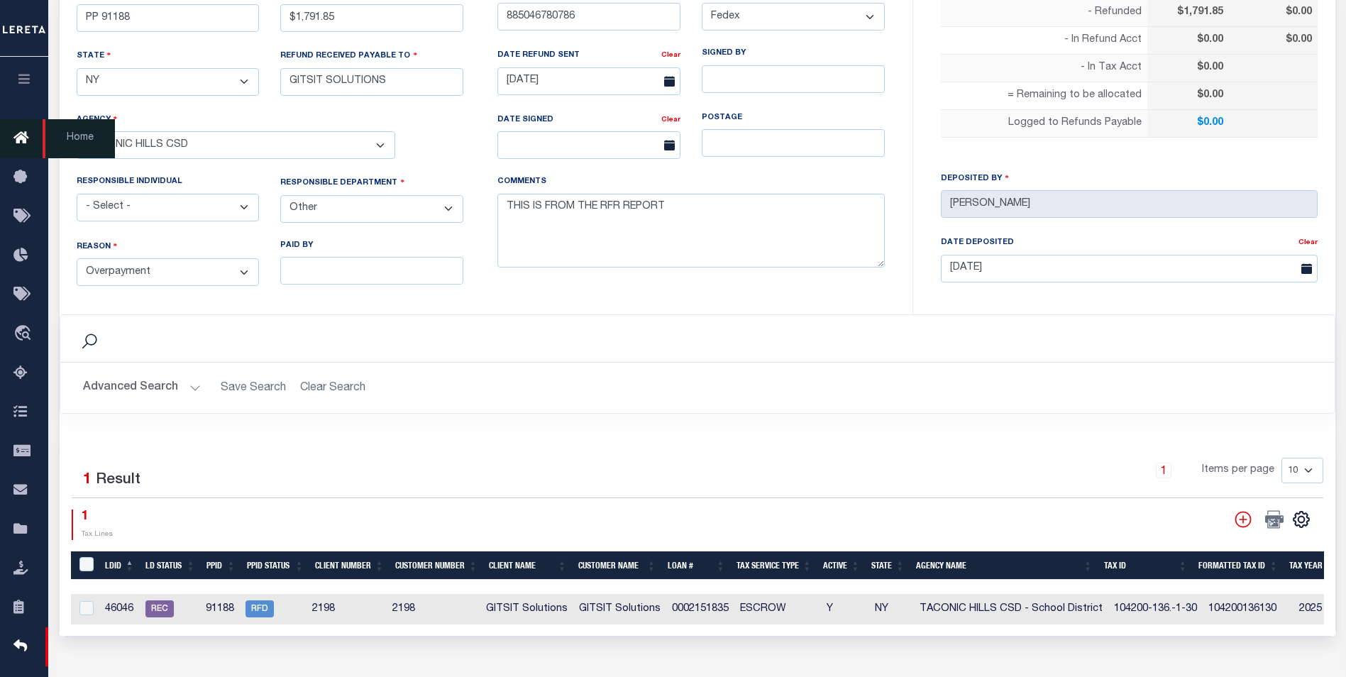
click at [32, 128] on link "Home" at bounding box center [24, 138] width 48 height 39
